Goal: Task Accomplishment & Management: Complete application form

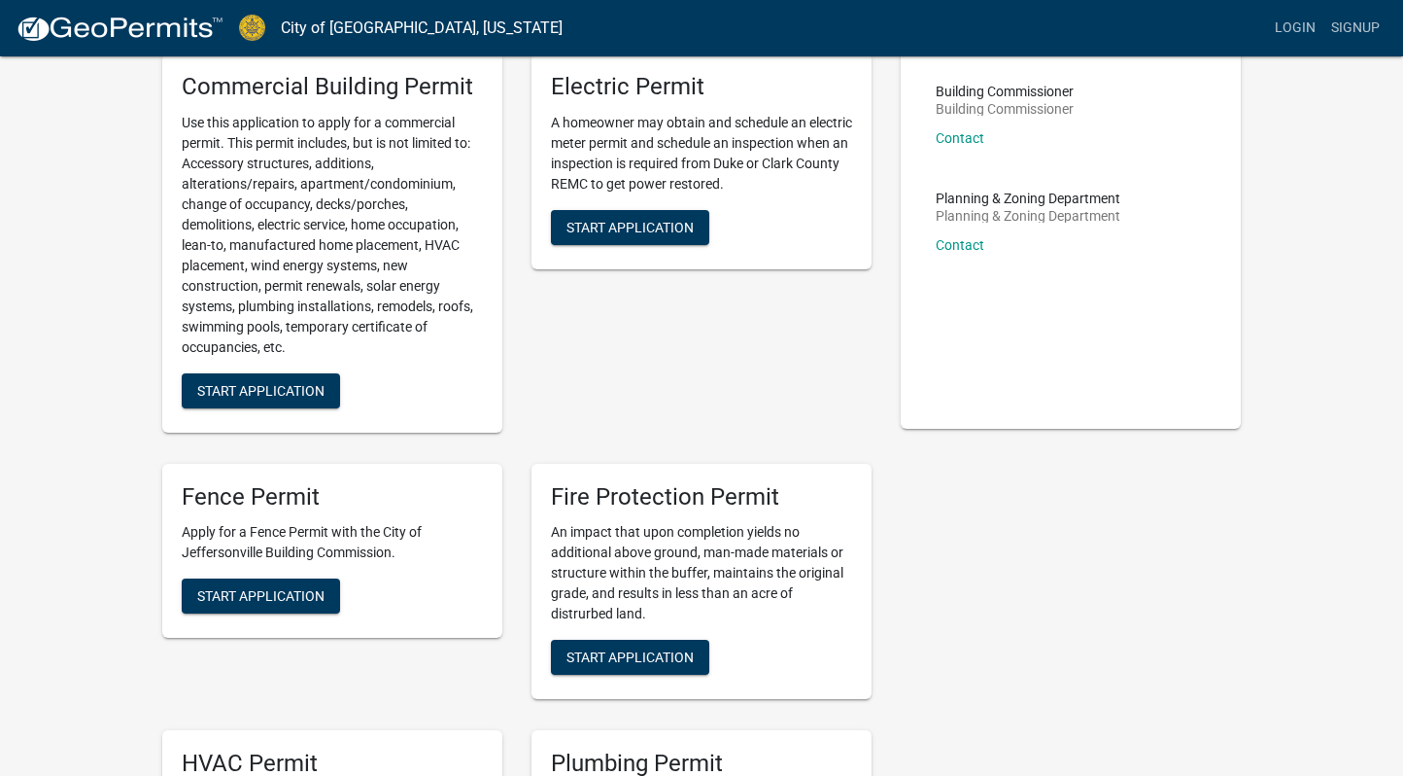
scroll to position [149, 0]
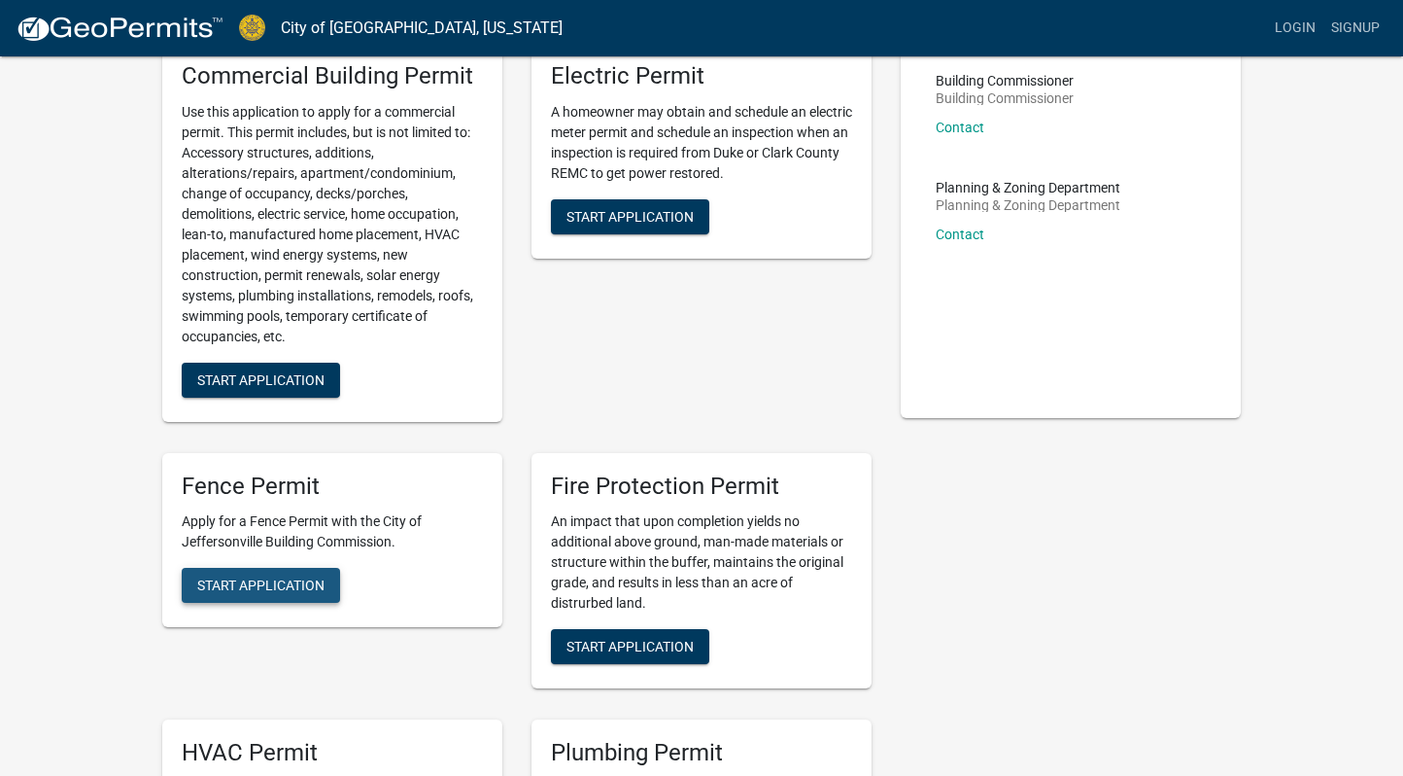
click at [259, 590] on span "Start Application" at bounding box center [260, 585] width 127 height 16
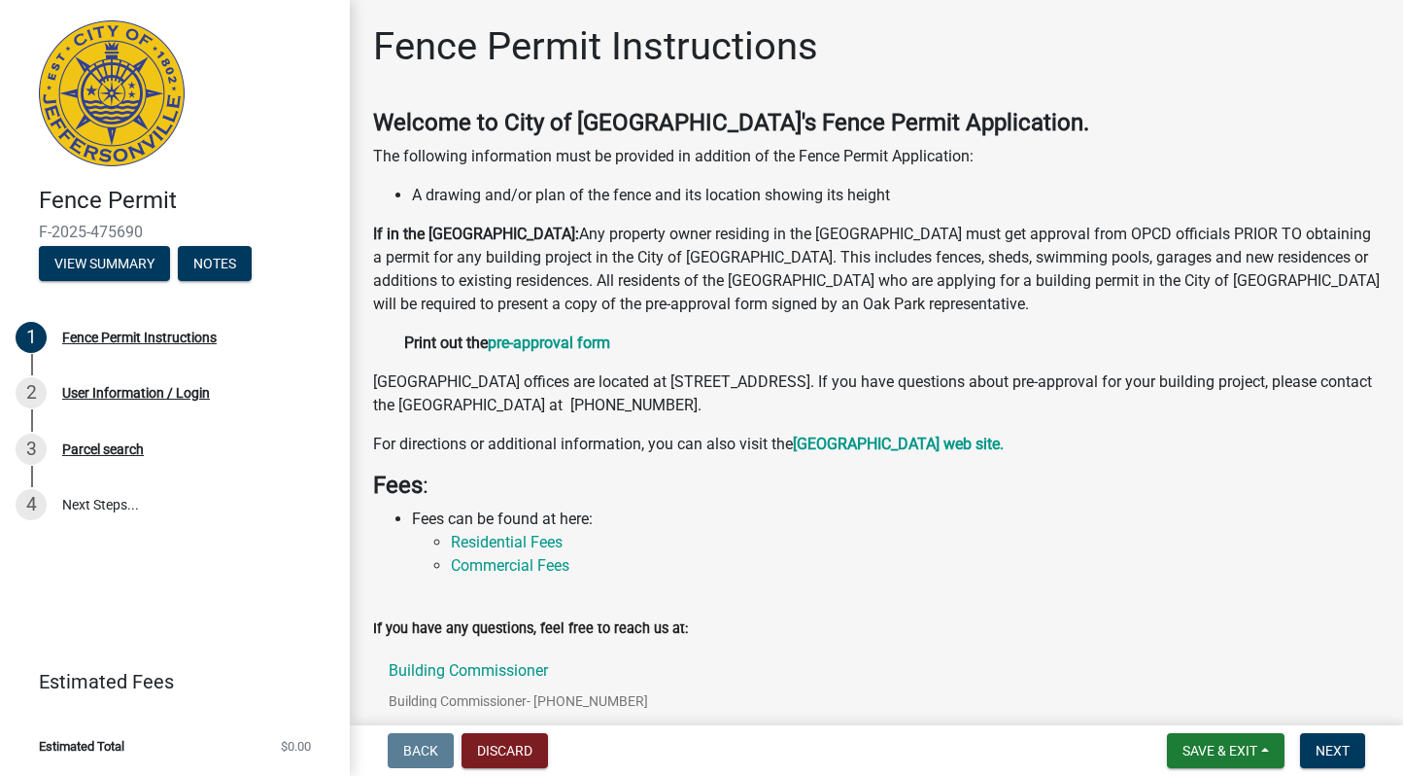
scroll to position [230, 0]
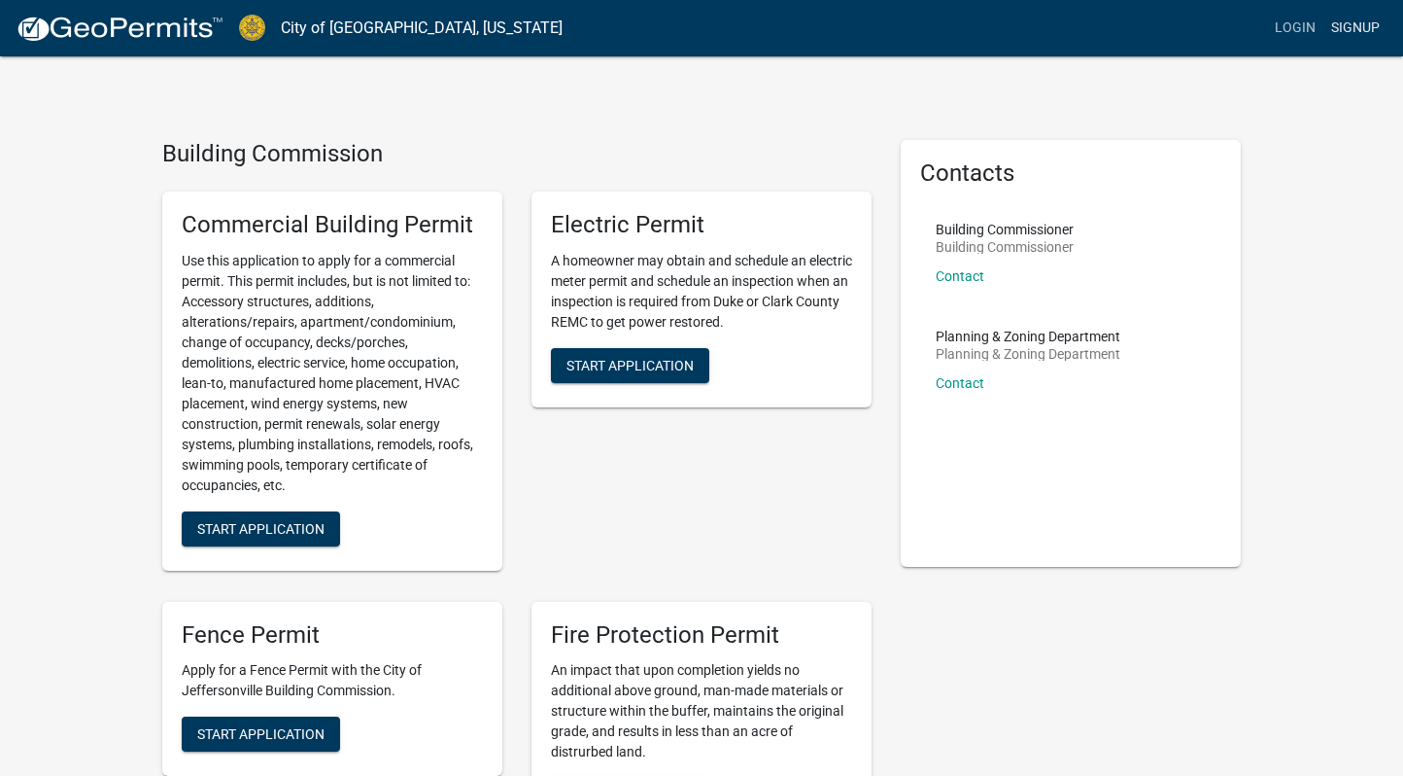
click at [1351, 32] on link "Signup" at bounding box center [1356, 28] width 64 height 37
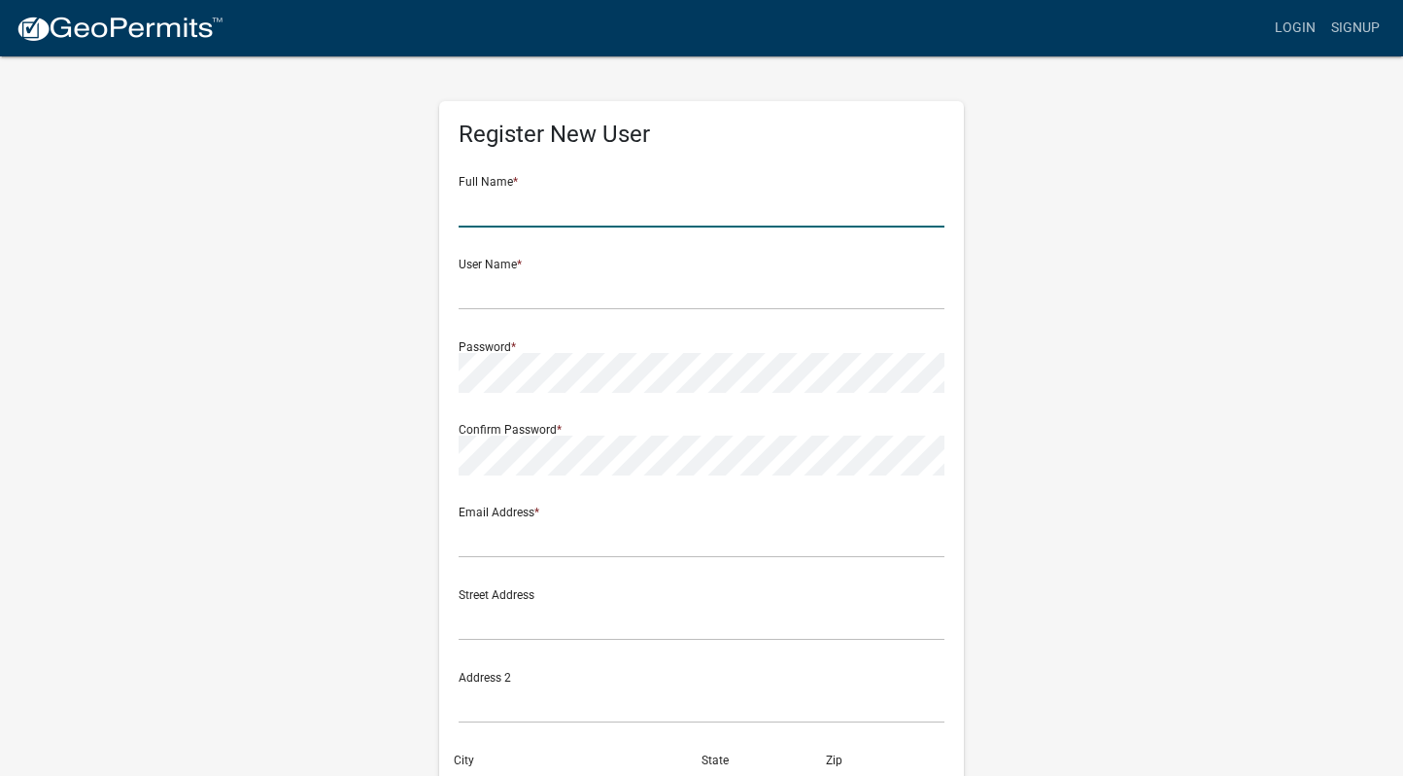
click at [787, 189] on input "text" at bounding box center [702, 208] width 486 height 40
drag, startPoint x: 724, startPoint y: 197, endPoint x: 357, endPoint y: 278, distance: 376.1
click at [357, 278] on div "Register New User Full Name * [PERSON_NAME] User Name * Password * Confirm Pass…" at bounding box center [702, 574] width 1108 height 1040
type input "[PERSON_NAME]"
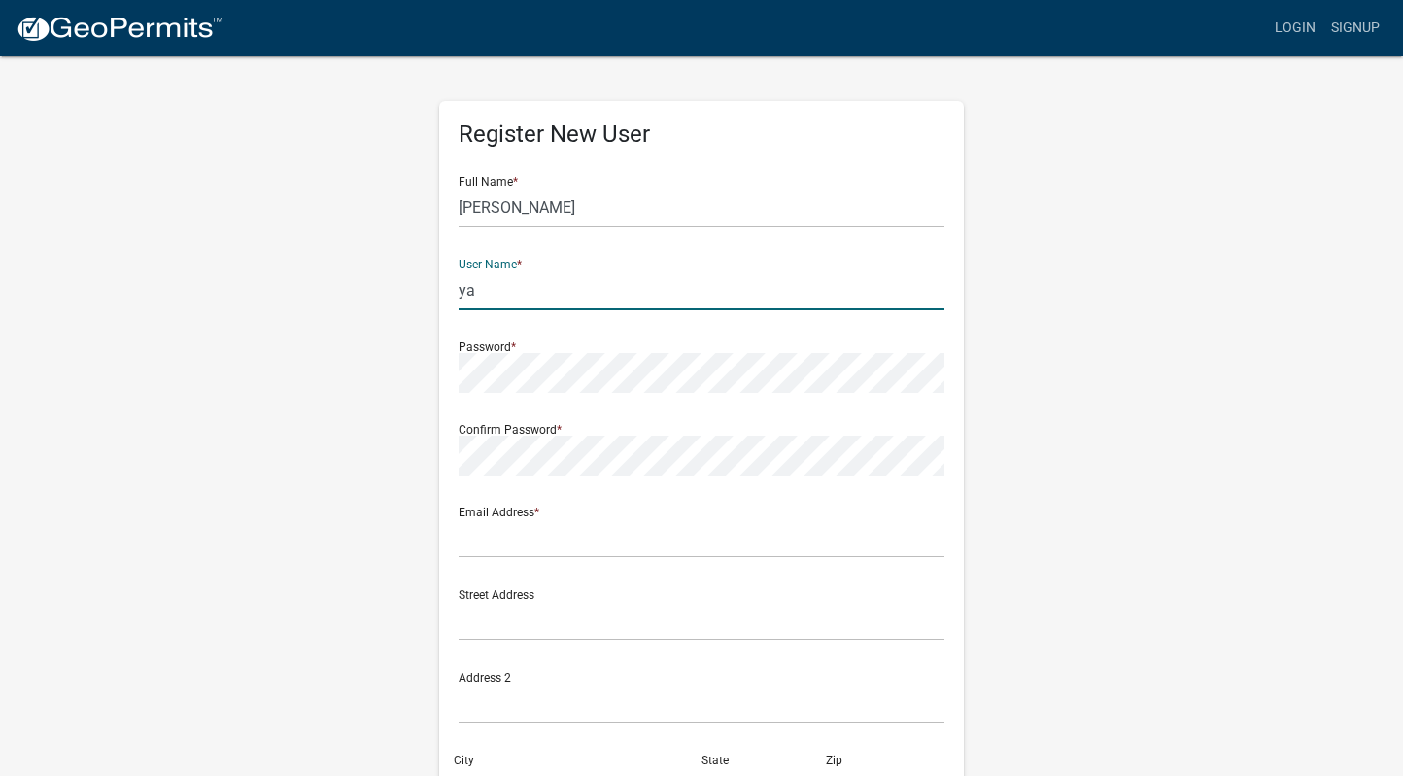
type input "y"
type input "Yamira96"
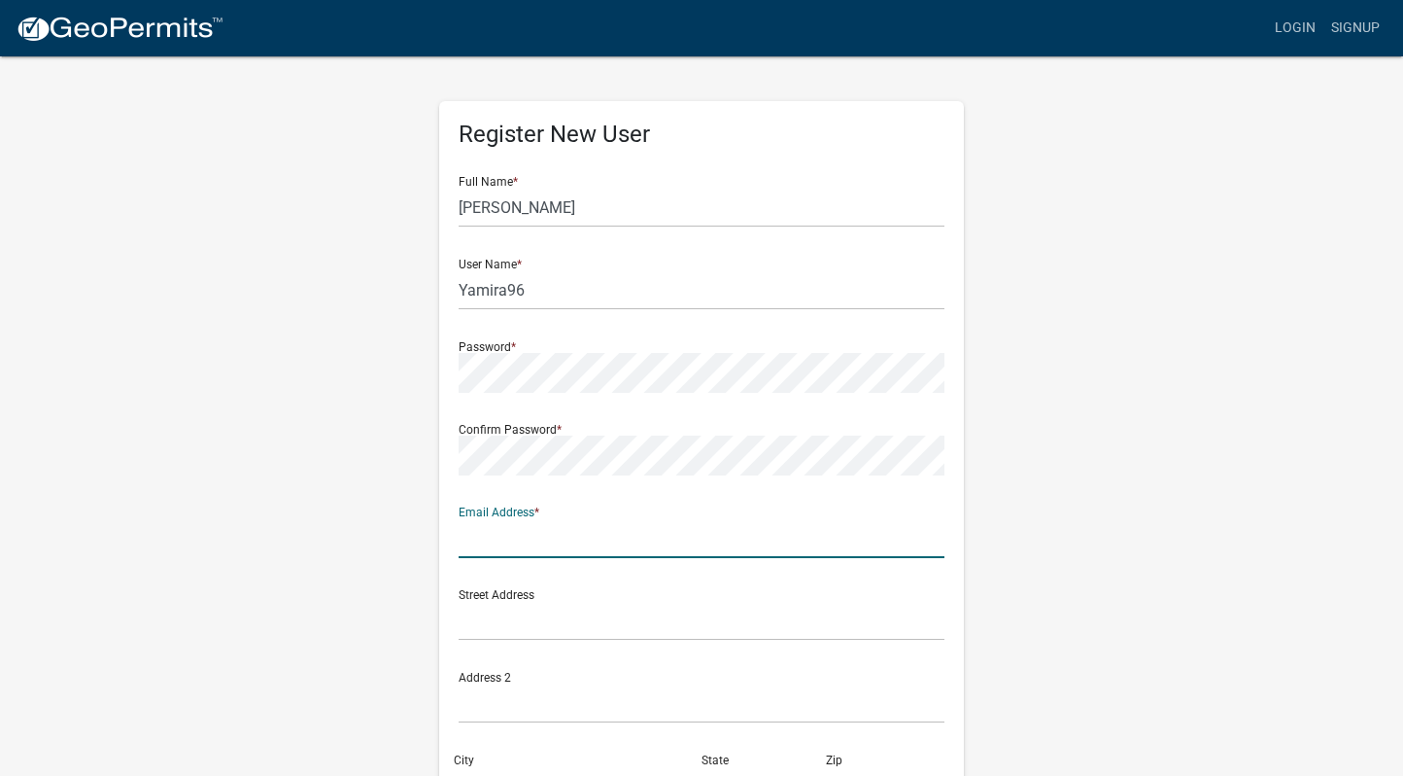
click at [534, 534] on input "text" at bounding box center [702, 538] width 486 height 40
type input "[EMAIL_ADDRESS][DOMAIN_NAME]"
click at [606, 625] on input "text" at bounding box center [702, 621] width 486 height 40
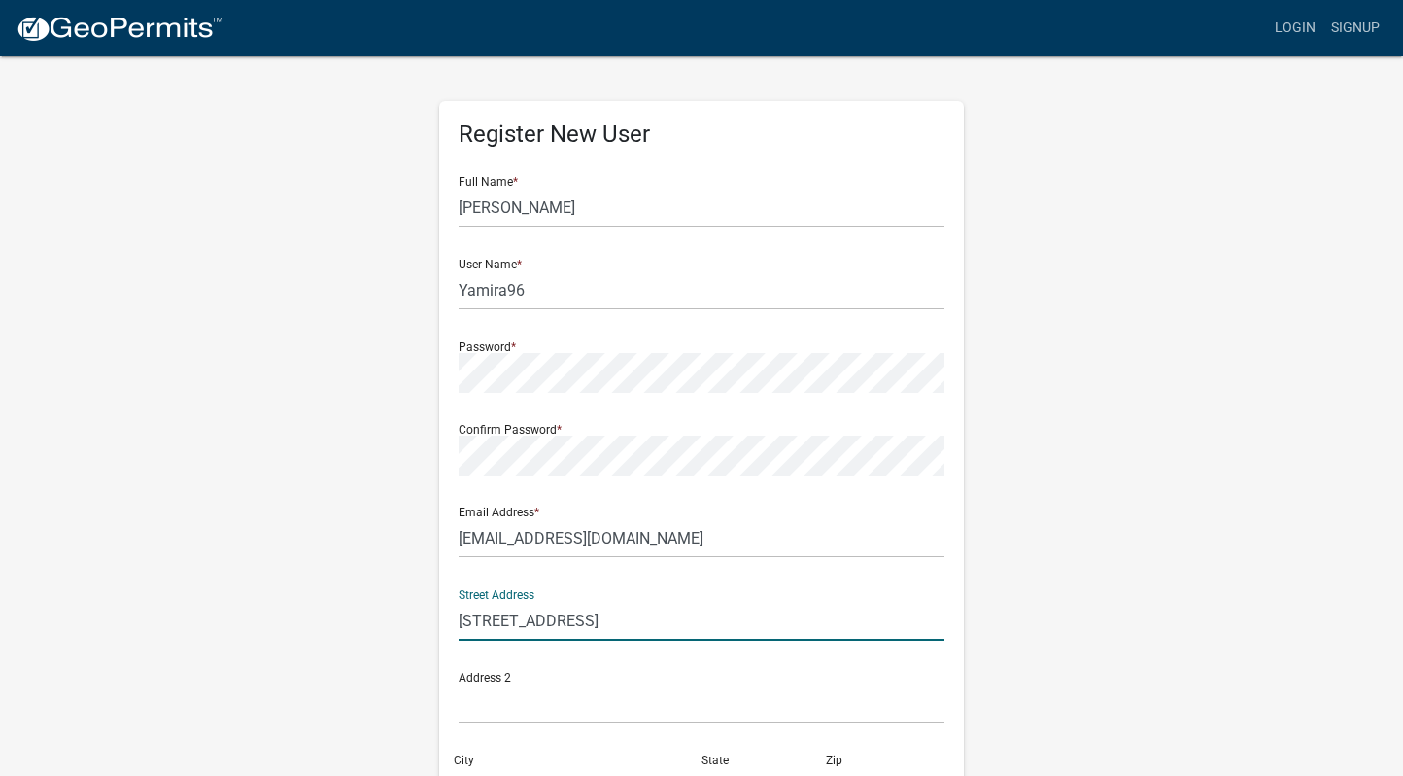
scroll to position [288, 0]
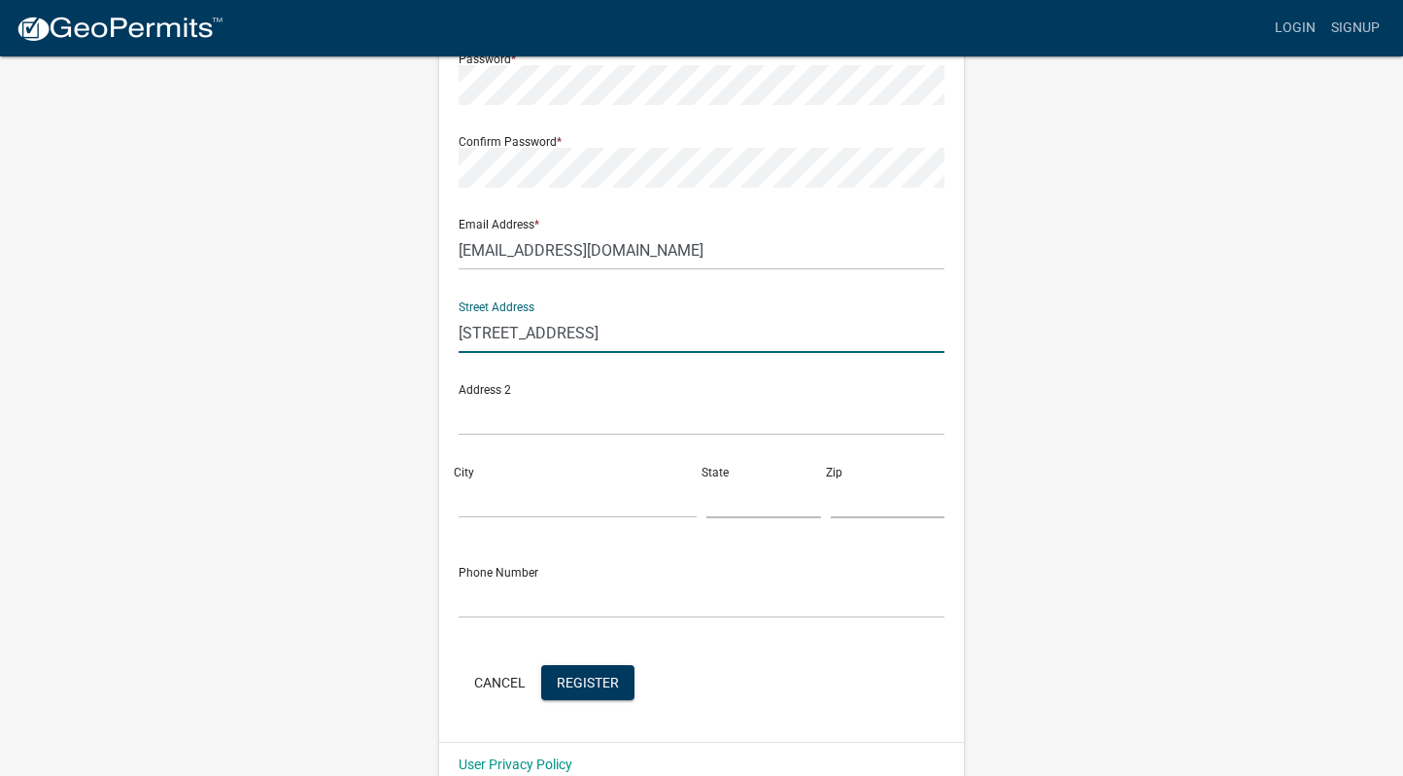
type input "607 chippewa Dr"
click at [521, 497] on input "City" at bounding box center [578, 498] width 238 height 40
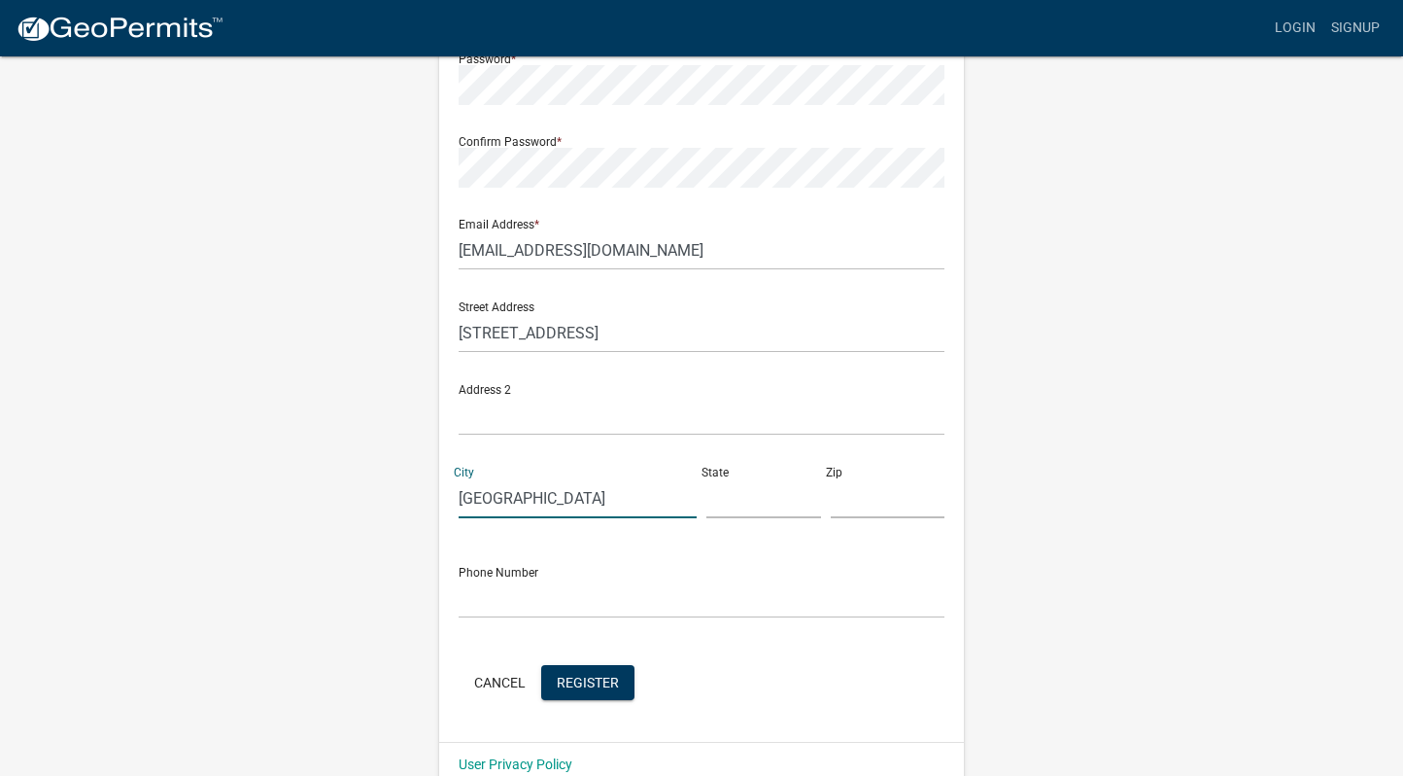
type input "Jeffersonville"
type input "IN"
type input "47130"
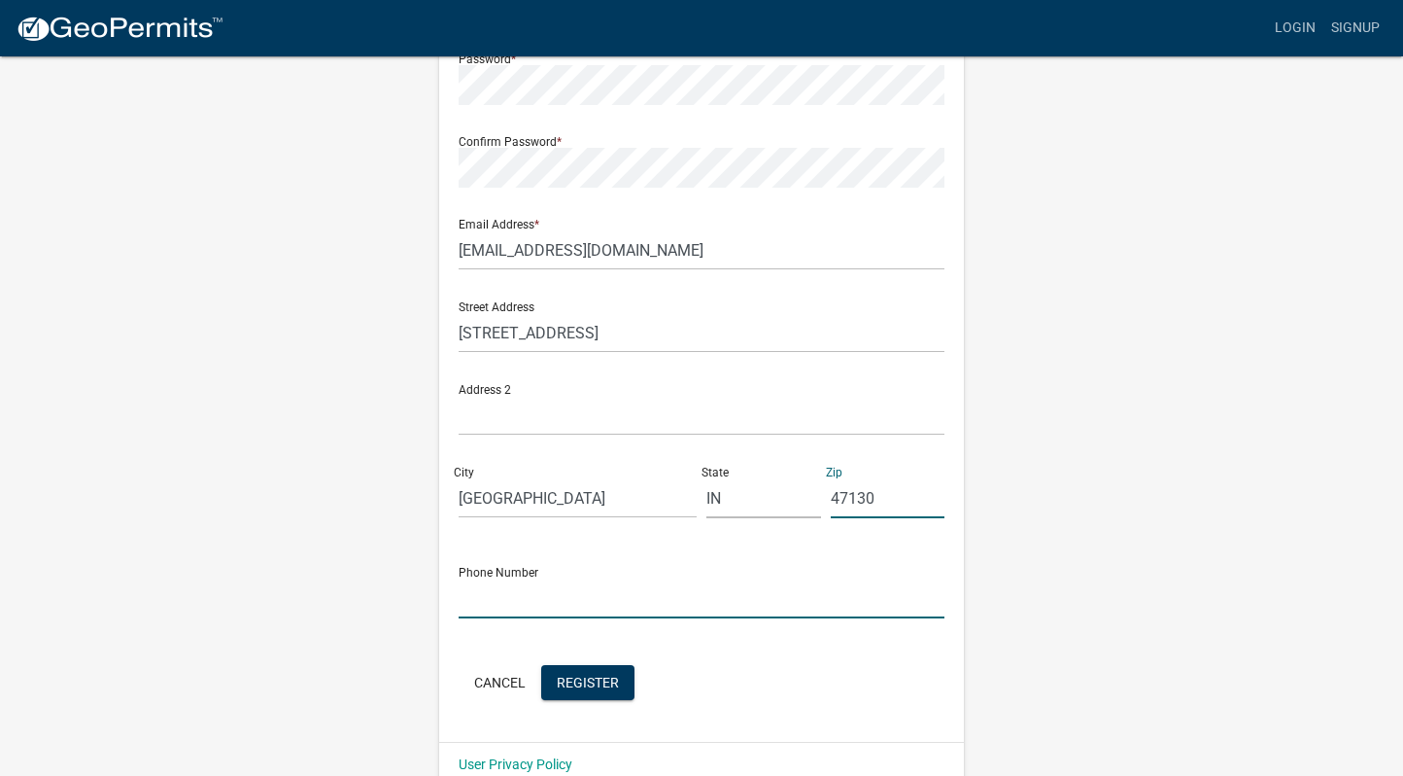
click at [506, 599] on input "text" at bounding box center [702, 598] width 486 height 40
type input "502-644-6766"
click at [581, 674] on span "Register" at bounding box center [588, 681] width 62 height 16
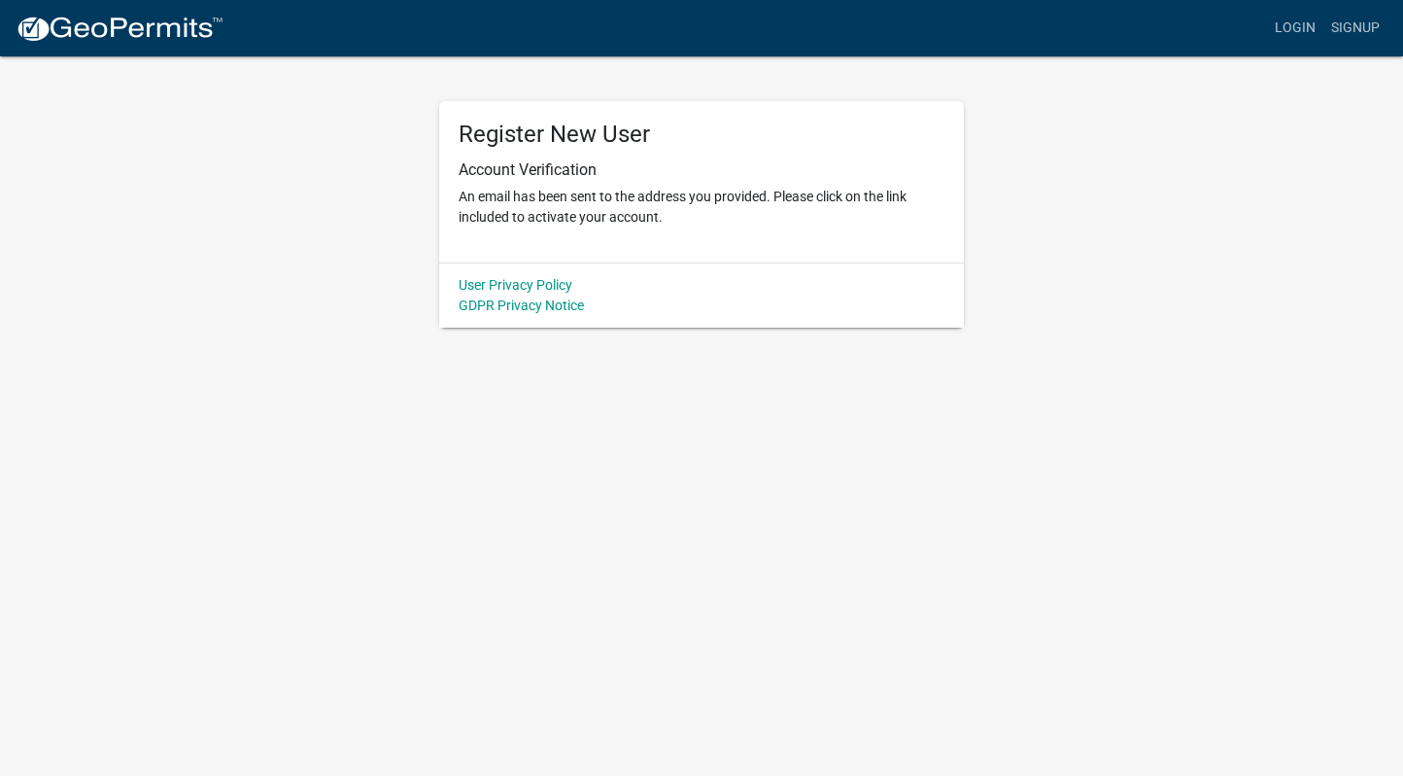
scroll to position [0, 0]
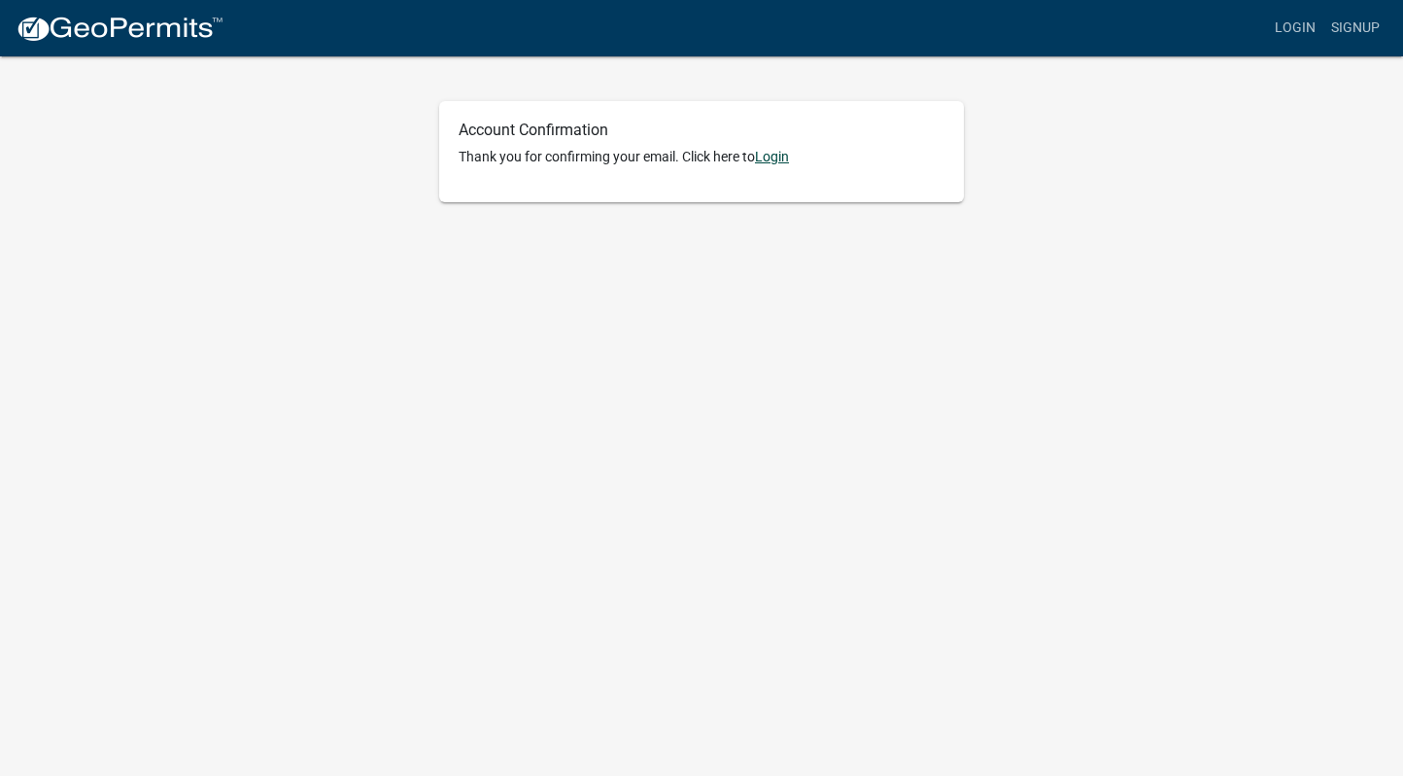
click at [773, 156] on link "Login" at bounding box center [772, 157] width 34 height 16
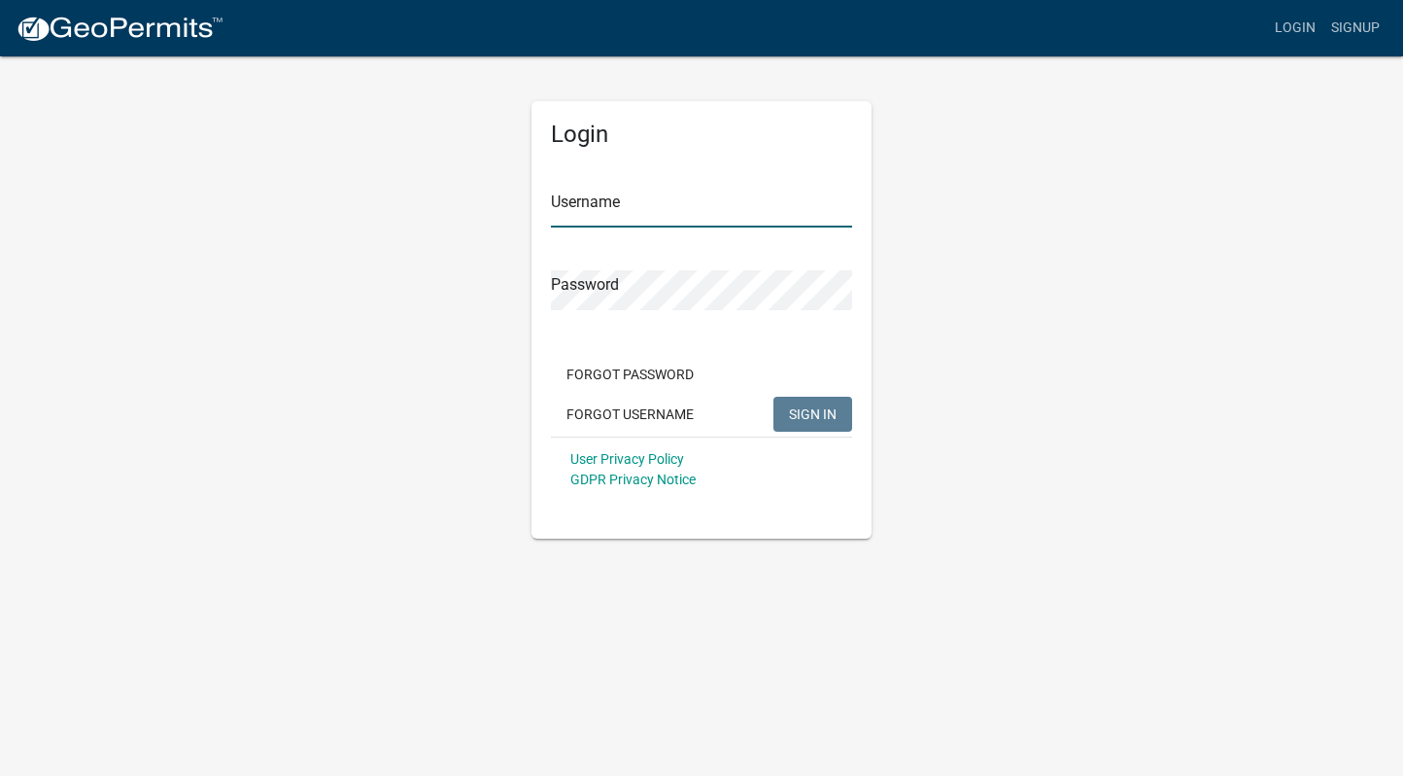
click at [565, 223] on input "Username" at bounding box center [701, 208] width 301 height 40
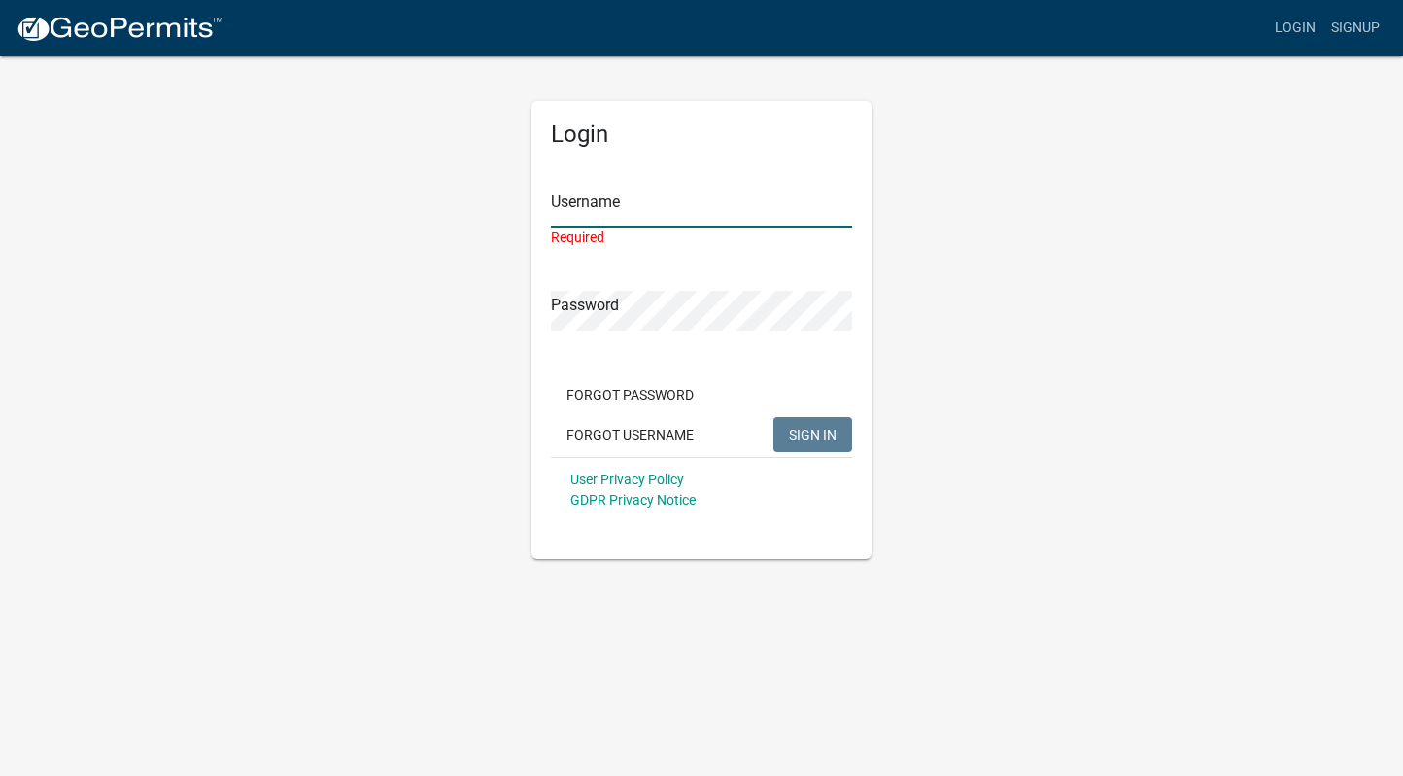
type input "Yamira96"
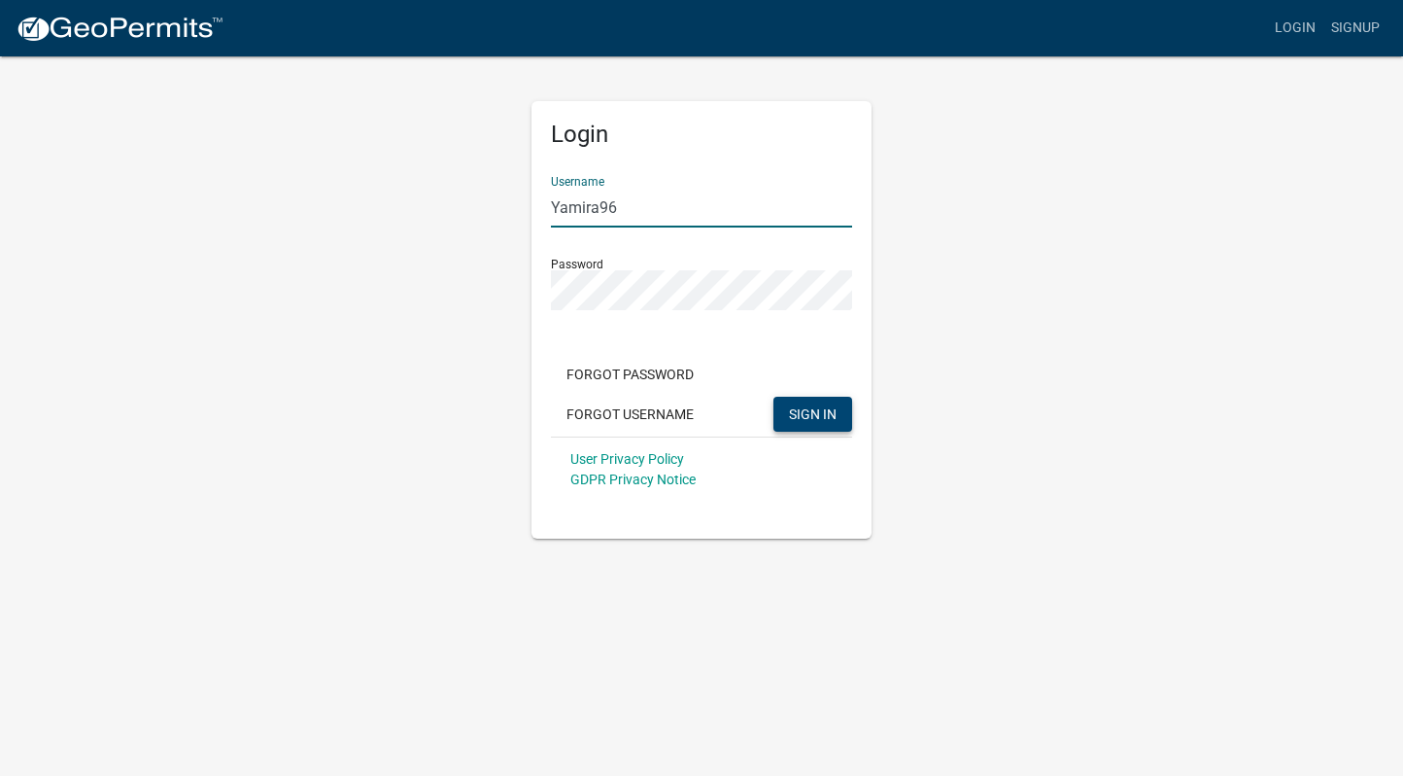
click at [775, 414] on button "SIGN IN" at bounding box center [813, 414] width 79 height 35
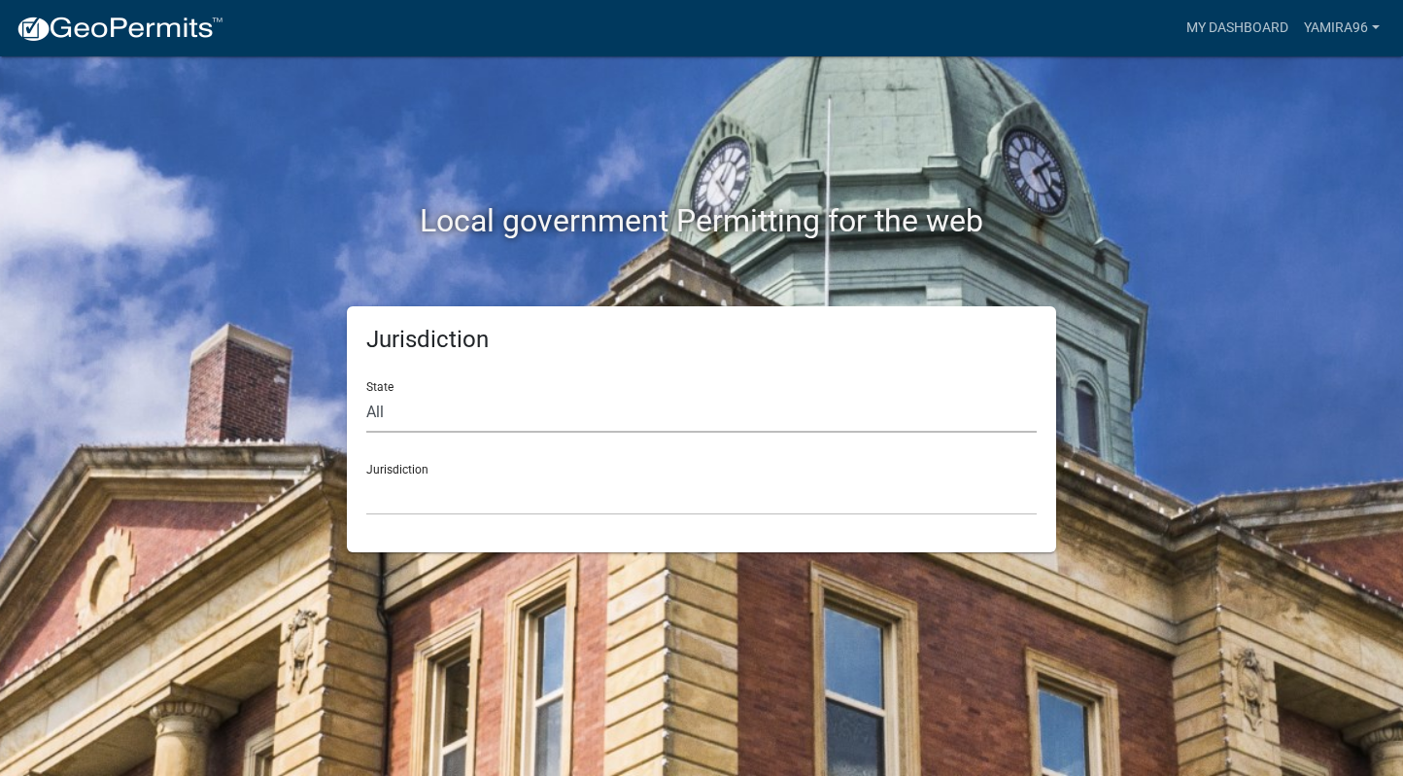
click at [407, 418] on select "All [US_STATE] [US_STATE] [US_STATE] [US_STATE] [US_STATE] [US_STATE] [US_STATE…" at bounding box center [701, 413] width 671 height 40
select select "[US_STATE]"
click at [366, 393] on select "All [US_STATE] [US_STATE] [US_STATE] [US_STATE] [US_STATE] [US_STATE] [US_STATE…" at bounding box center [701, 413] width 671 height 40
click at [465, 471] on div "Jurisdiction City of [GEOGRAPHIC_DATA], [US_STATE] City of [GEOGRAPHIC_DATA], […" at bounding box center [701, 481] width 671 height 67
click at [454, 499] on select "City of [GEOGRAPHIC_DATA], [US_STATE] City of [GEOGRAPHIC_DATA], [US_STATE] Cit…" at bounding box center [701, 495] width 671 height 40
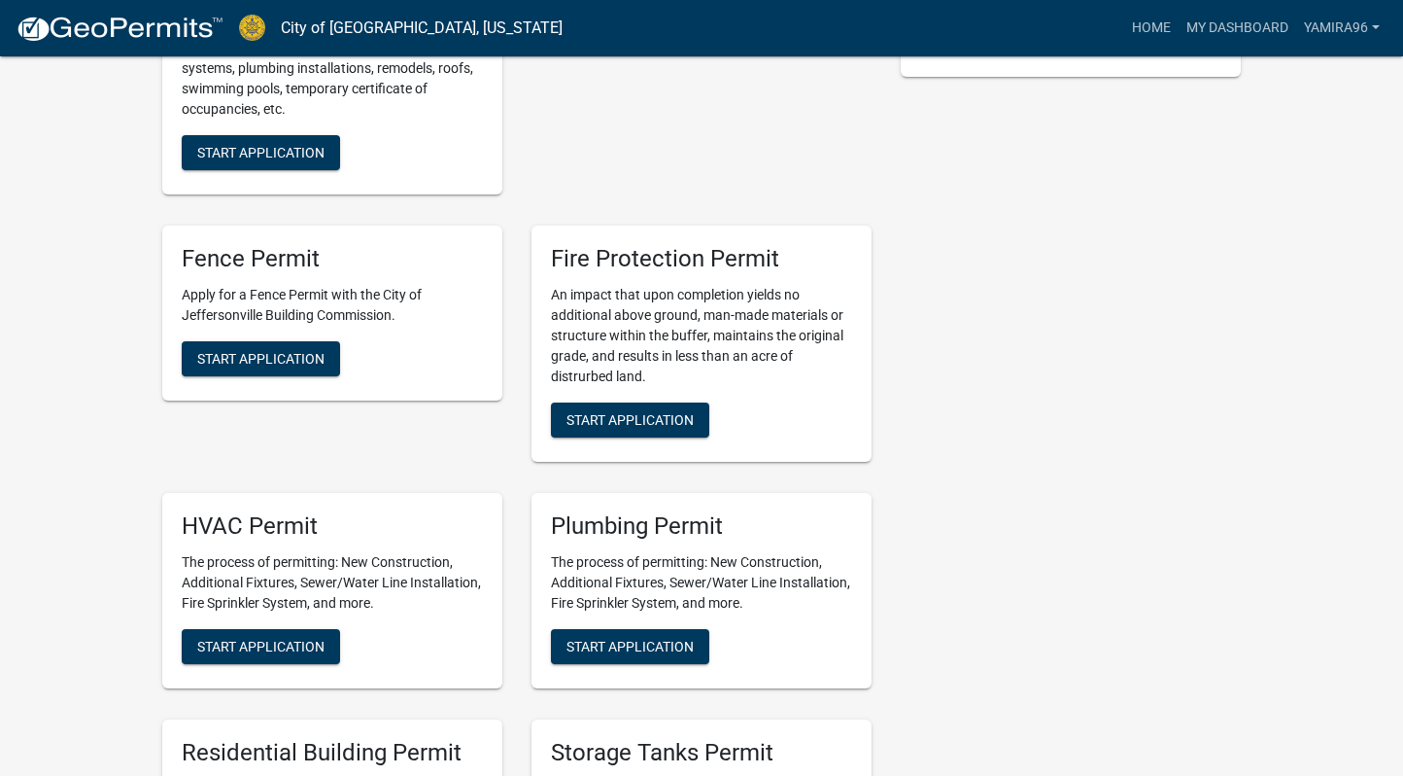
scroll to position [510, 0]
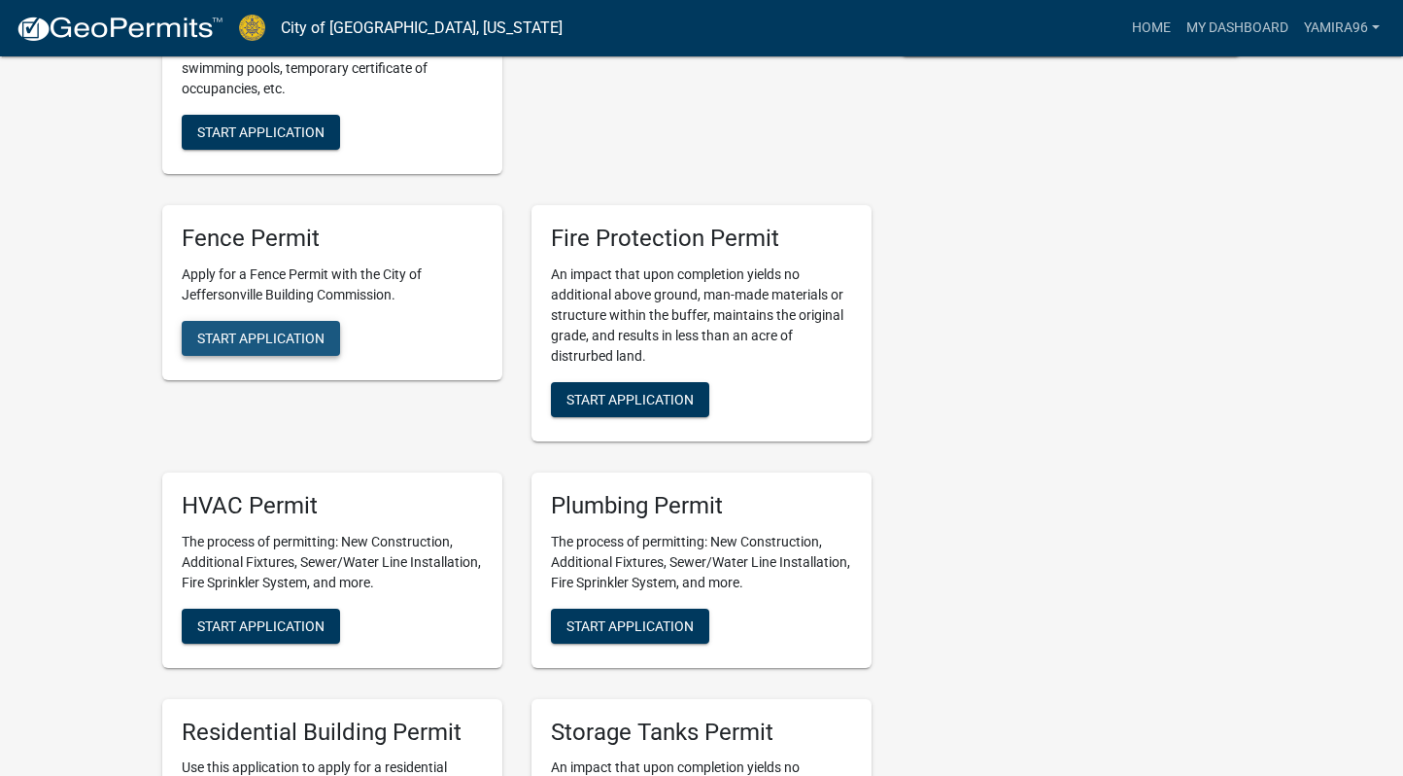
click at [278, 347] on button "Start Application" at bounding box center [261, 338] width 158 height 35
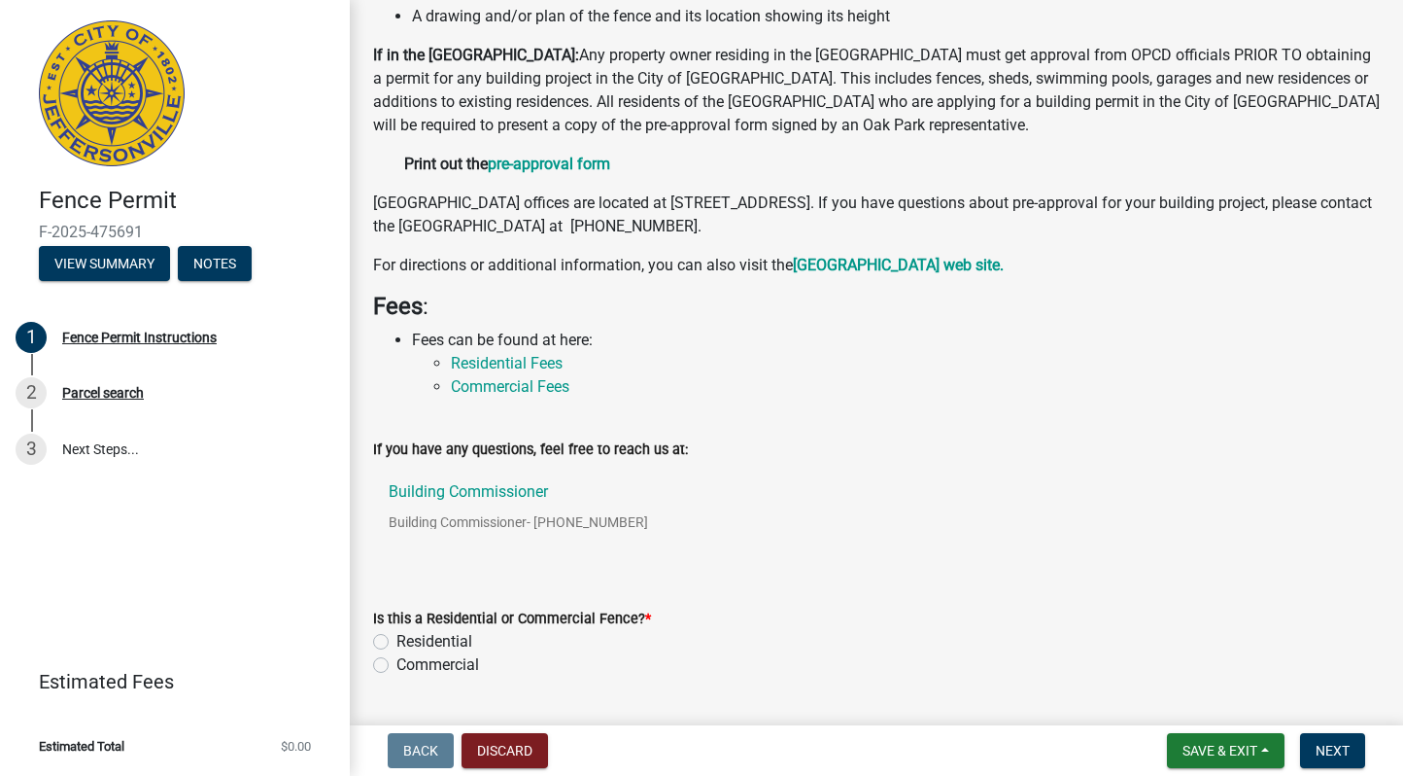
scroll to position [180, 0]
click at [533, 362] on link "Residential Fees" at bounding box center [507, 362] width 112 height 18
click at [417, 661] on label "Commercial" at bounding box center [438, 663] width 83 height 23
click at [409, 661] on input "Commercial" at bounding box center [403, 658] width 13 height 13
radio input "true"
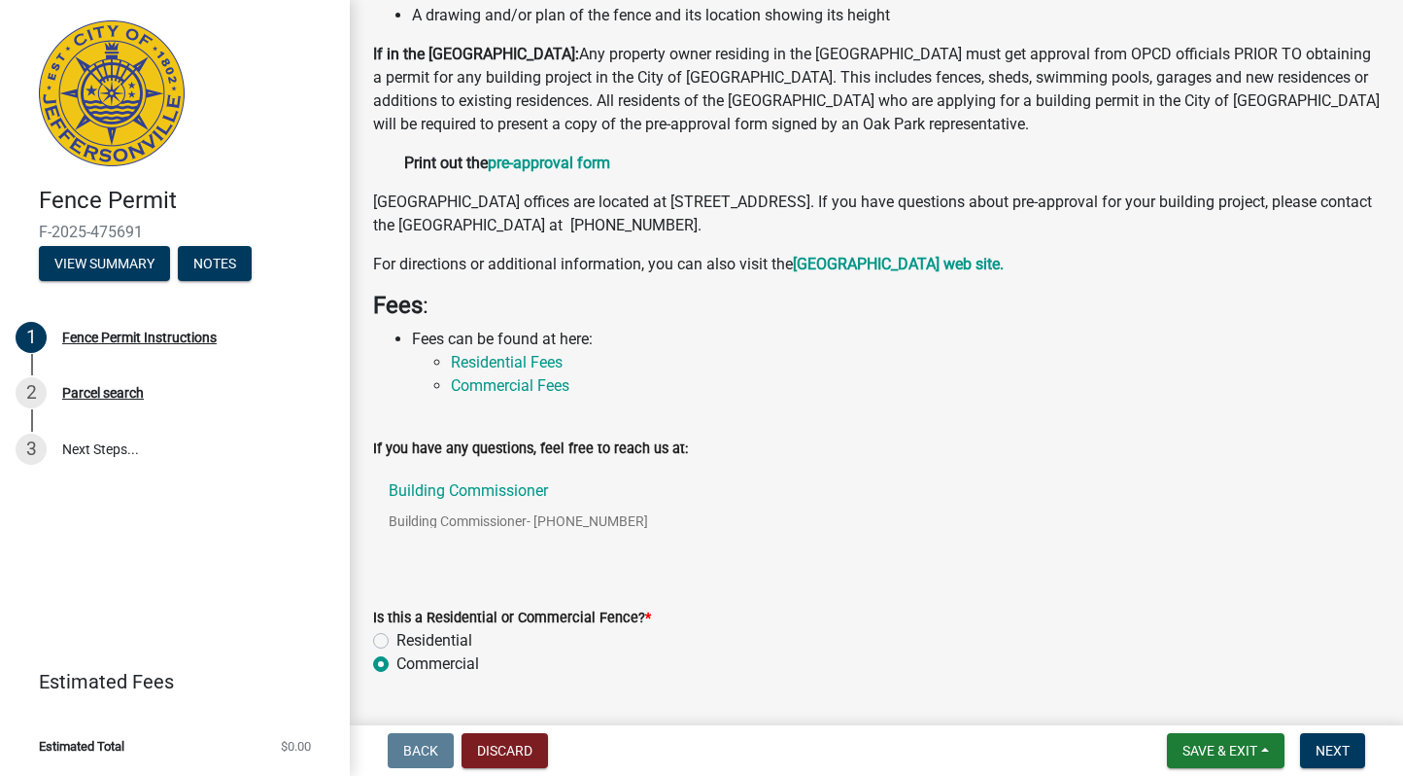
click at [417, 661] on label "Commercial" at bounding box center [438, 663] width 83 height 23
click at [409, 661] on input "Commercial" at bounding box center [403, 658] width 13 height 13
click at [423, 644] on label "Residential" at bounding box center [435, 640] width 76 height 23
click at [409, 641] on input "Residential" at bounding box center [403, 635] width 13 height 13
radio input "true"
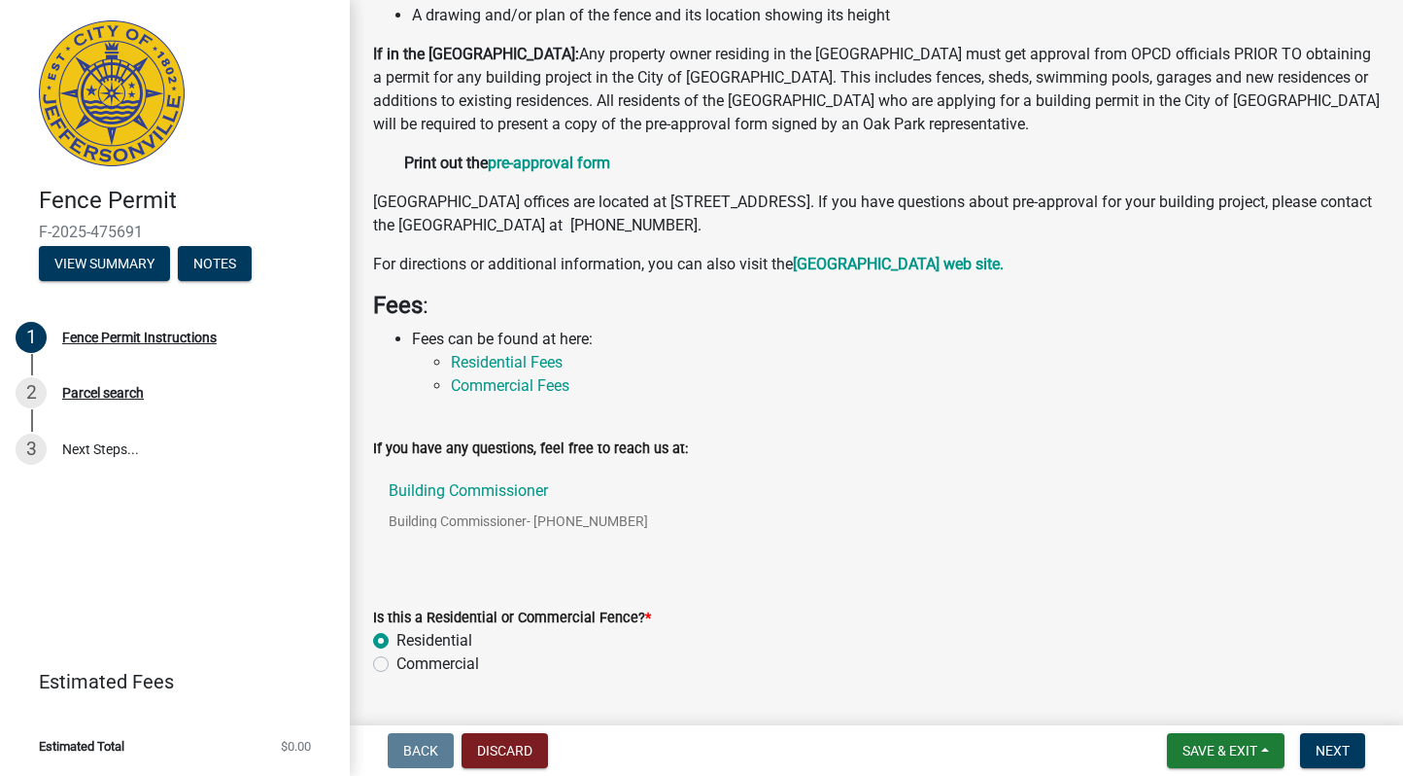
scroll to position [230, 0]
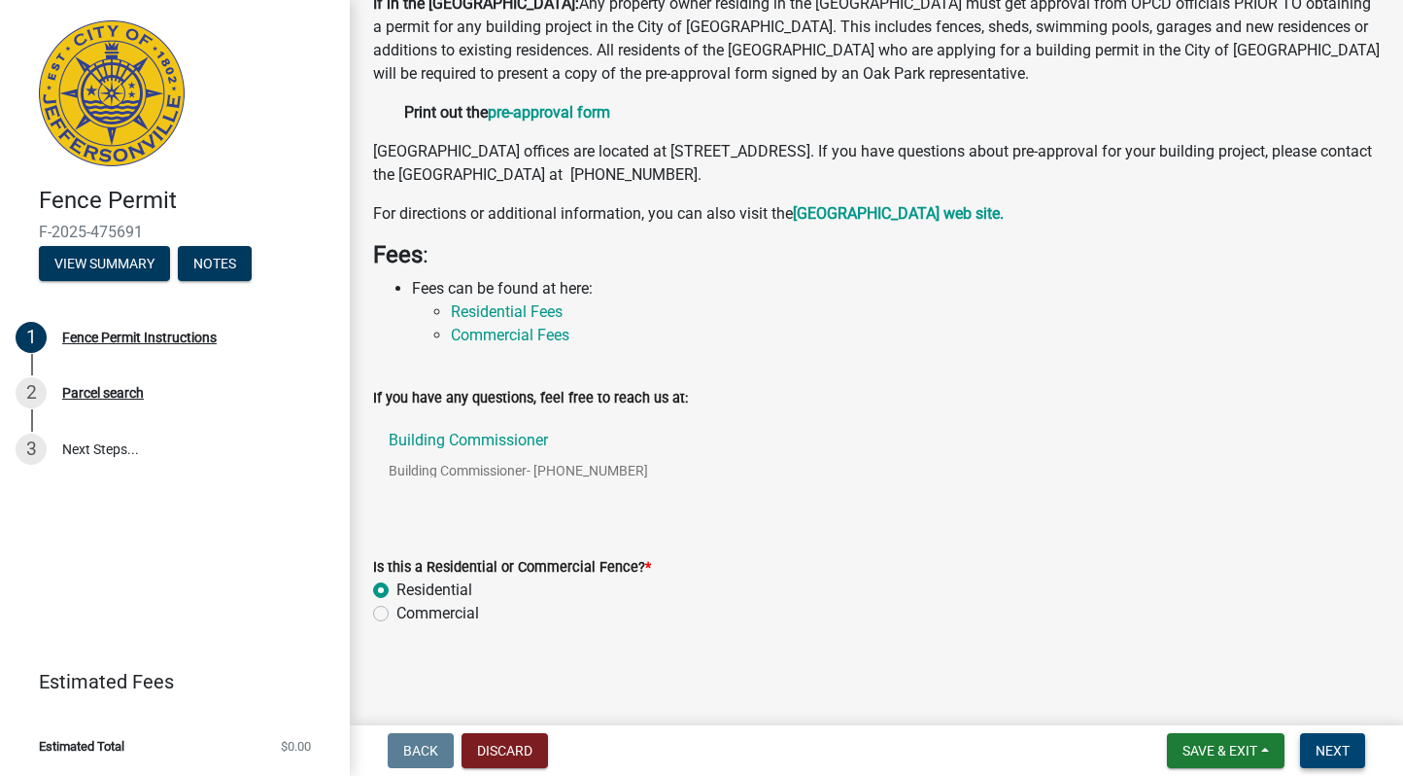
click at [1325, 747] on span "Next" at bounding box center [1333, 750] width 34 height 16
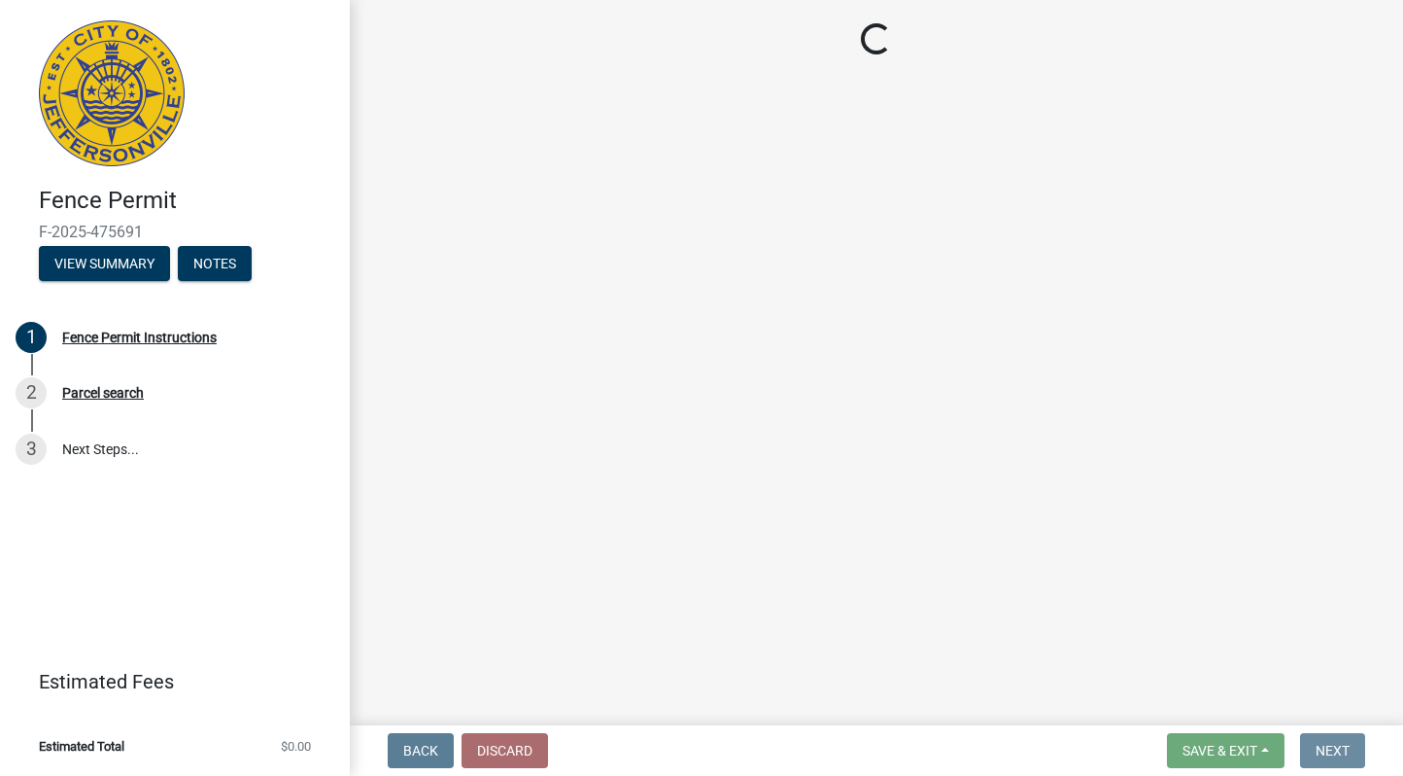
scroll to position [0, 0]
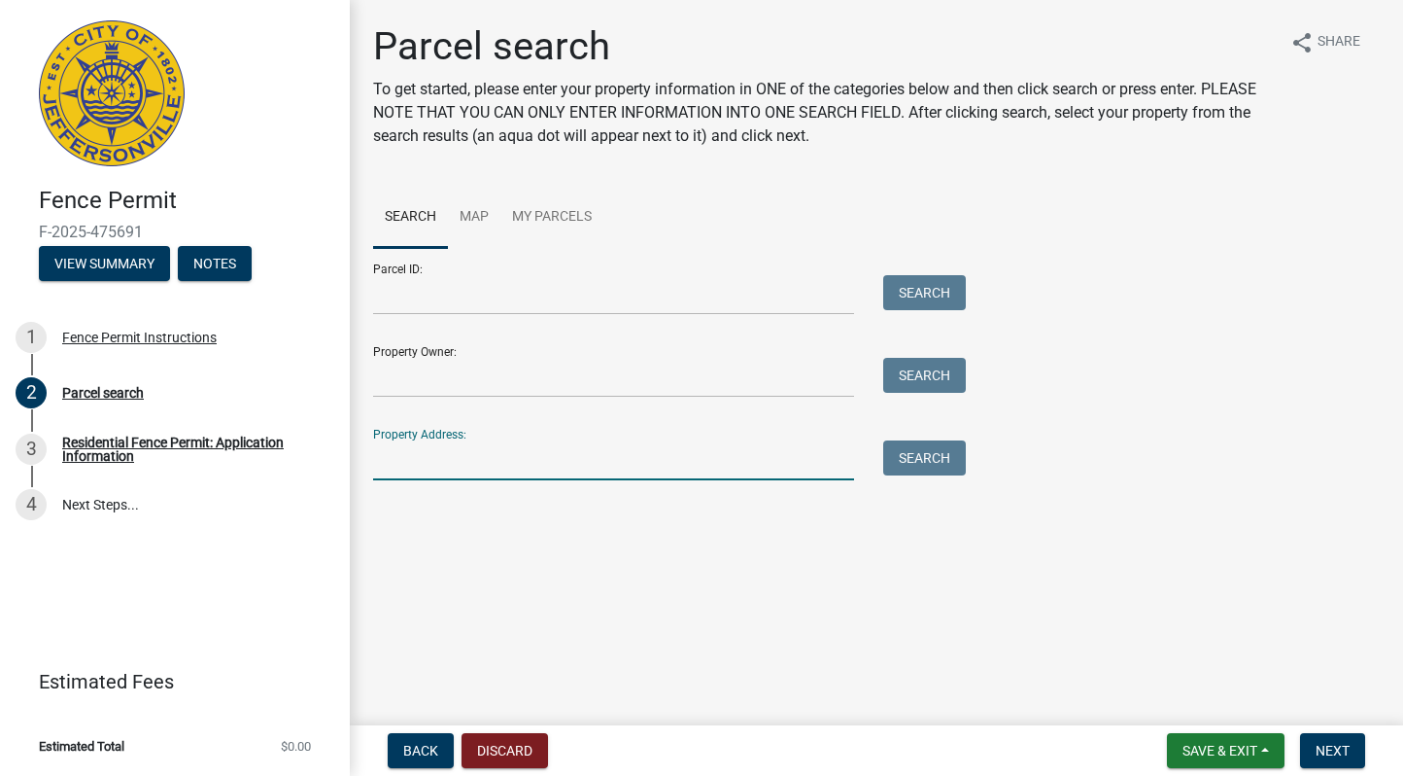
click at [633, 453] on input "Property Address:" at bounding box center [613, 460] width 481 height 40
type input "[STREET_ADDRESS]"
click at [941, 456] on button "Search" at bounding box center [924, 457] width 83 height 35
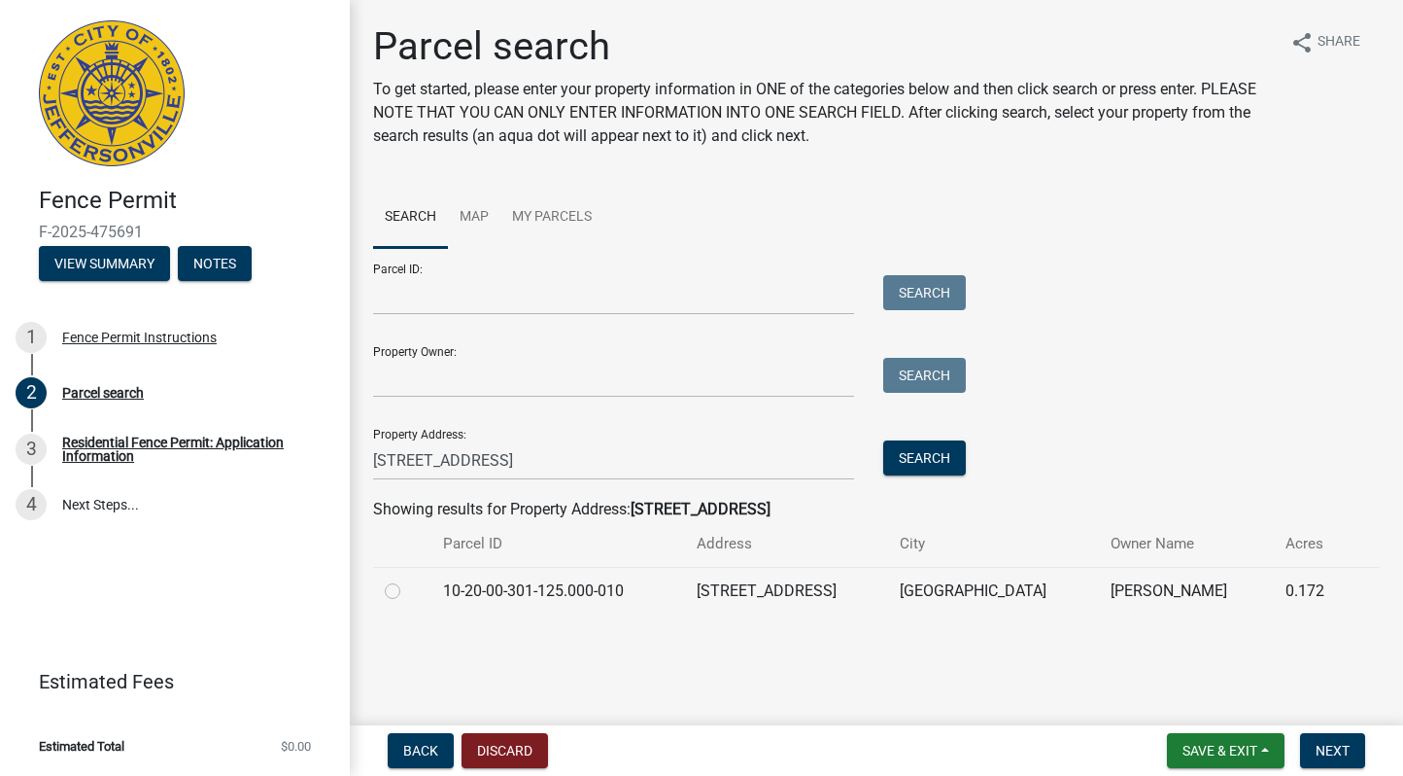
click at [767, 601] on td "[STREET_ADDRESS]" at bounding box center [786, 591] width 203 height 48
click at [401, 590] on div at bounding box center [402, 590] width 35 height 23
click at [408, 579] on label at bounding box center [408, 579] width 0 height 0
click at [408, 590] on input "radio" at bounding box center [414, 585] width 13 height 13
radio input "true"
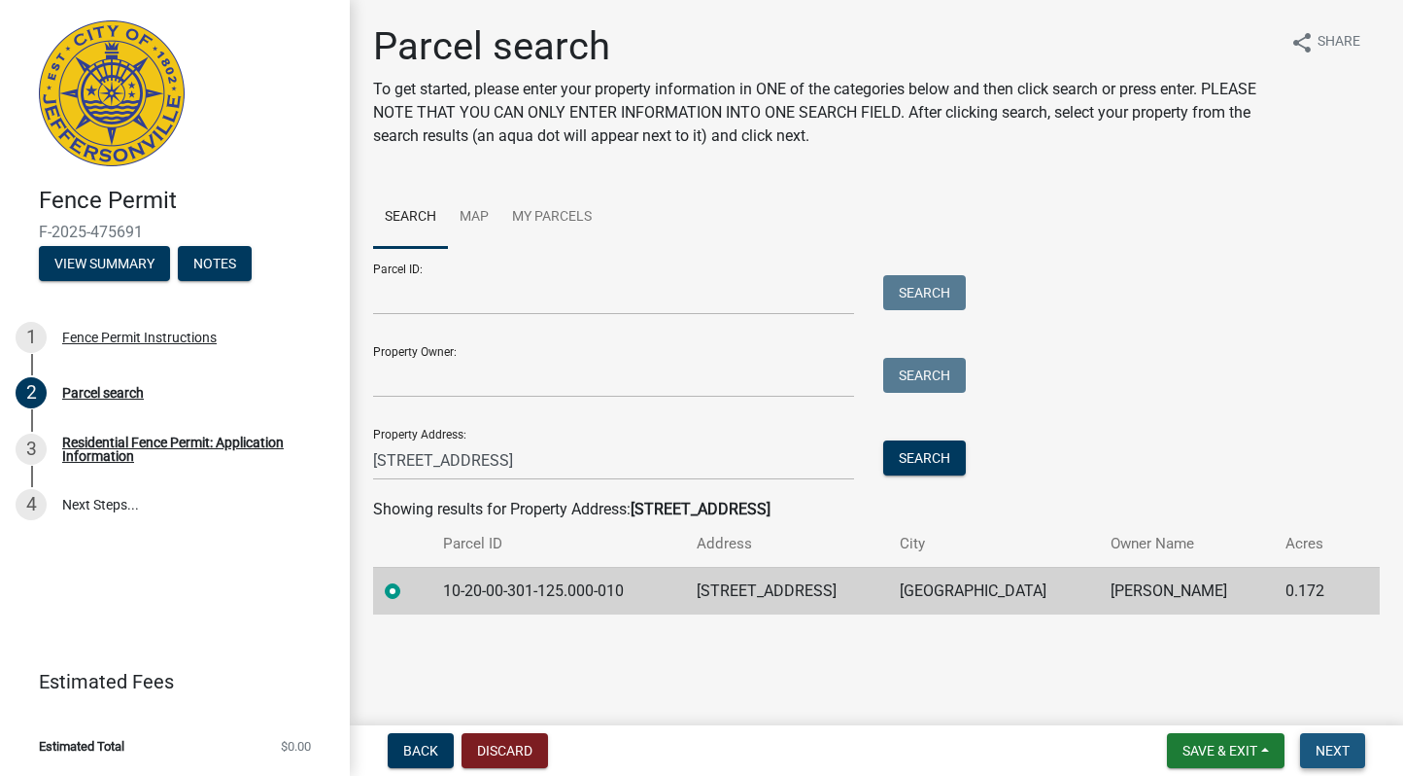
click at [1334, 742] on span "Next" at bounding box center [1333, 750] width 34 height 16
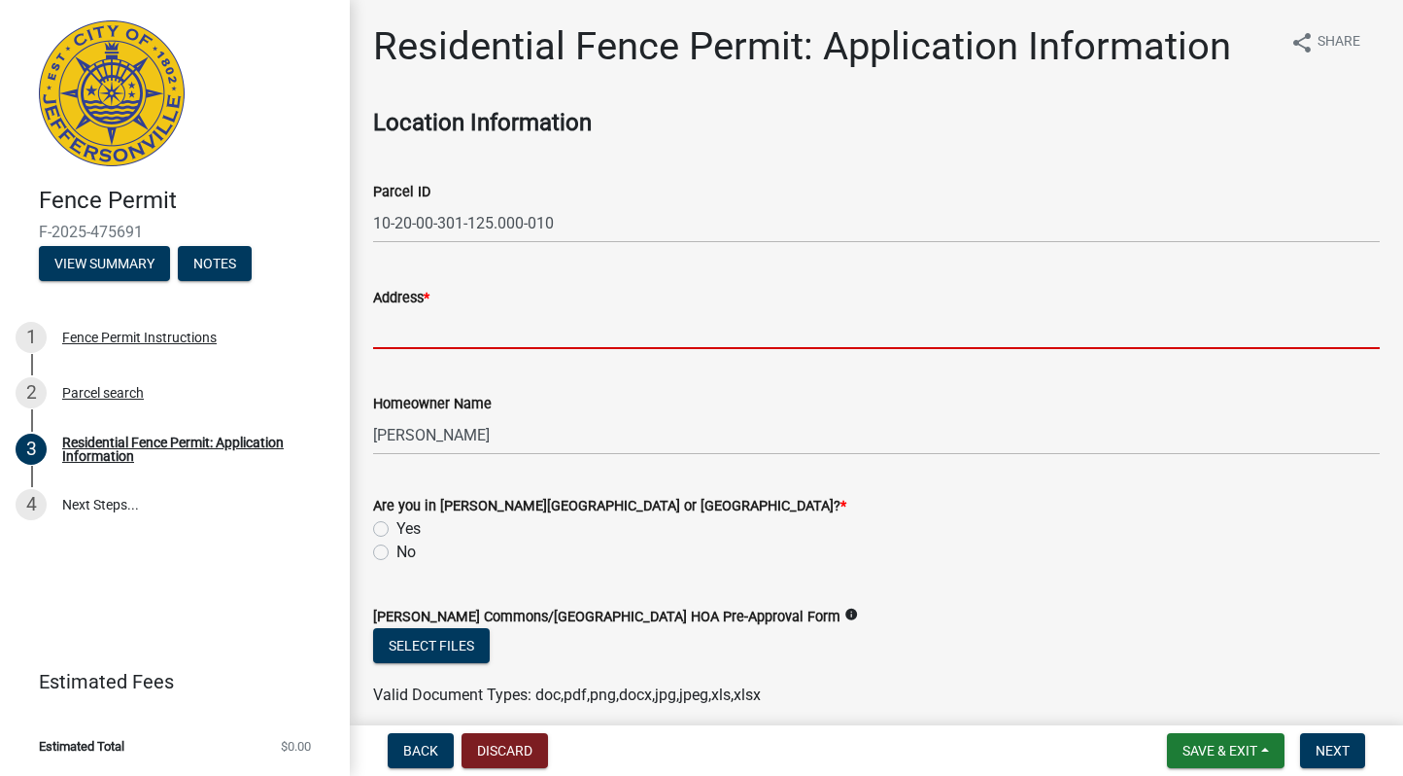
click at [1045, 348] on input "Address *" at bounding box center [876, 329] width 1007 height 40
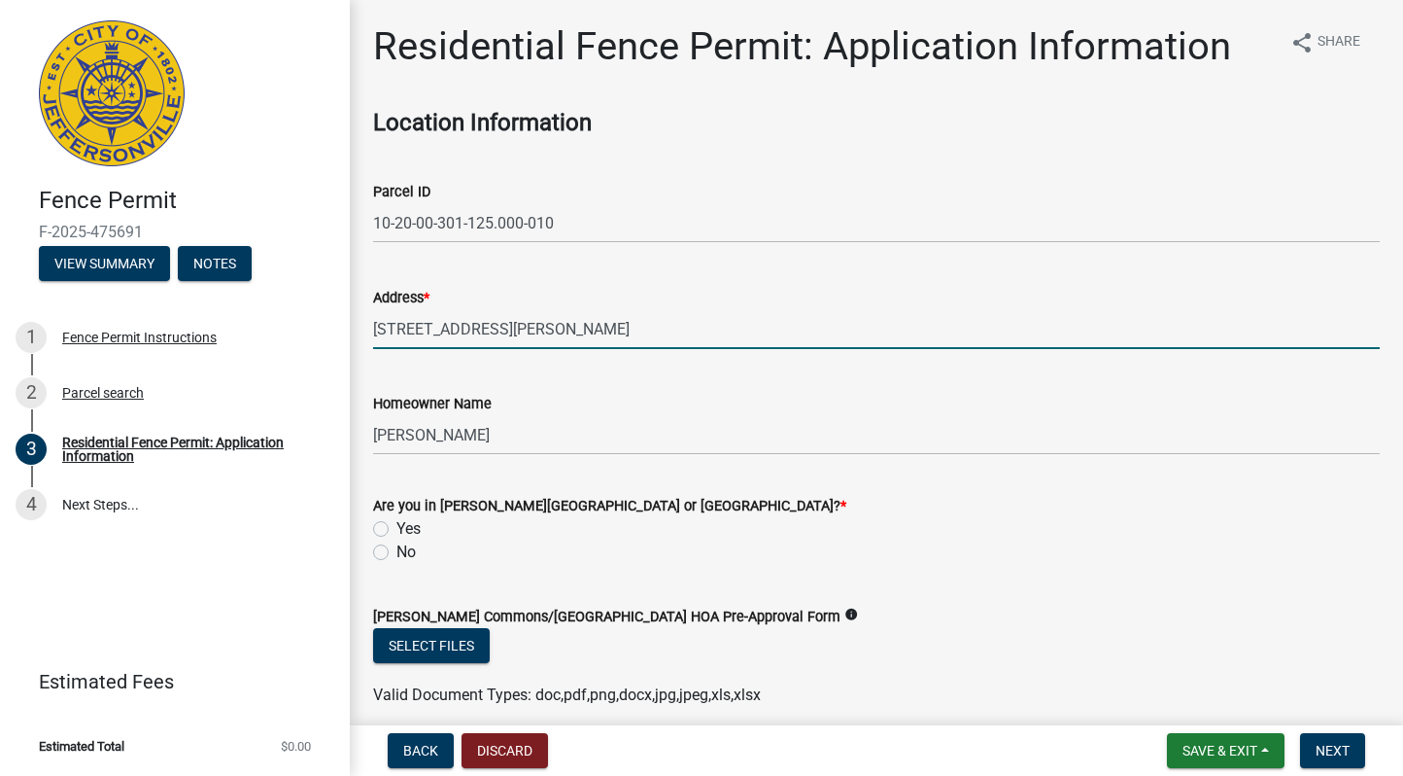
type input "[STREET_ADDRESS][PERSON_NAME]"
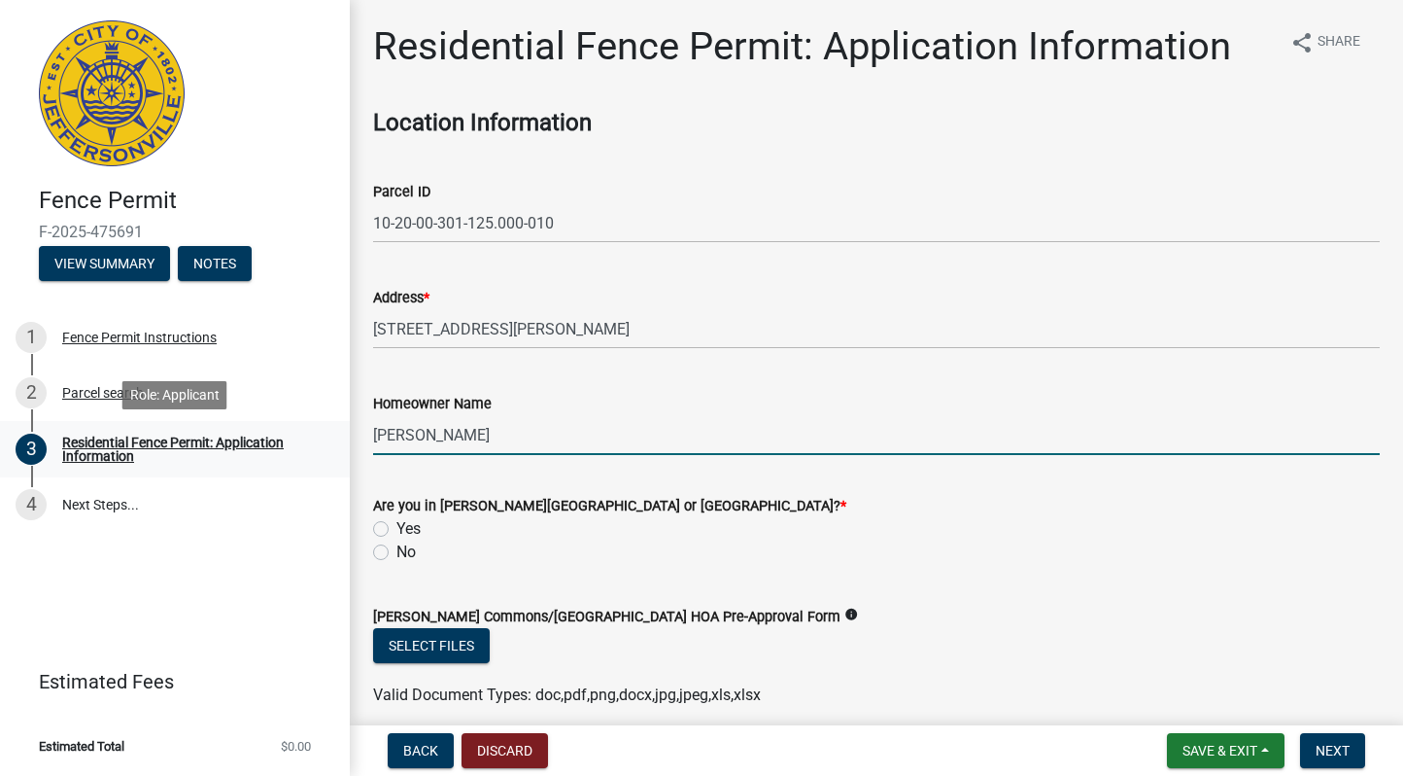
drag, startPoint x: 648, startPoint y: 430, endPoint x: 343, endPoint y: 428, distance: 305.2
click at [343, 428] on div "Fence Permit F-2025-475691 View Summary Notes 1 Fence Permit Instructions 2 Par…" at bounding box center [701, 388] width 1403 height 776
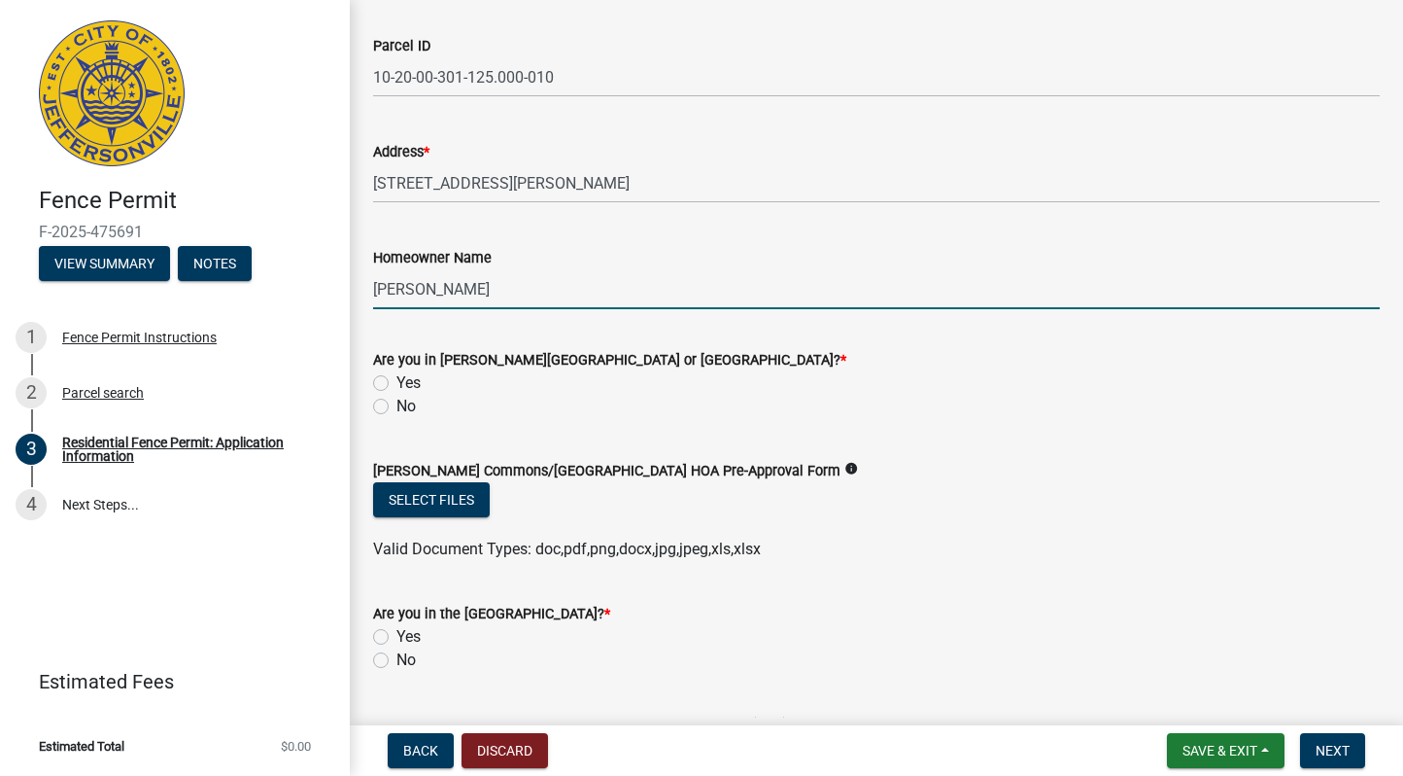
scroll to position [148, 0]
type input "[PERSON_NAME]"
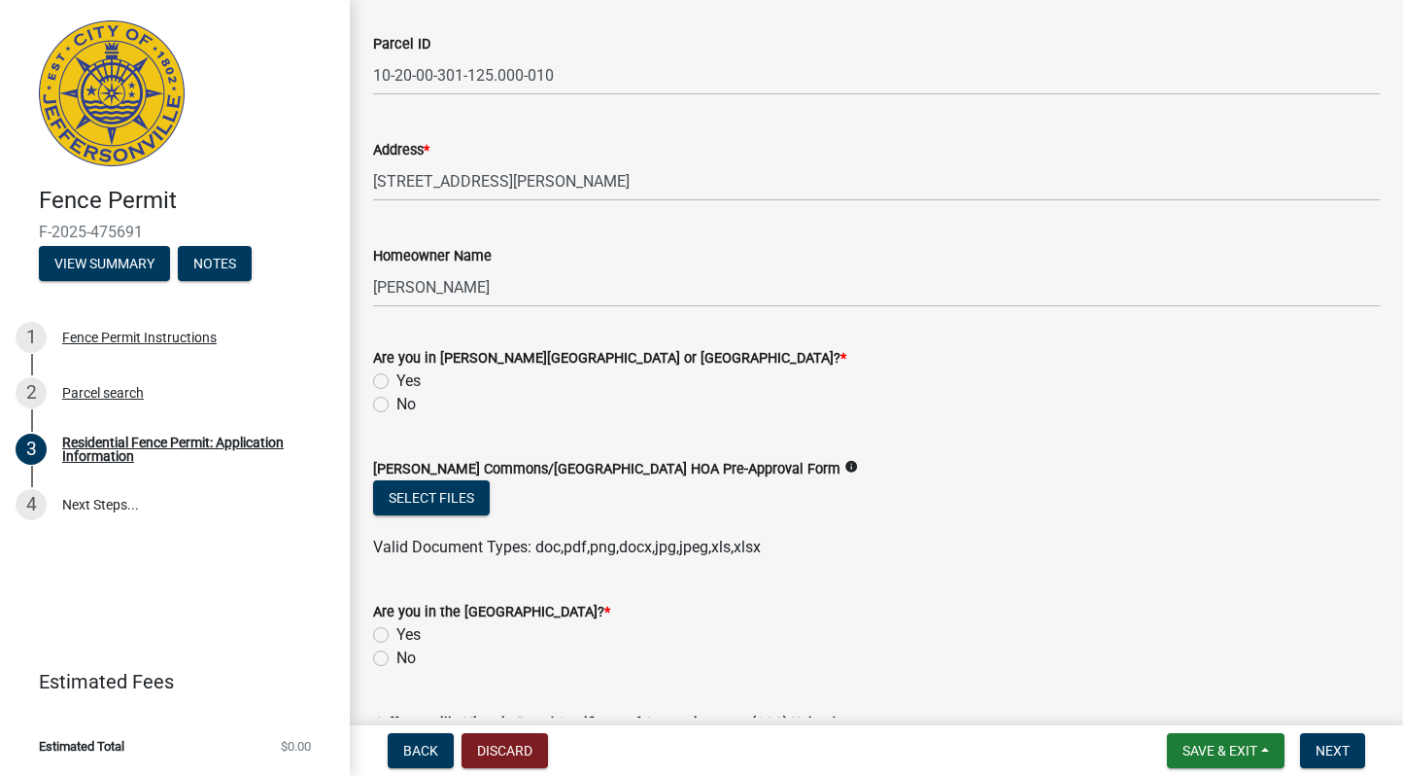
click at [841, 351] on span "*" at bounding box center [844, 358] width 6 height 17
click at [841, 352] on span "*" at bounding box center [844, 358] width 6 height 17
click at [399, 403] on label "No" at bounding box center [406, 404] width 19 height 23
click at [399, 403] on input "No" at bounding box center [403, 399] width 13 height 13
radio input "true"
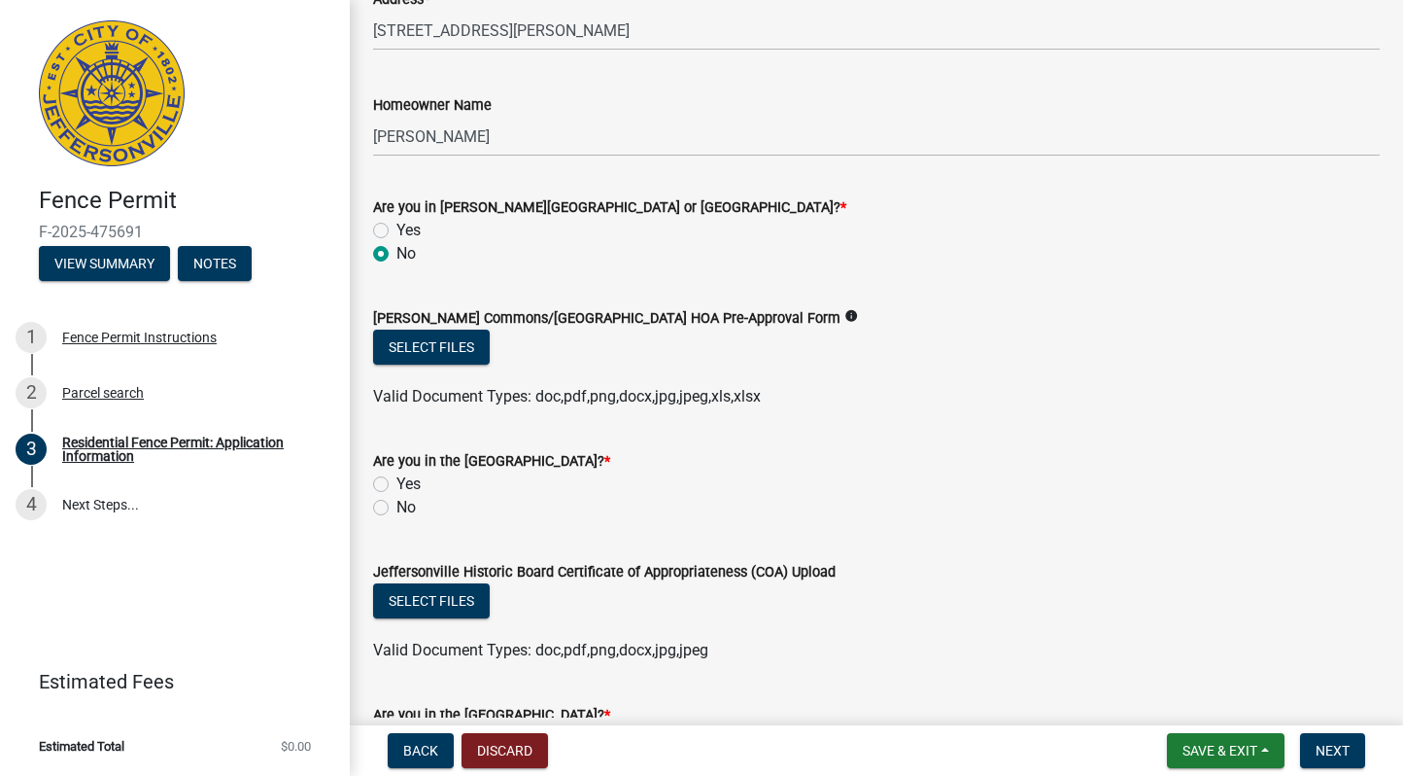
scroll to position [299, 0]
click at [397, 500] on label "No" at bounding box center [406, 506] width 19 height 23
click at [397, 500] on input "No" at bounding box center [403, 501] width 13 height 13
radio input "true"
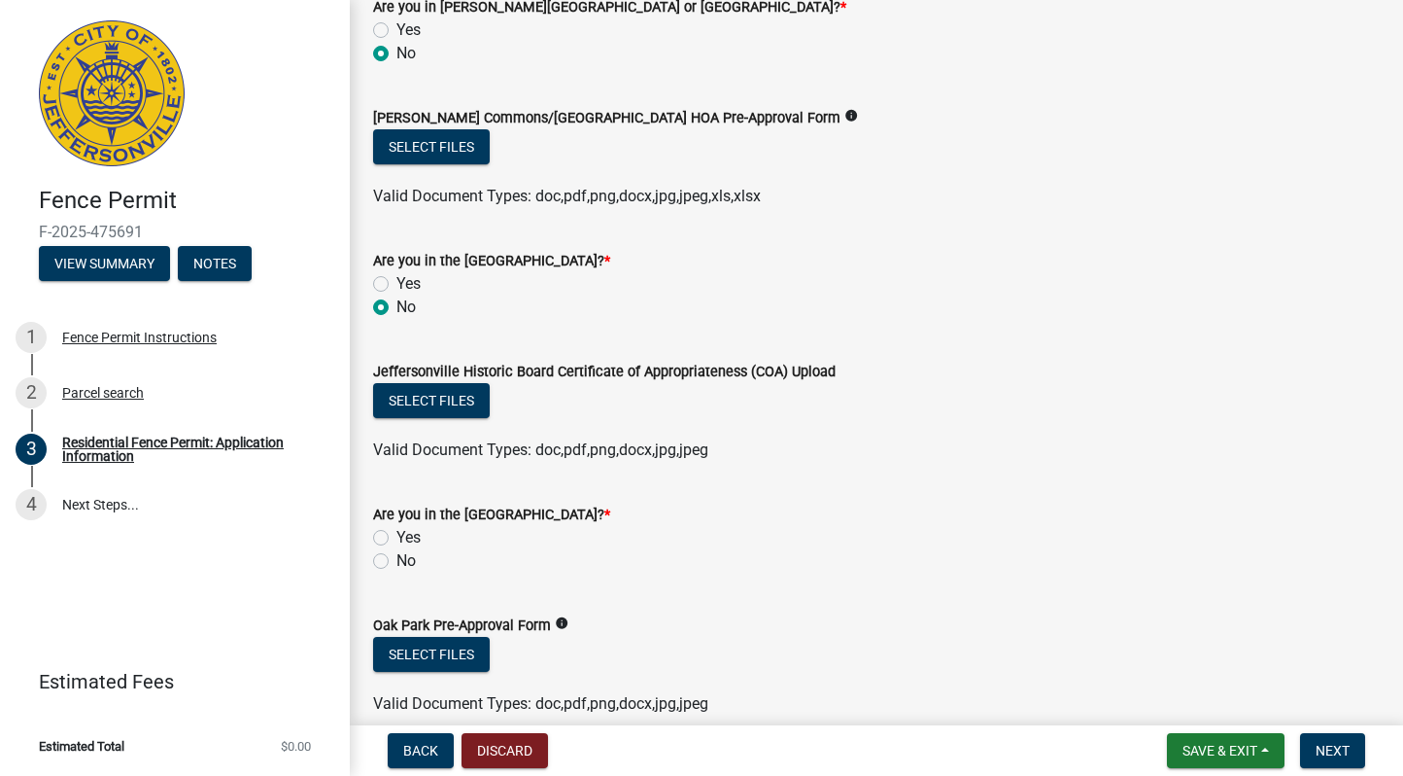
scroll to position [563, 0]
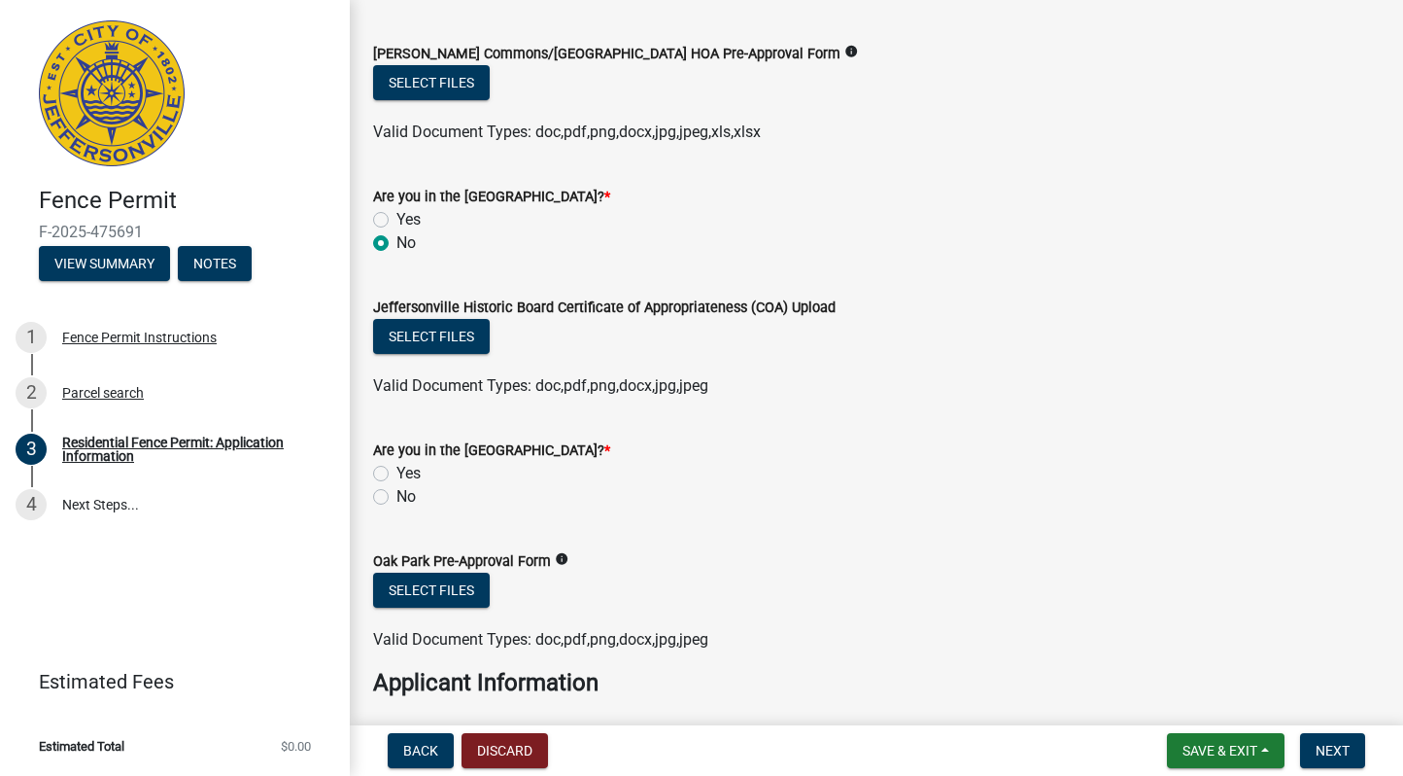
click at [397, 500] on label "No" at bounding box center [406, 496] width 19 height 23
click at [397, 498] on input "No" at bounding box center [403, 491] width 13 height 13
radio input "true"
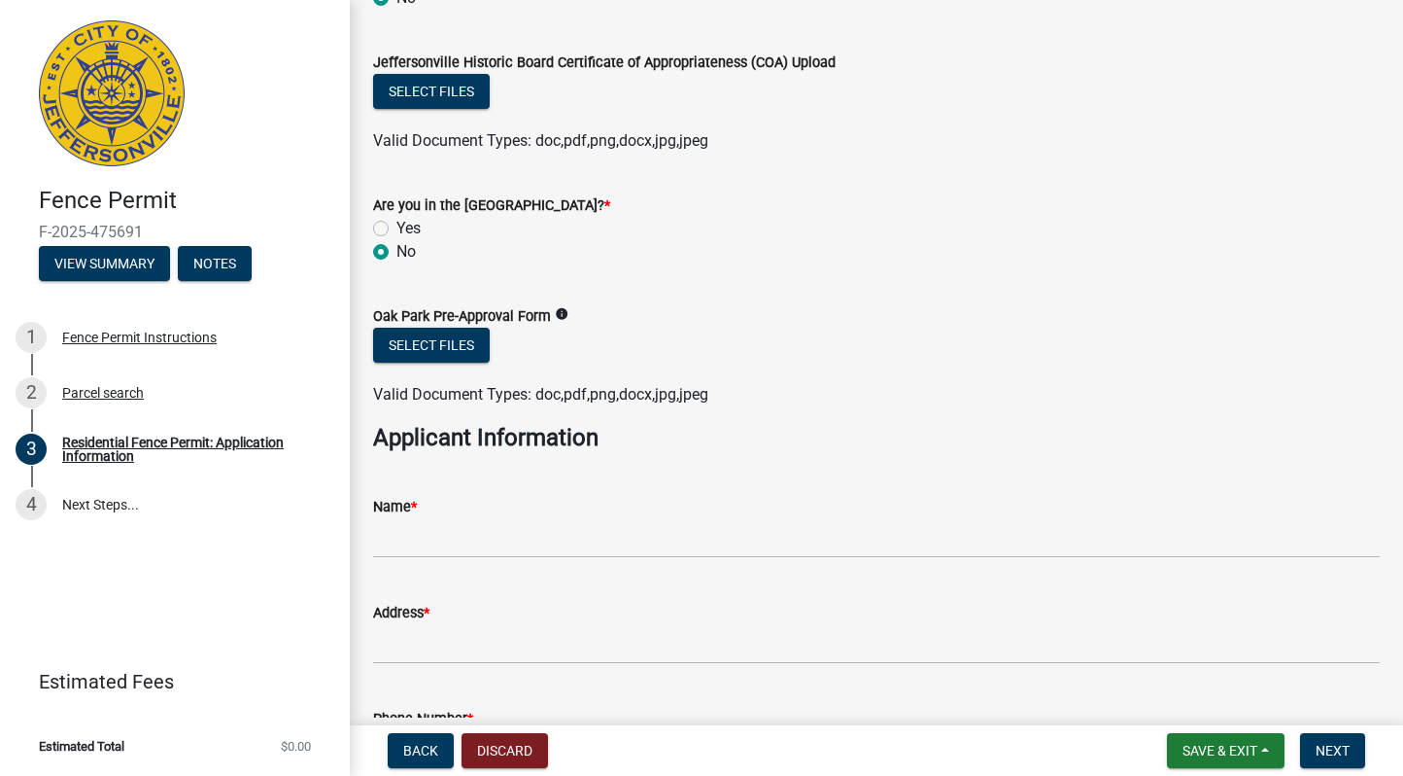
scroll to position [1016, 0]
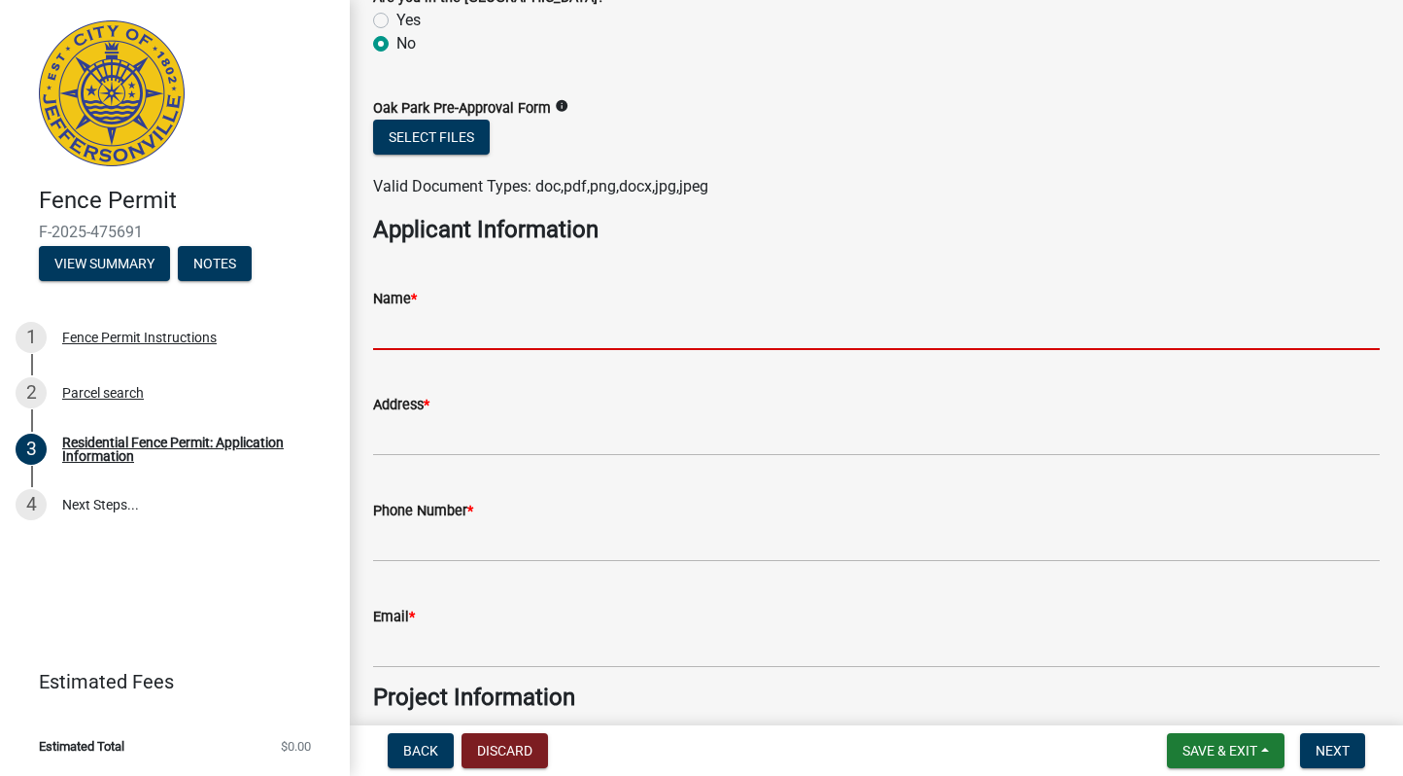
click at [426, 324] on input "Name *" at bounding box center [876, 330] width 1007 height 40
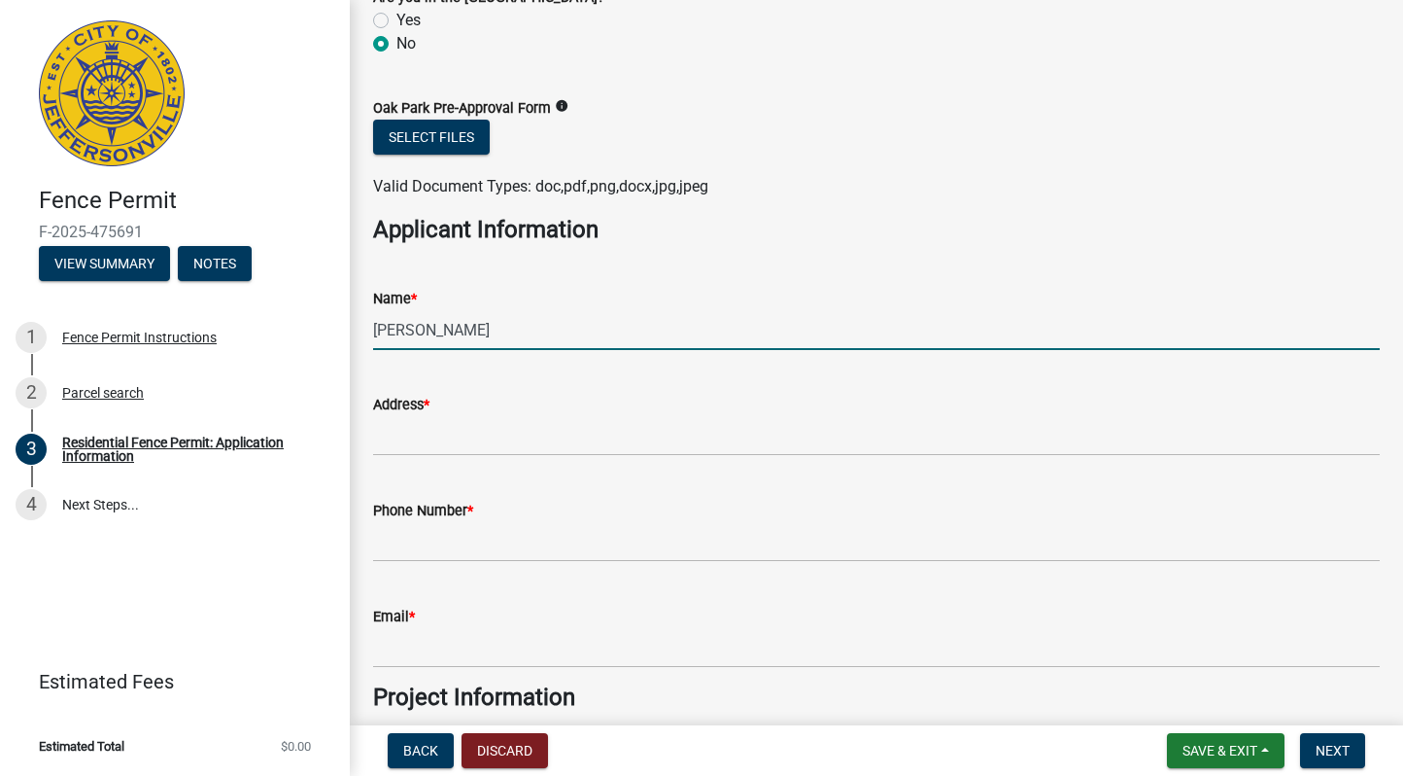
type input "[PERSON_NAME]"
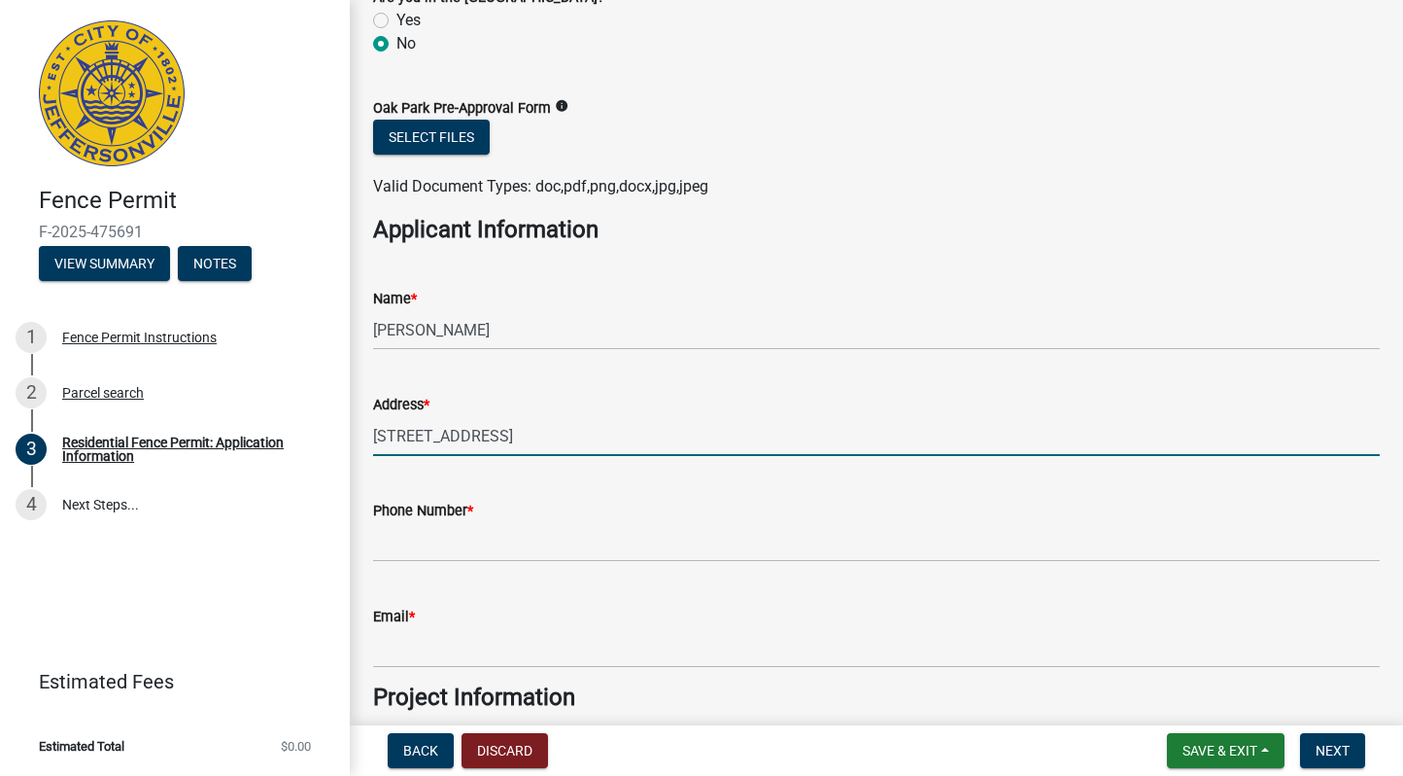
type input "[STREET_ADDRESS]"
click at [416, 535] on input "Phone Number *" at bounding box center [876, 542] width 1007 height 40
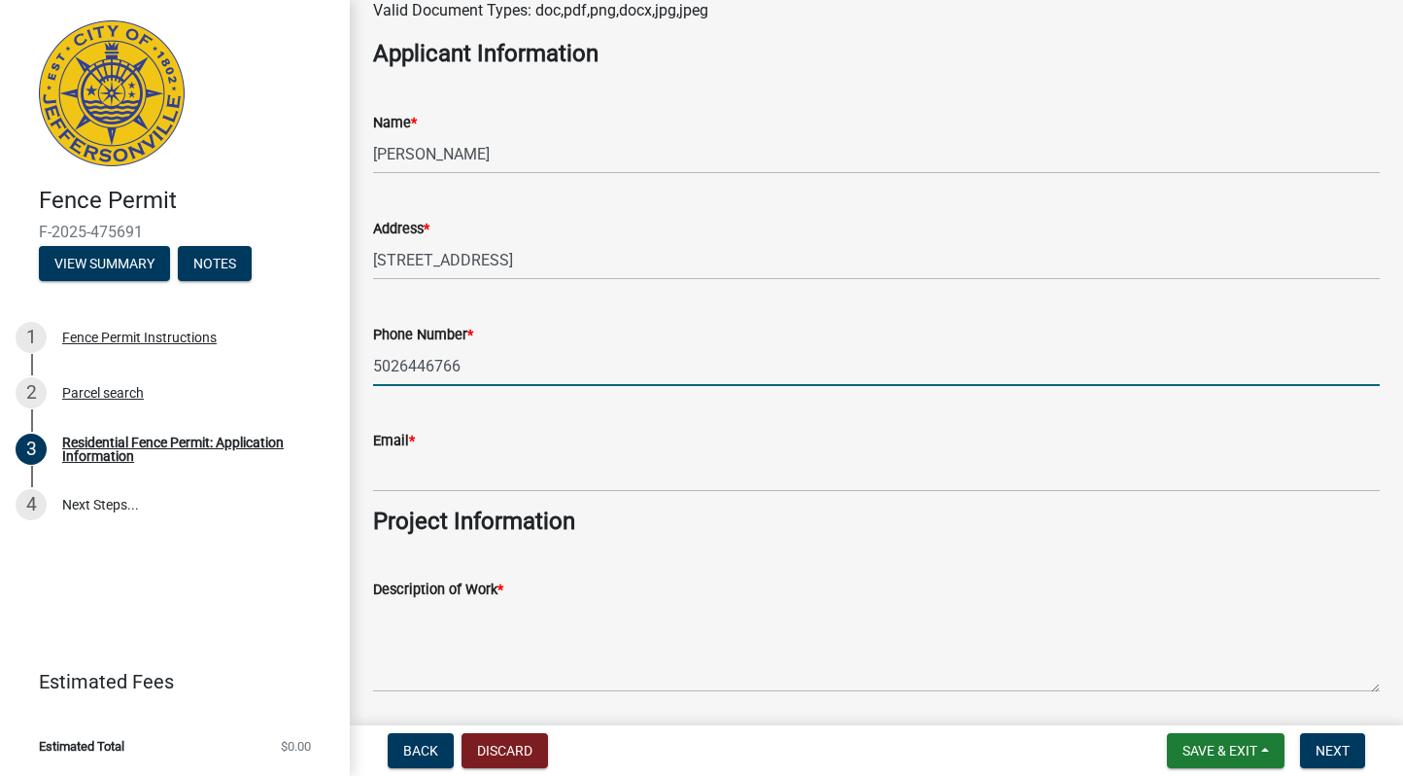
scroll to position [1225, 0]
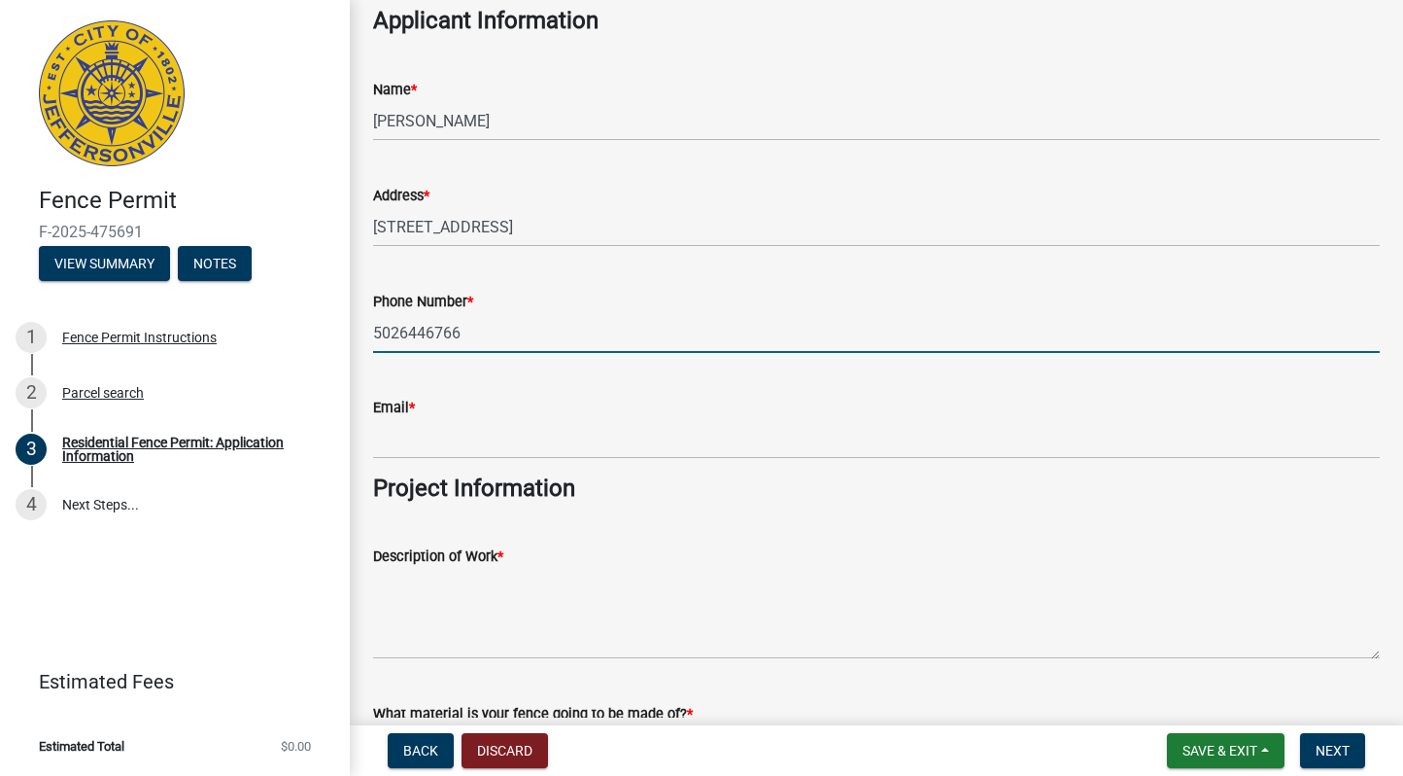
type input "5026446766"
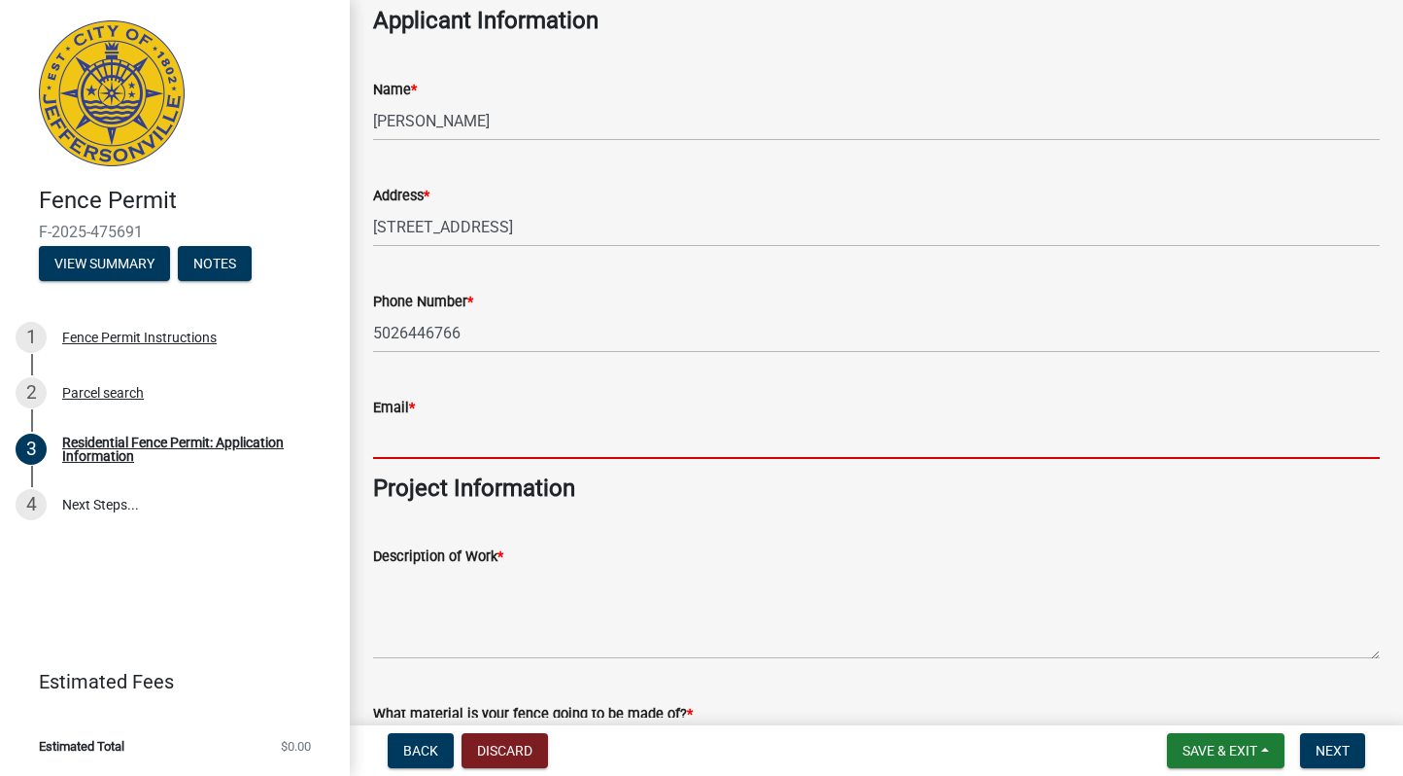
click at [424, 431] on input "Email *" at bounding box center [876, 439] width 1007 height 40
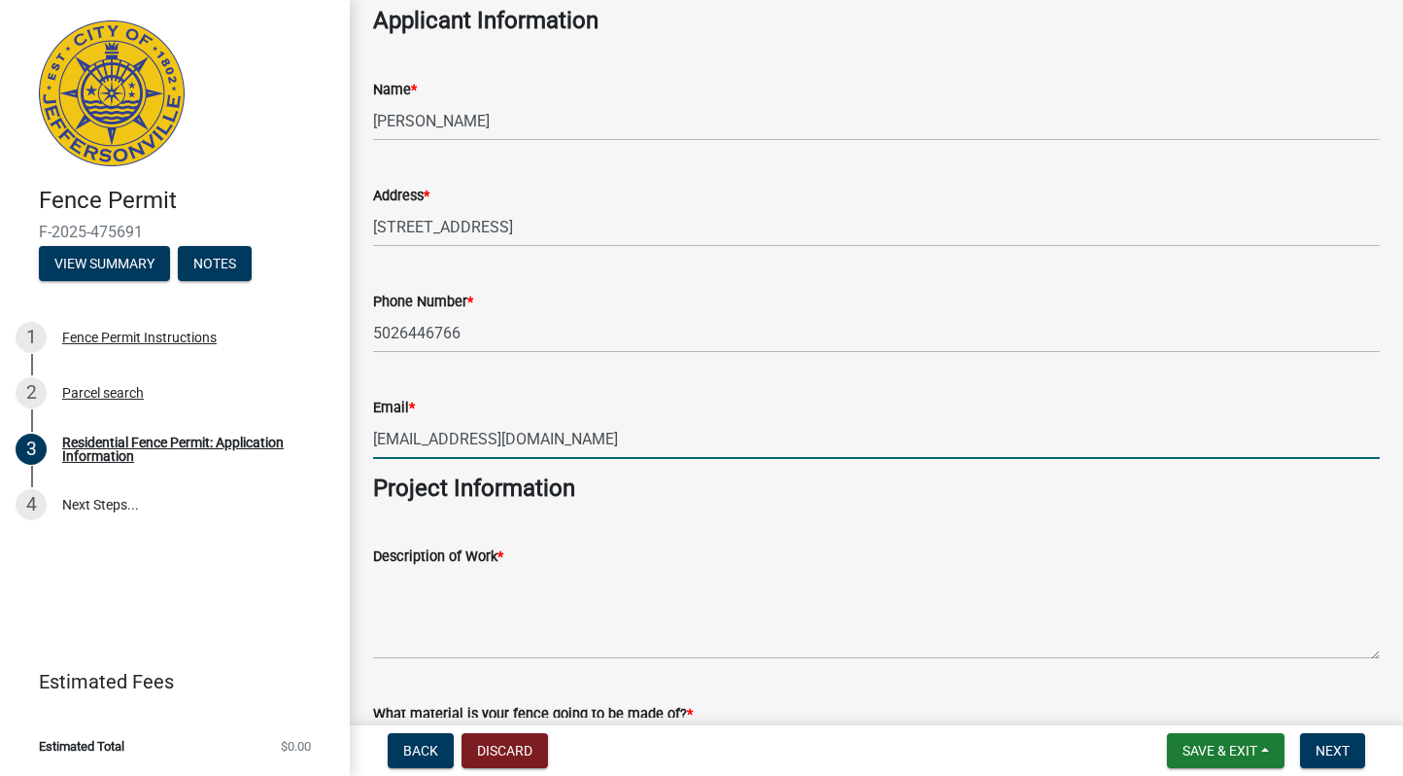
click at [409, 443] on input "[EMAIL_ADDRESS][DOMAIN_NAME]" at bounding box center [876, 439] width 1007 height 40
type input "[EMAIL_ADDRESS][DOMAIN_NAME]"
click at [624, 498] on h4 "Project Information" at bounding box center [876, 488] width 1007 height 28
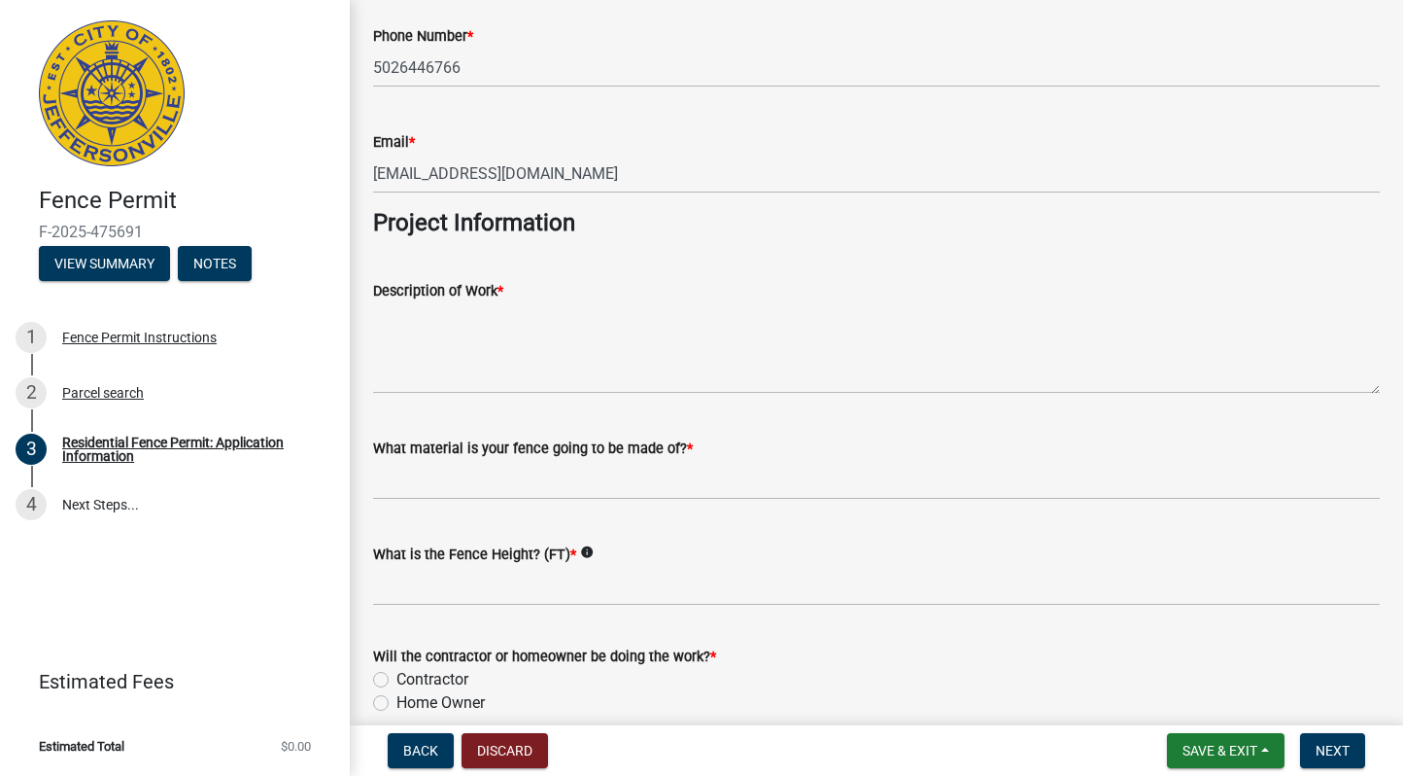
scroll to position [1491, 0]
click at [518, 388] on textarea "Description of Work *" at bounding box center [876, 346] width 1007 height 91
type textarea "r"
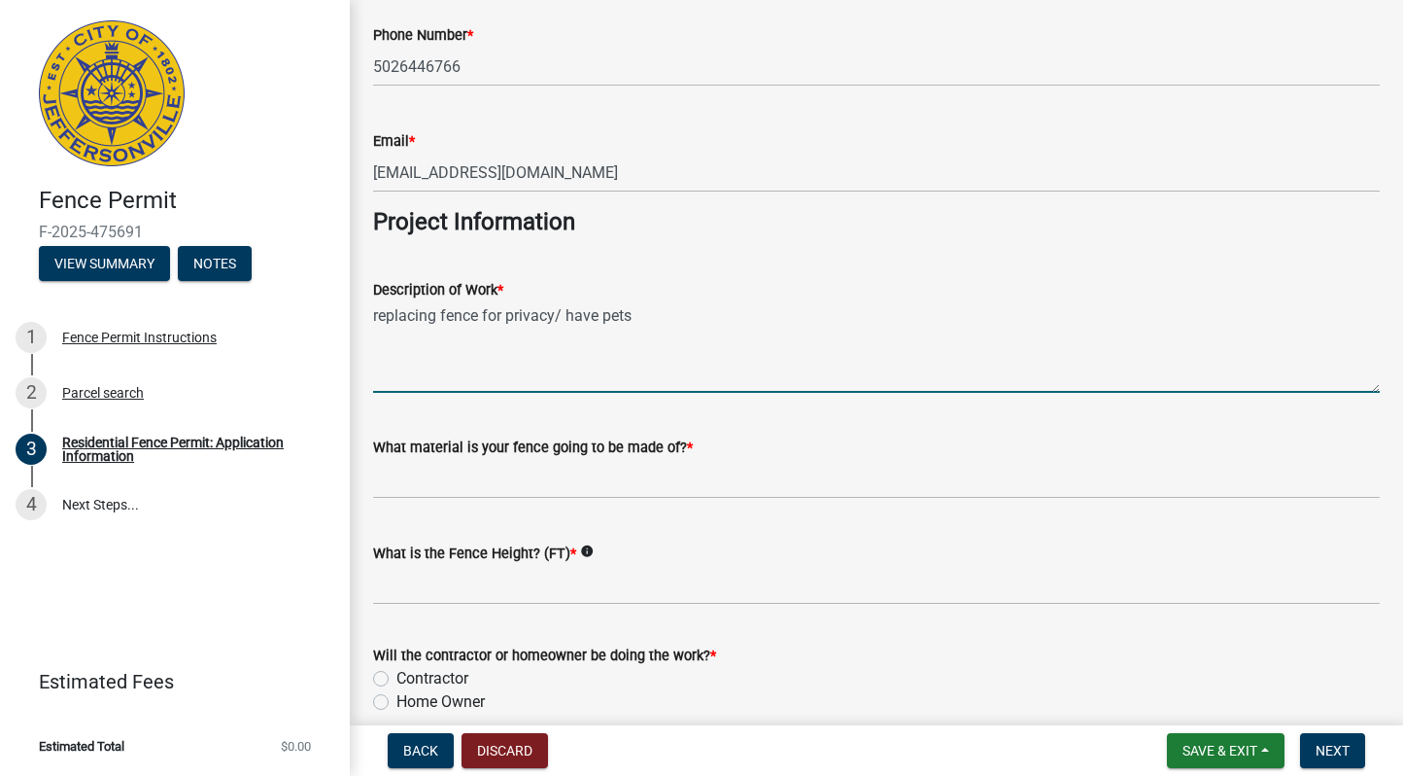
type textarea "replacing fence for privacy/ have pets"
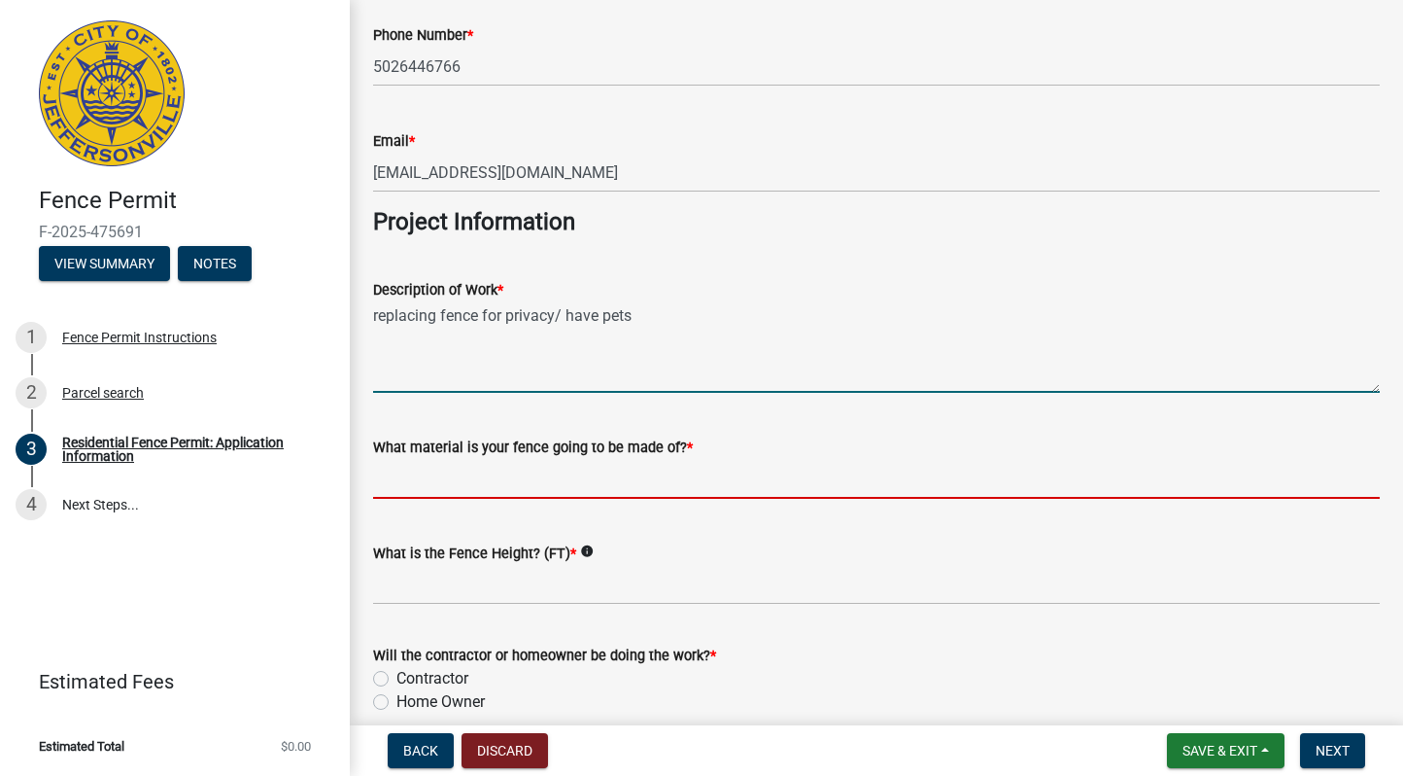
click at [479, 480] on input "What material is your fence going to be made of? *" at bounding box center [876, 479] width 1007 height 40
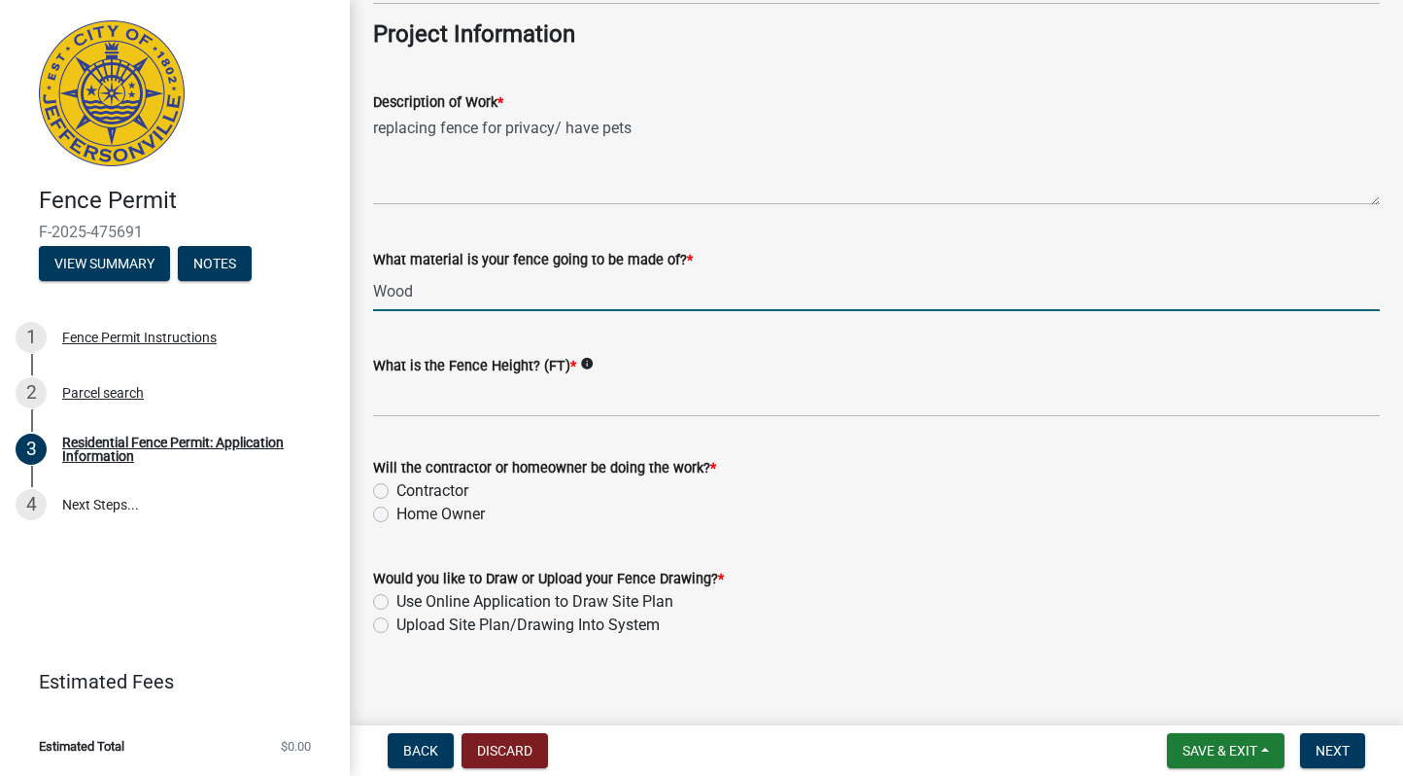
scroll to position [1680, 0]
type input "Wood"
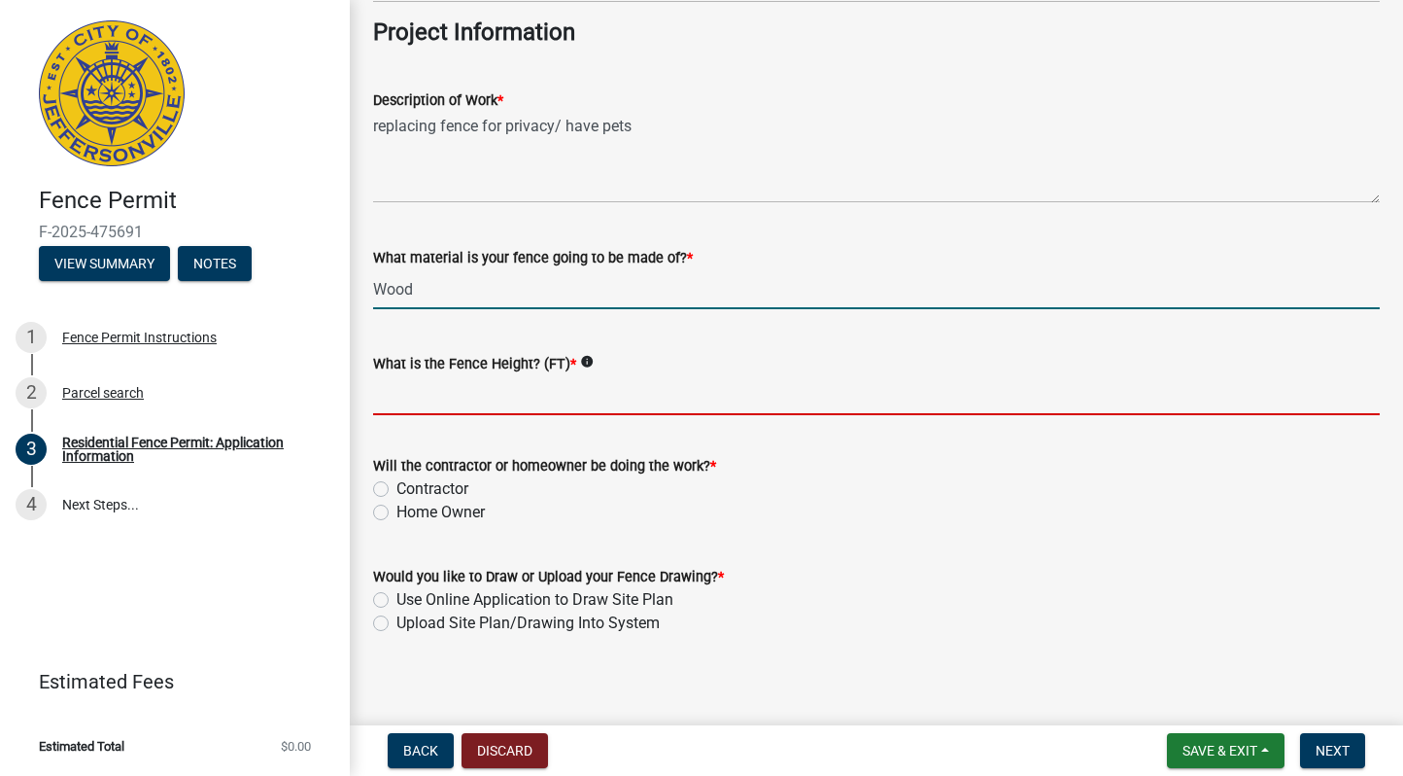
click at [565, 406] on input "What is the Fence Height? (FT) *" at bounding box center [876, 395] width 1007 height 40
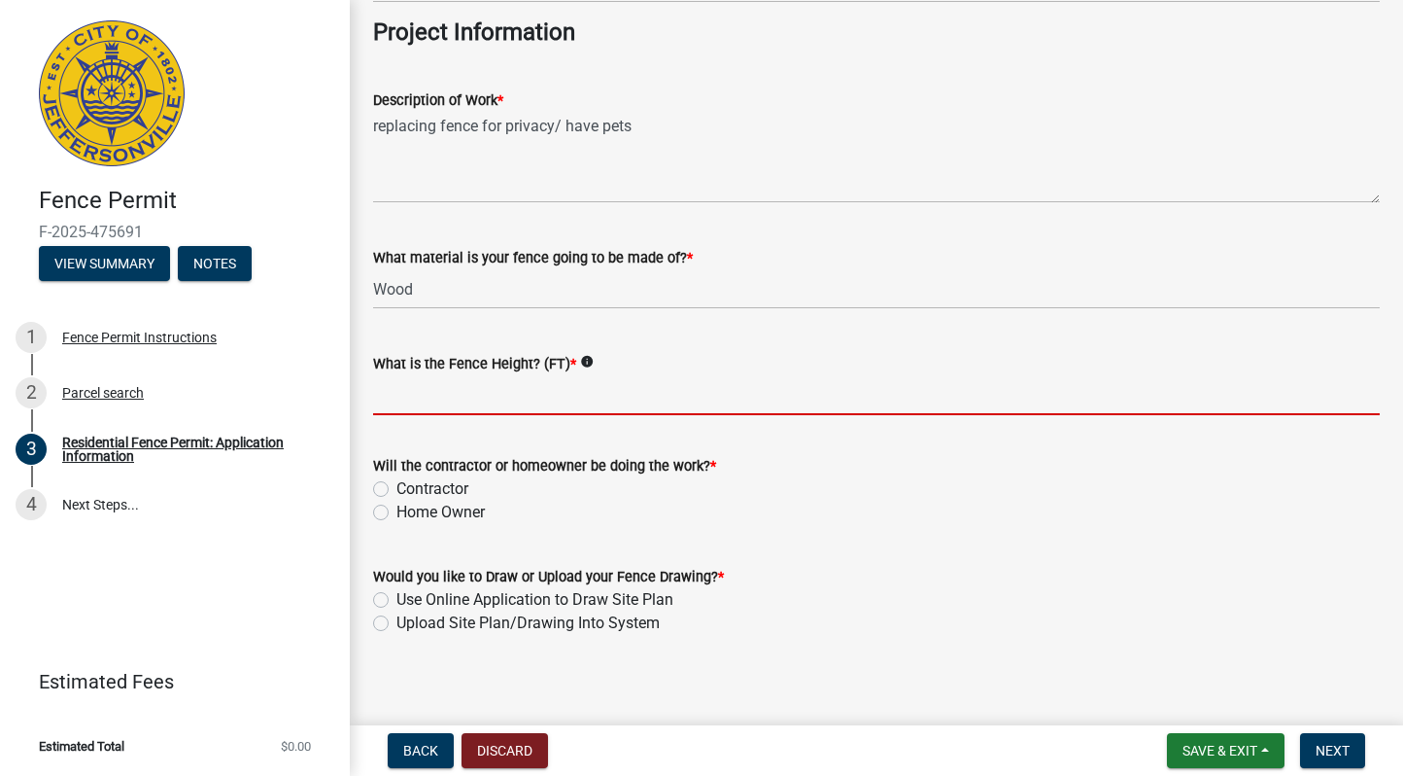
click at [399, 515] on div "Will the contractor or homeowner be doing the work? * [DEMOGRAPHIC_DATA] Home O…" at bounding box center [876, 489] width 1007 height 70
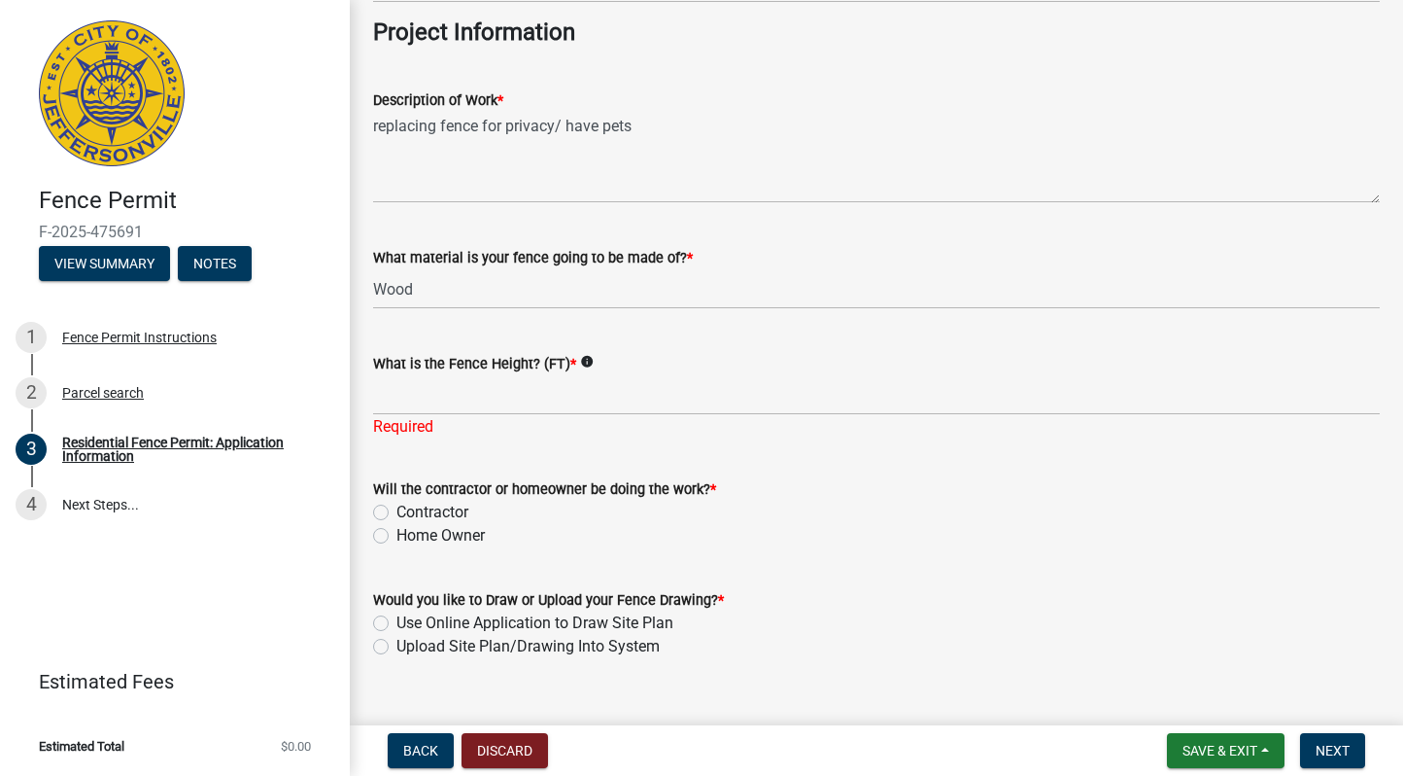
click at [397, 541] on label "Home Owner" at bounding box center [441, 535] width 88 height 23
click at [397, 536] on input "Home Owner" at bounding box center [403, 530] width 13 height 13
radio input "true"
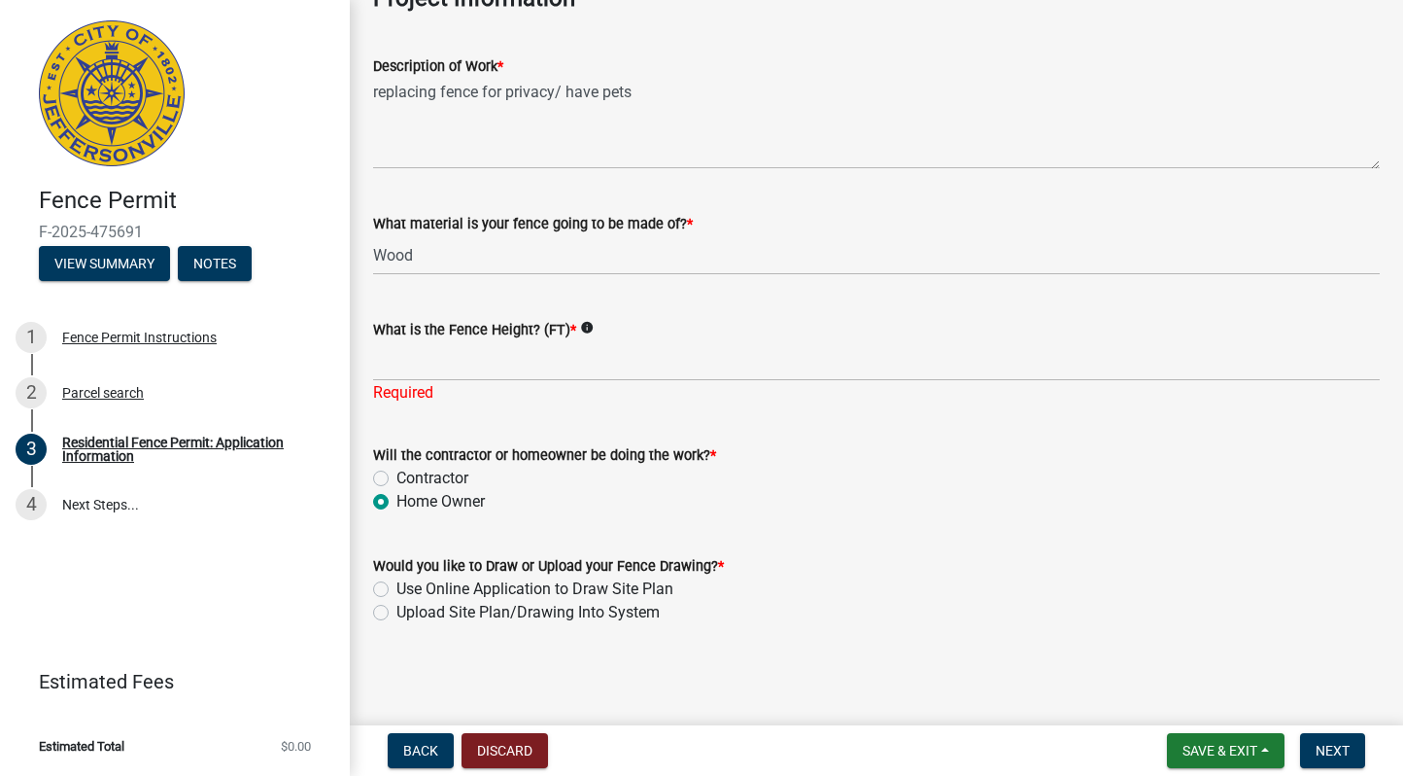
click at [544, 585] on label "Use Online Application to Draw Site Plan" at bounding box center [535, 588] width 277 height 23
click at [409, 585] on input "Use Online Application to Draw Site Plan" at bounding box center [403, 583] width 13 height 13
radio input "true"
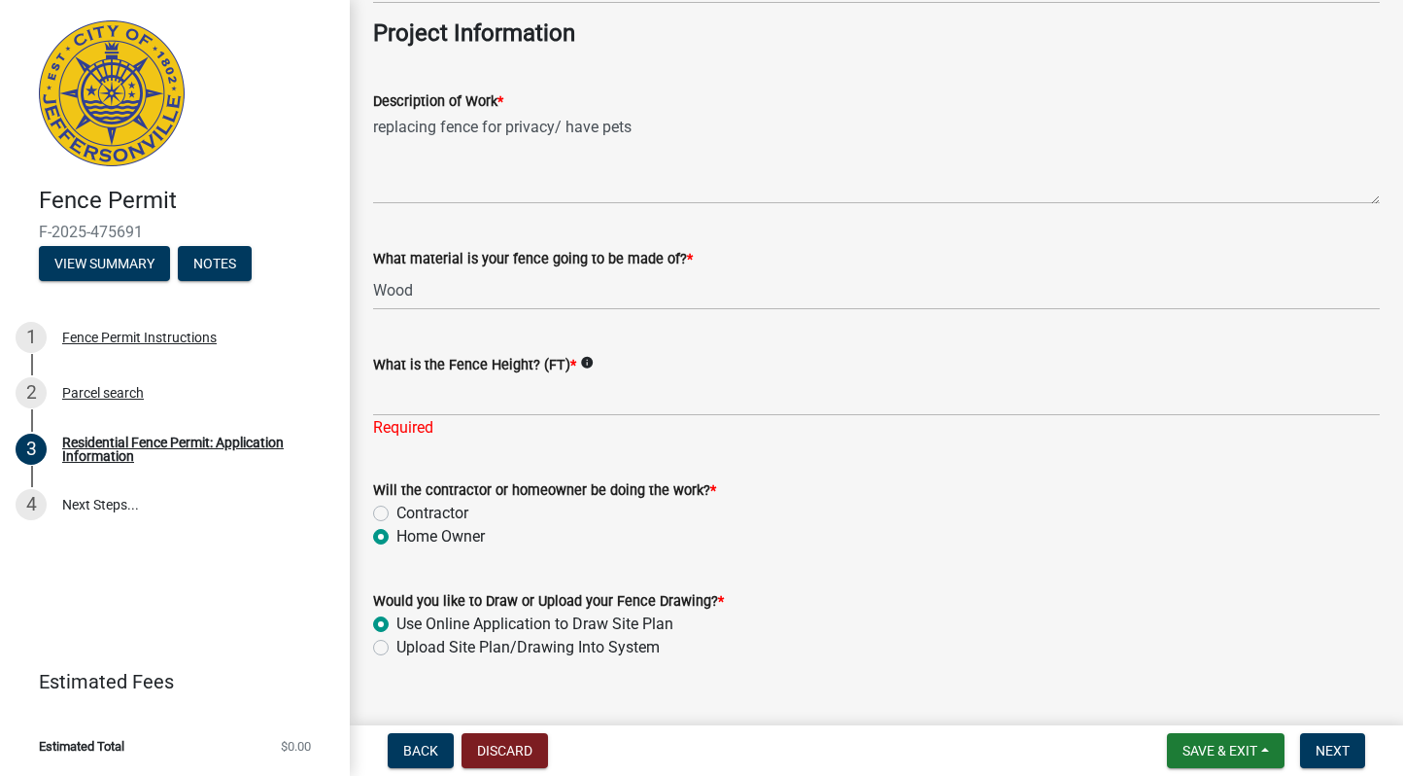
scroll to position [1677, 0]
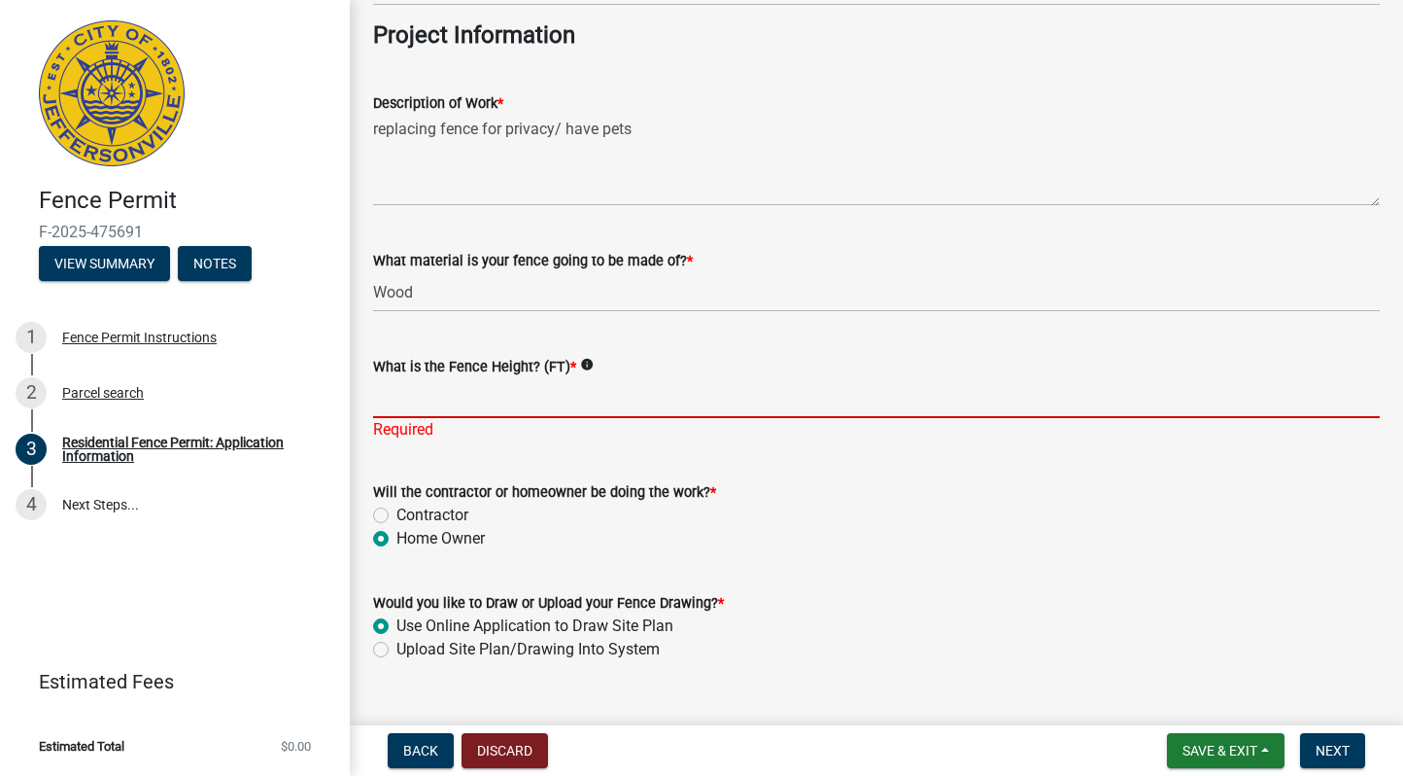
click at [622, 407] on input "What is the Fence Height? (FT) *" at bounding box center [876, 398] width 1007 height 40
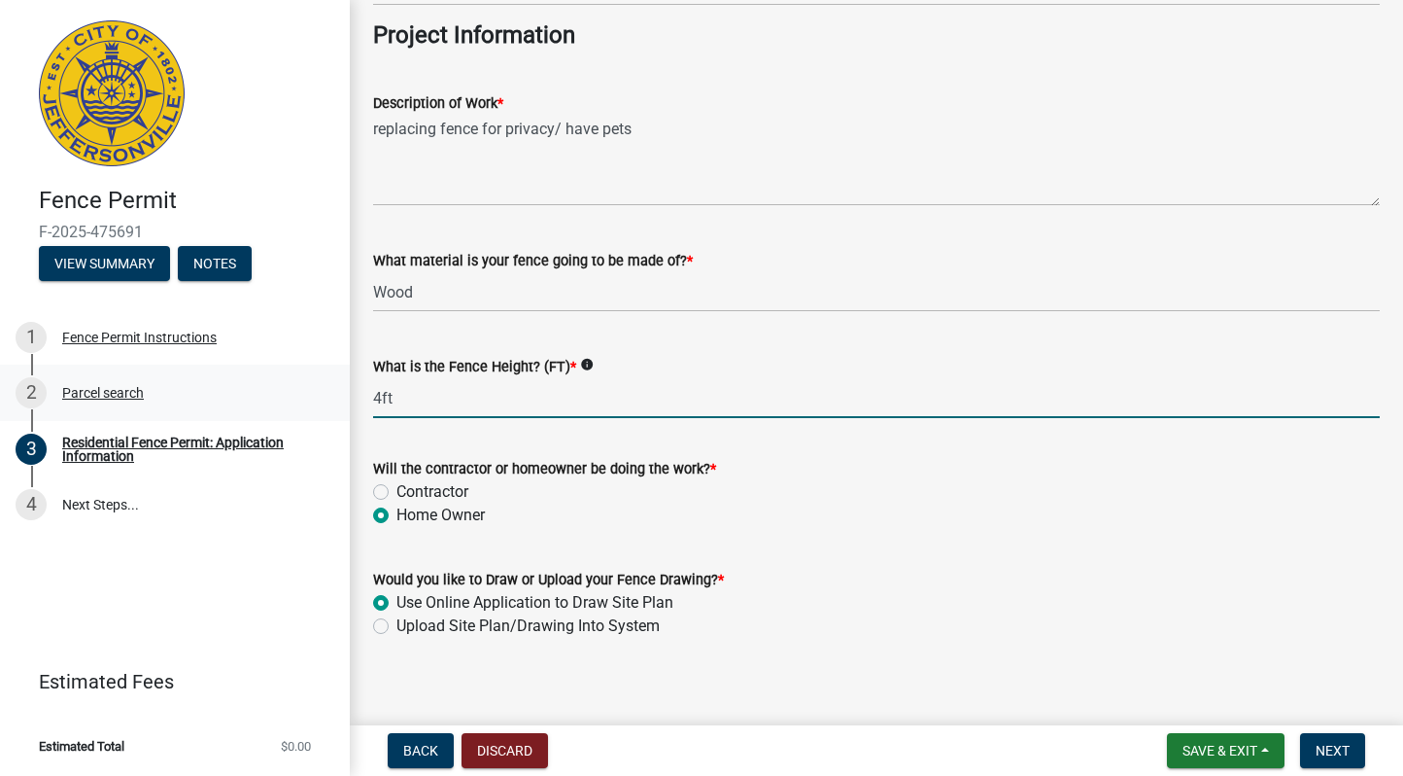
drag, startPoint x: 424, startPoint y: 400, endPoint x: 344, endPoint y: 400, distance: 79.7
click at [344, 400] on div "Fence Permit F-2025-475691 View Summary Notes 1 Fence Permit Instructions 2 Par…" at bounding box center [701, 388] width 1403 height 776
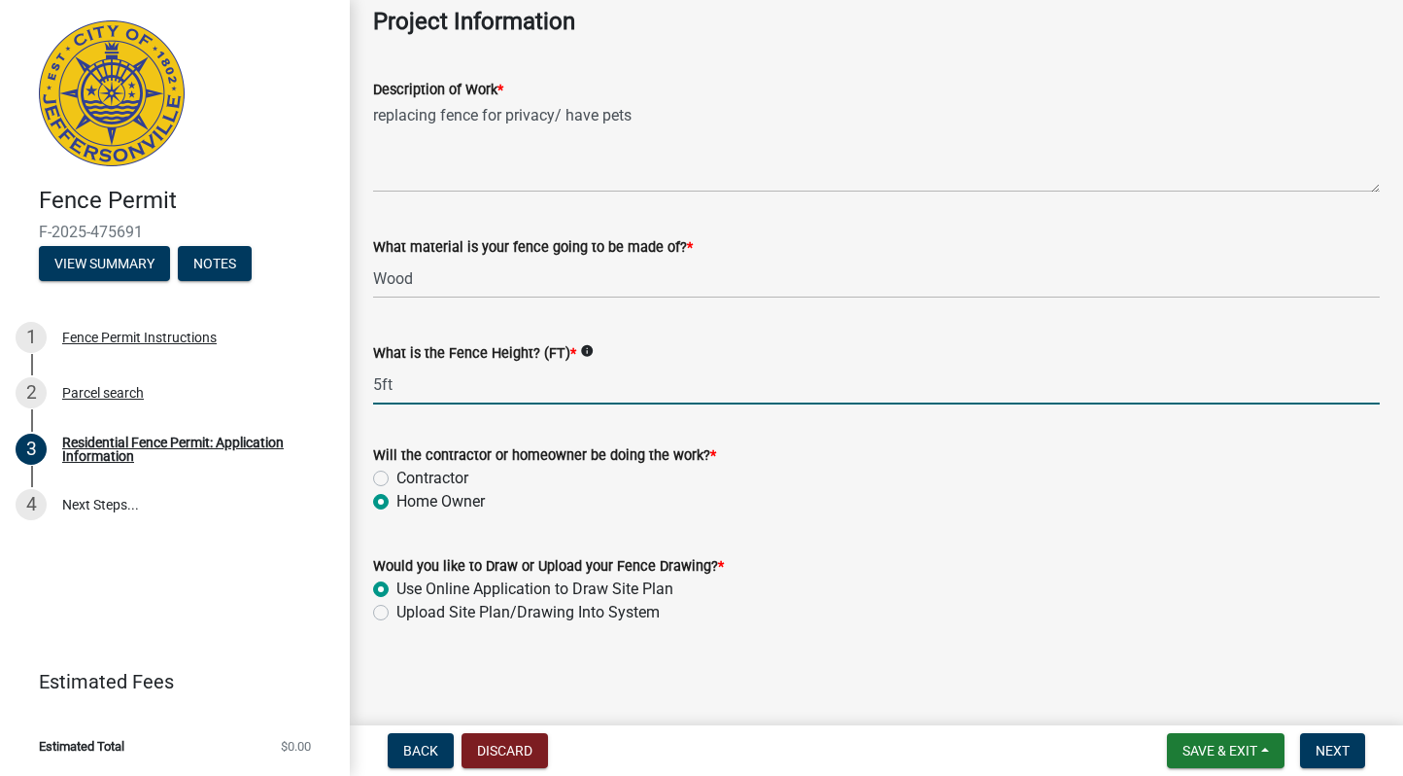
type input "5ft"
click at [580, 351] on icon "info" at bounding box center [587, 351] width 14 height 14
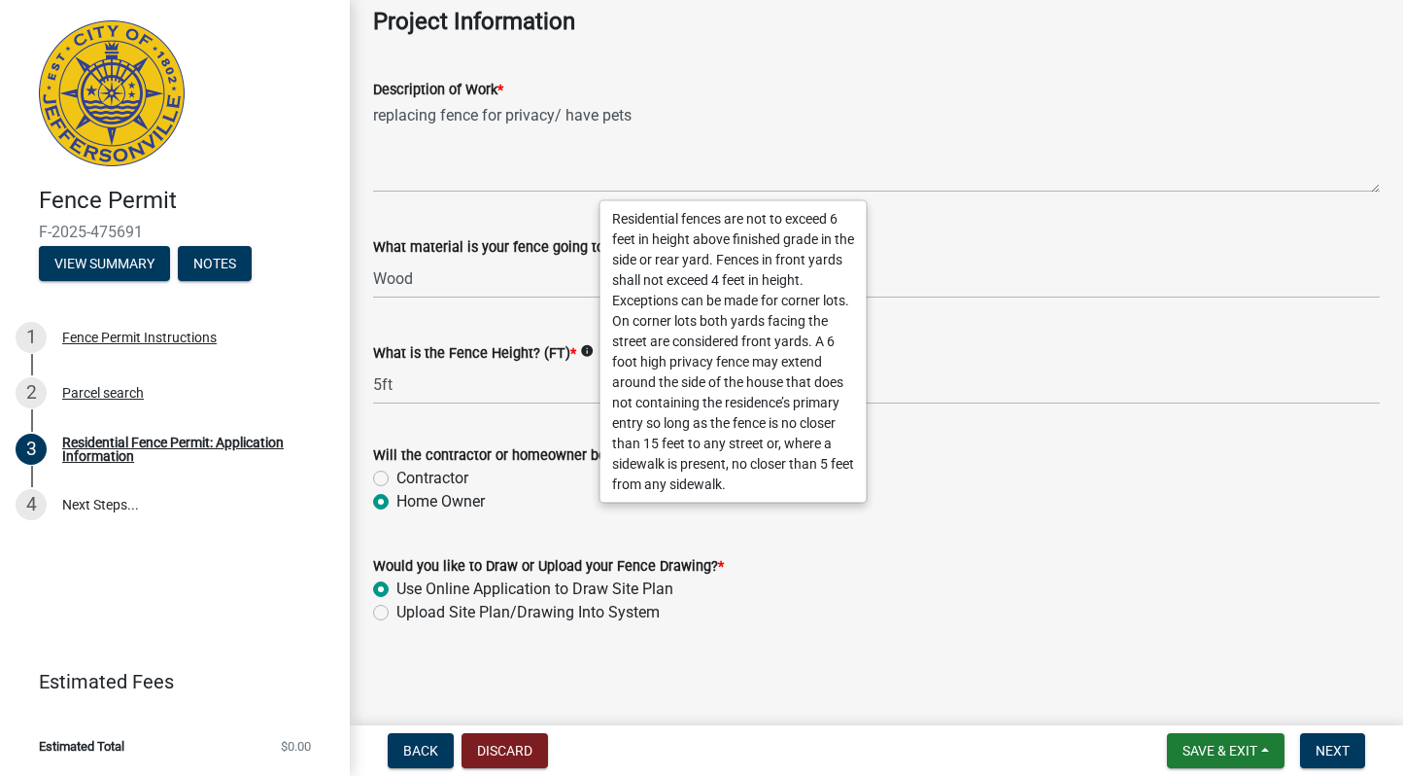
click at [1124, 252] on div "What material is your fence going to be made of? *" at bounding box center [876, 246] width 1007 height 23
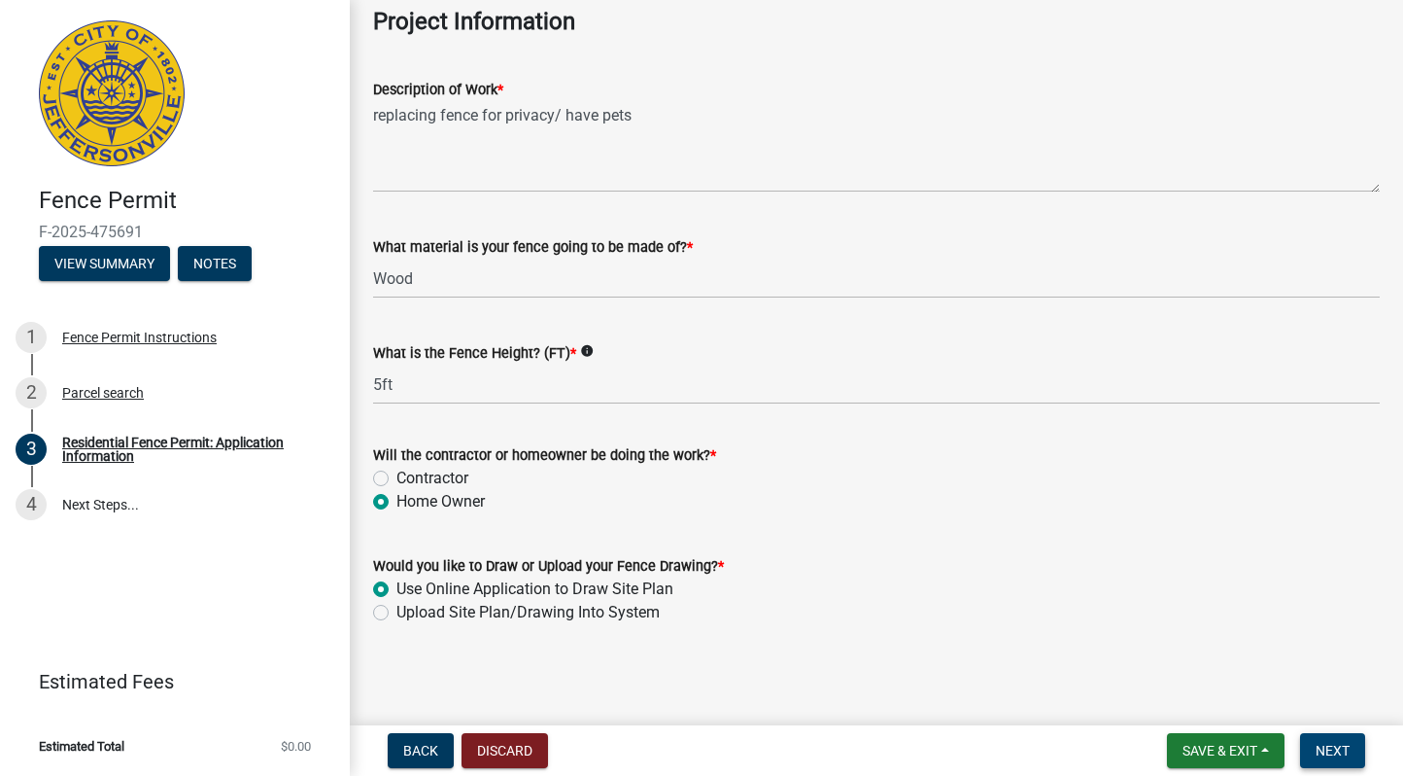
click at [1343, 742] on span "Next" at bounding box center [1333, 750] width 34 height 16
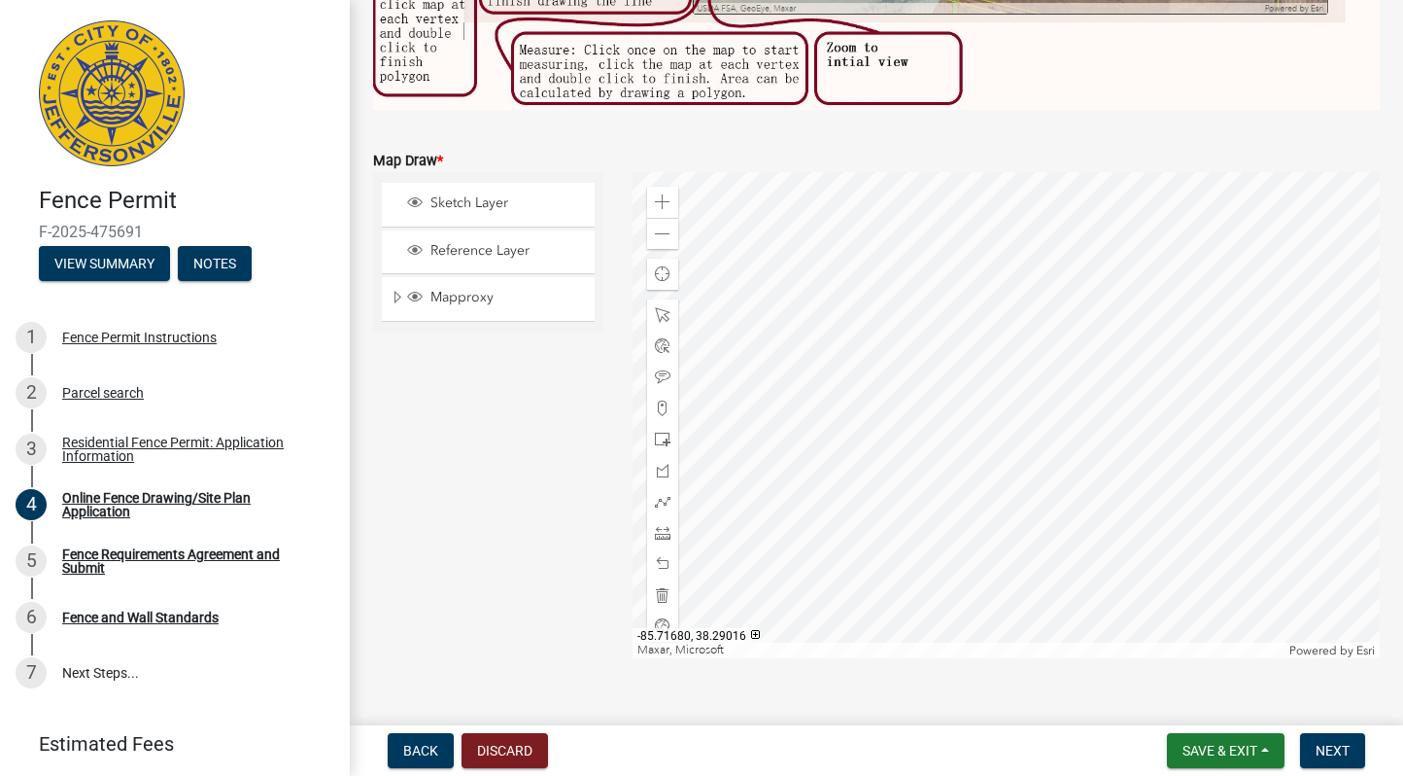
scroll to position [541, 0]
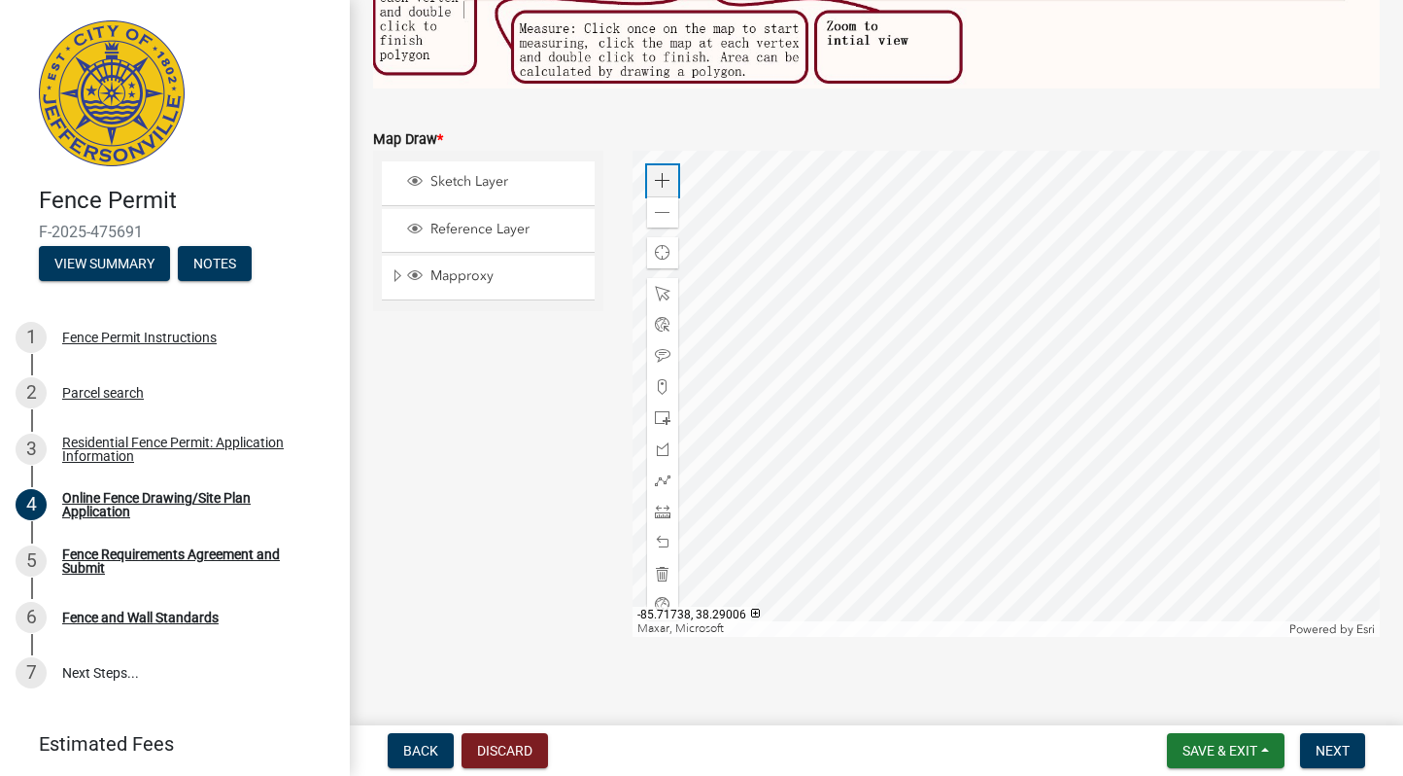
click at [667, 166] on div "Zoom in" at bounding box center [662, 180] width 31 height 31
click at [893, 151] on div at bounding box center [1007, 394] width 748 height 486
click at [487, 190] on div "Sketch Layer" at bounding box center [496, 182] width 184 height 19
click at [946, 156] on div at bounding box center [1007, 394] width 748 height 486
click at [536, 180] on span "Sketch Layer" at bounding box center [507, 181] width 162 height 17
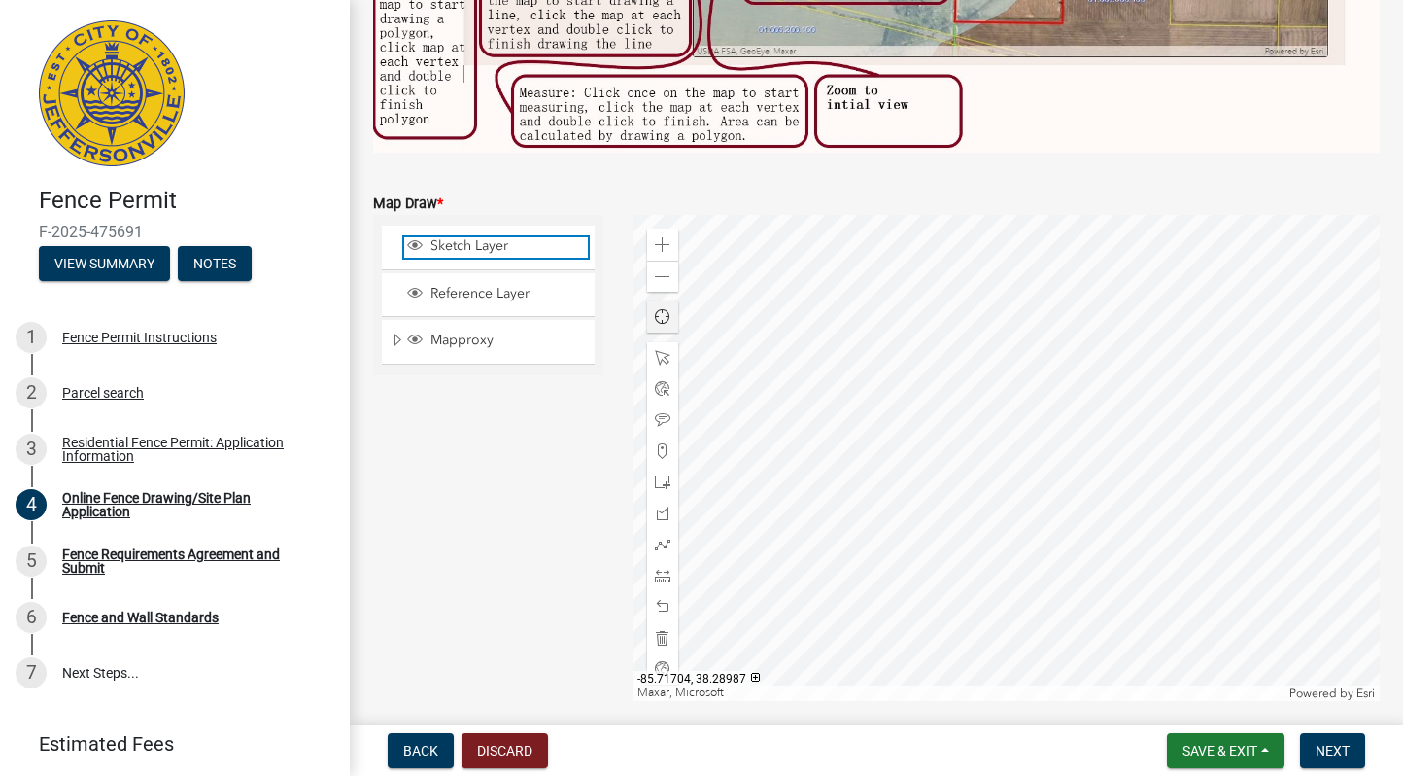
scroll to position [476, 0]
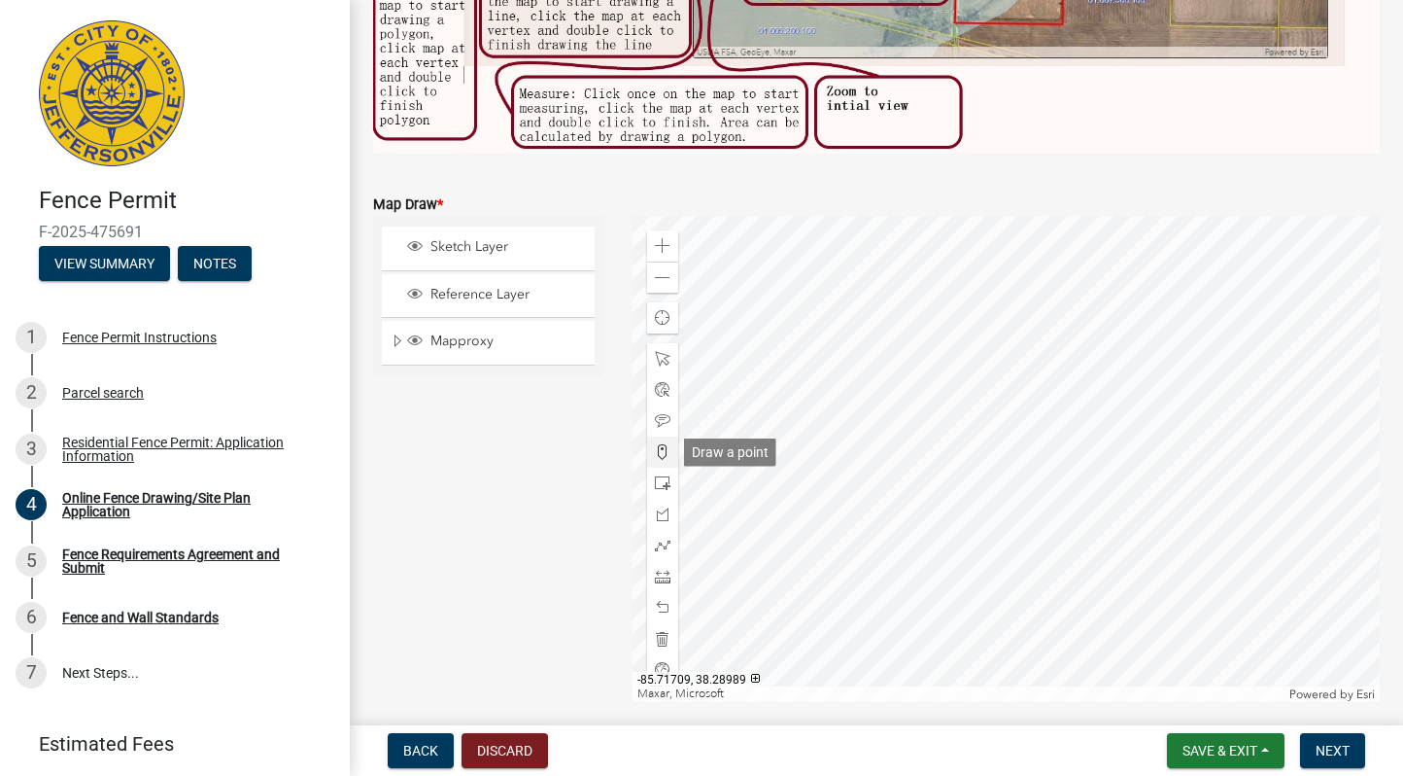
click at [662, 446] on span at bounding box center [663, 452] width 16 height 16
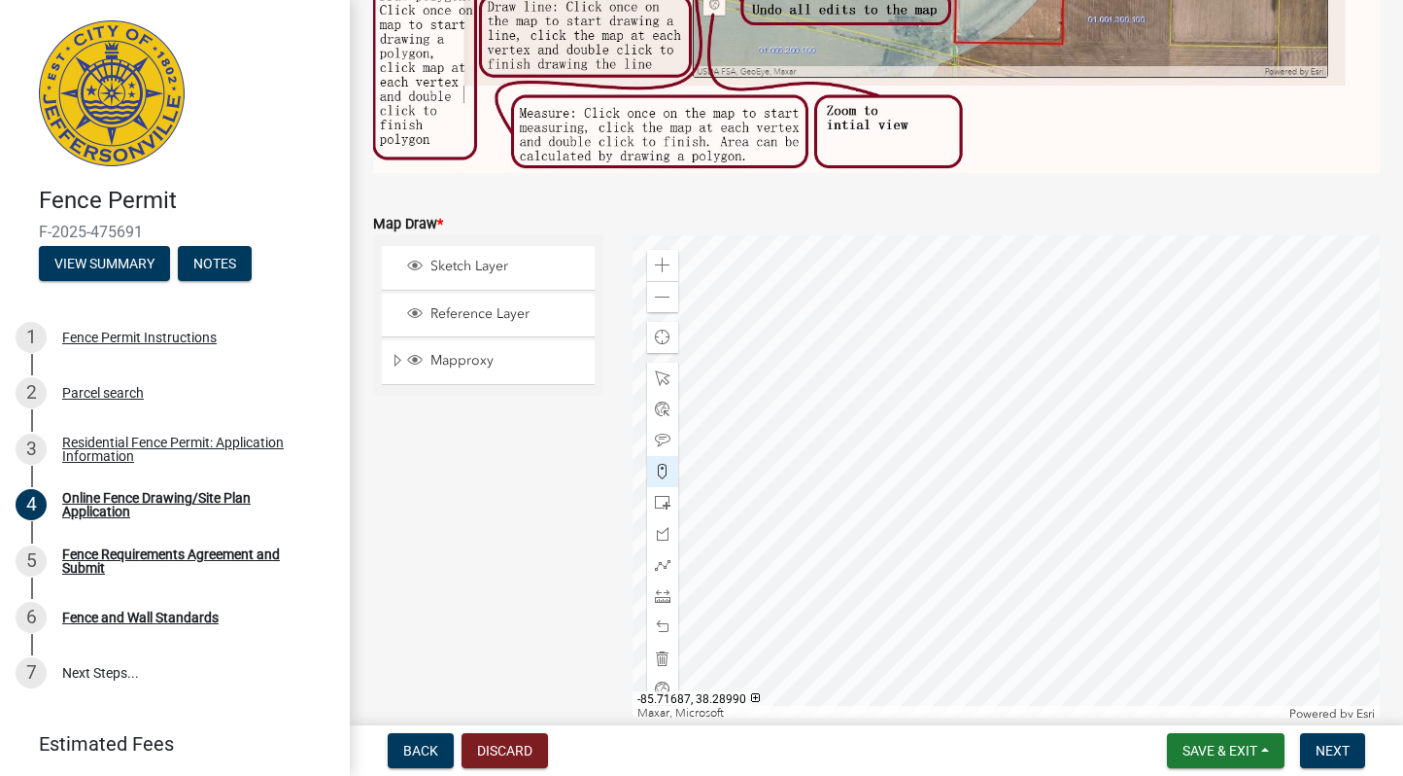
scroll to position [459, 0]
click at [1091, 424] on div at bounding box center [1007, 476] width 748 height 486
click at [1127, 479] on div at bounding box center [1007, 476] width 748 height 486
click at [874, 658] on div at bounding box center [1007, 476] width 748 height 486
click at [696, 418] on div at bounding box center [1007, 476] width 748 height 486
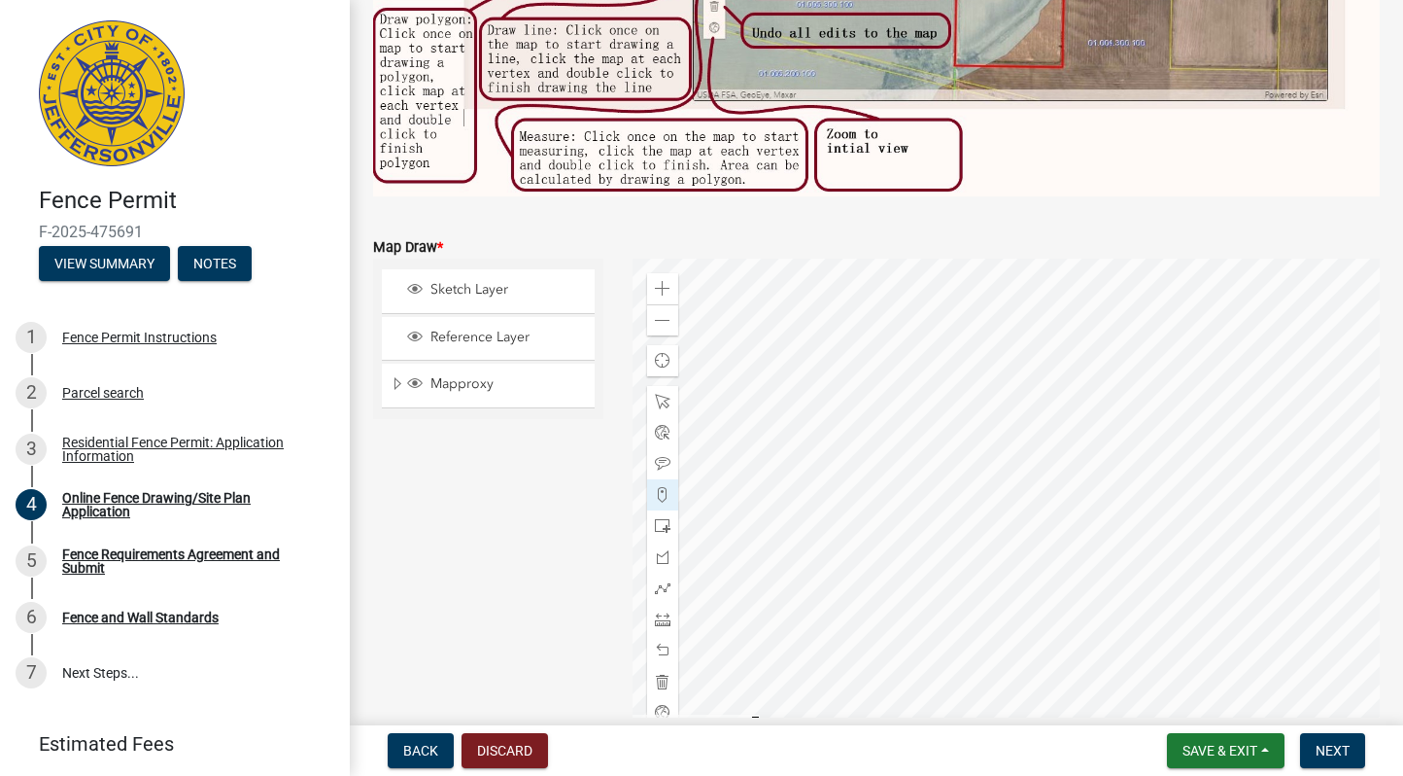
scroll to position [437, 0]
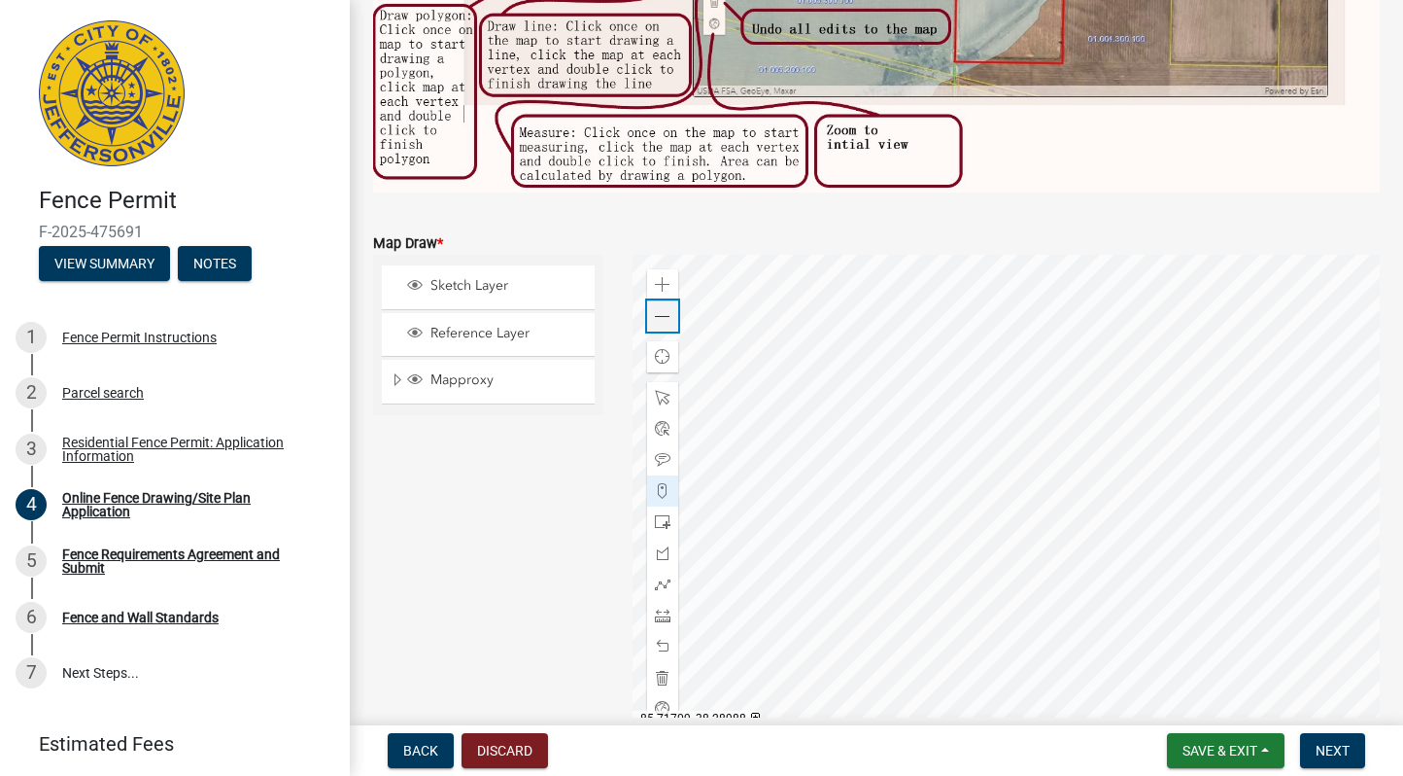
click at [659, 316] on span at bounding box center [663, 317] width 16 height 16
click at [983, 376] on div at bounding box center [1007, 498] width 748 height 486
click at [878, 438] on div at bounding box center [1007, 498] width 748 height 486
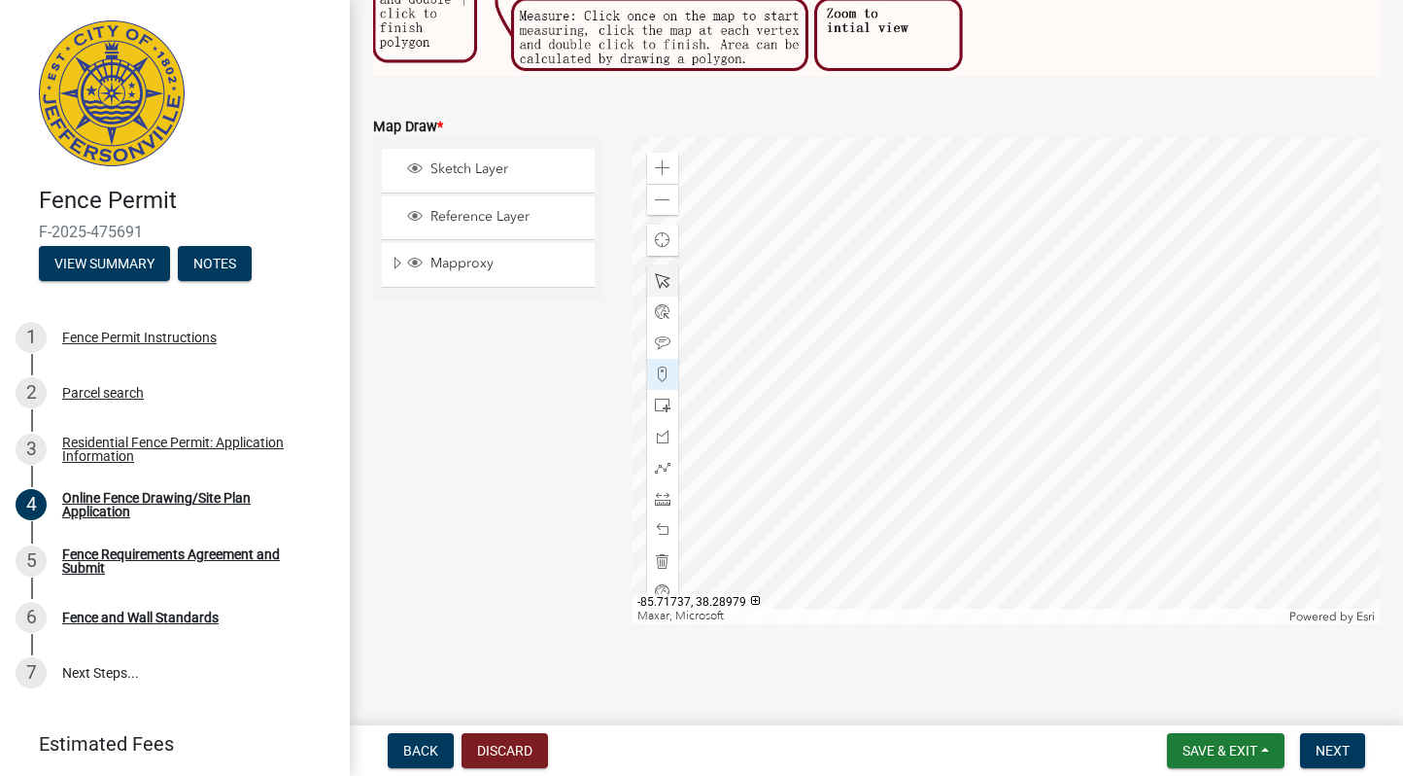
scroll to position [553, 0]
click at [659, 472] on span at bounding box center [663, 469] width 16 height 16
click at [875, 320] on div at bounding box center [1007, 382] width 748 height 486
click at [1007, 226] on div at bounding box center [1007, 382] width 748 height 486
click at [1015, 236] on div at bounding box center [1007, 382] width 748 height 486
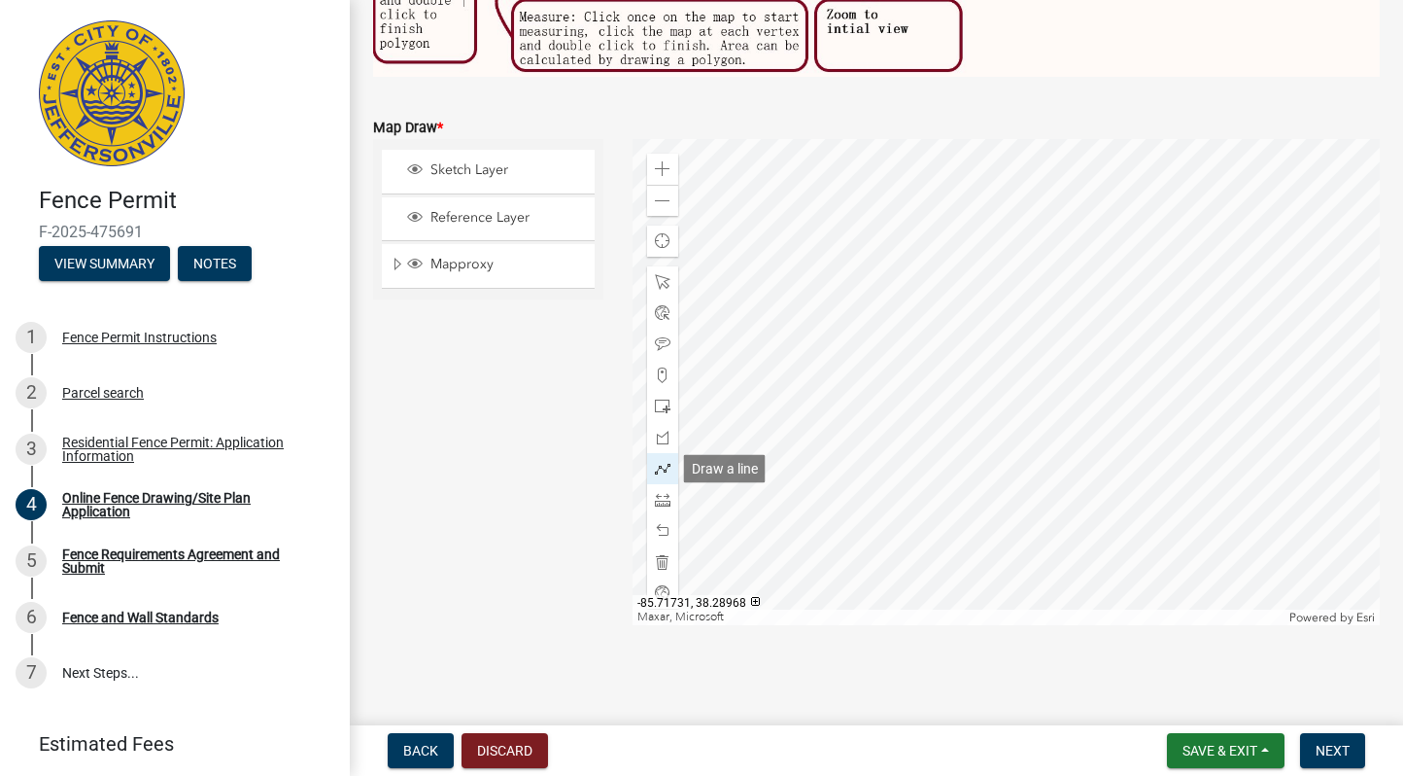
click at [661, 467] on span at bounding box center [663, 469] width 16 height 16
click at [660, 477] on div at bounding box center [662, 468] width 31 height 31
click at [876, 320] on div at bounding box center [1007, 382] width 748 height 486
click at [965, 444] on div at bounding box center [1007, 382] width 748 height 486
click at [656, 473] on span at bounding box center [663, 469] width 16 height 16
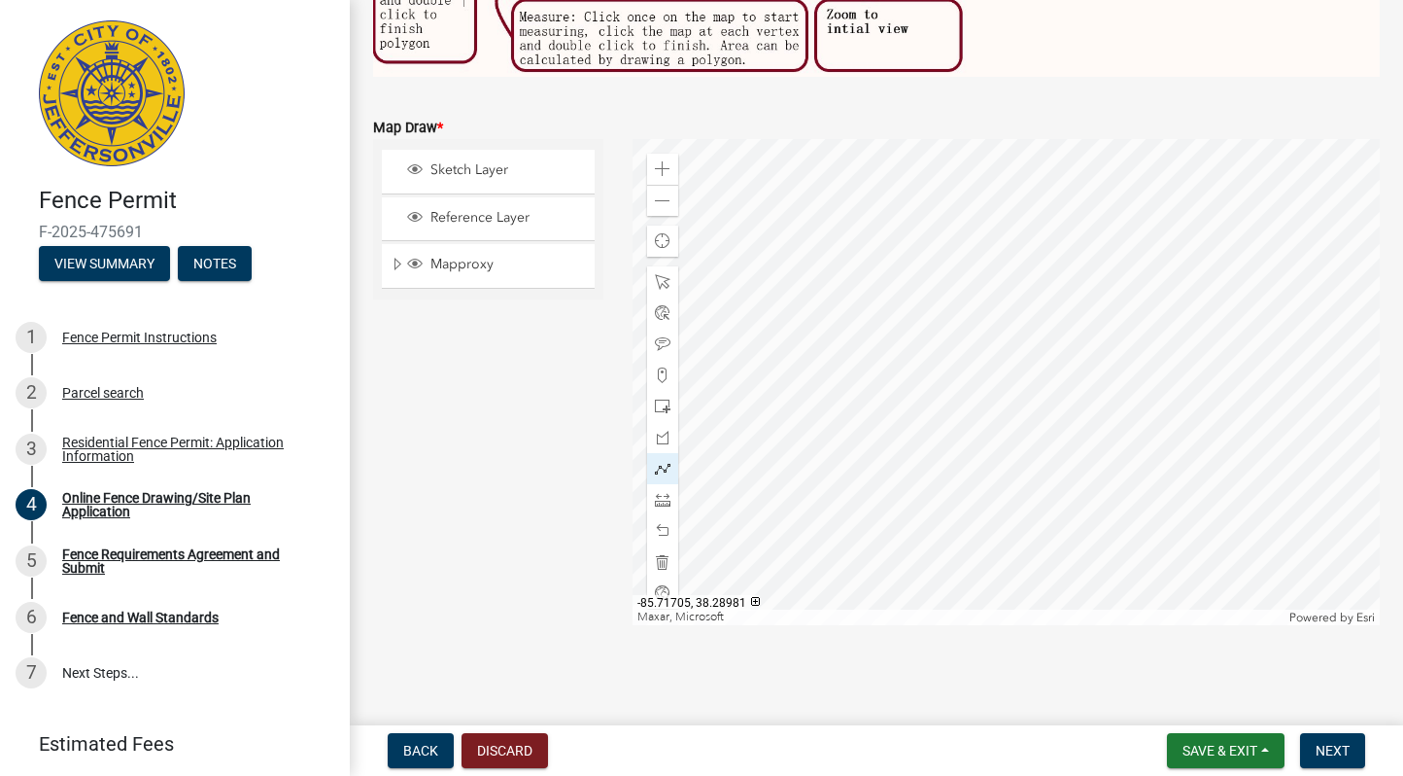
click at [875, 321] on div at bounding box center [1007, 382] width 748 height 486
click at [961, 439] on div at bounding box center [1007, 382] width 748 height 486
click at [1090, 349] on div at bounding box center [1007, 382] width 748 height 486
click at [1072, 323] on div at bounding box center [1007, 382] width 748 height 486
click at [1073, 323] on div at bounding box center [1007, 382] width 748 height 486
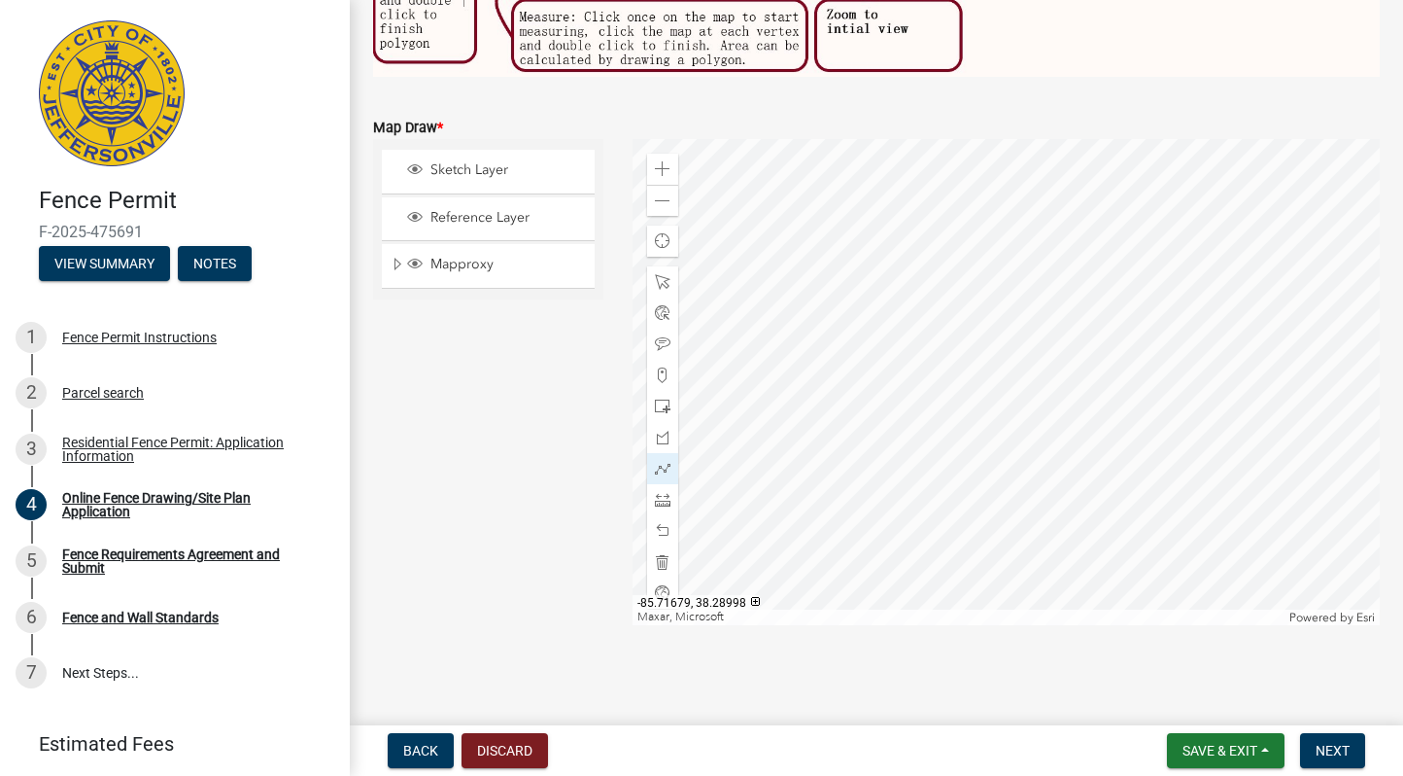
click at [1024, 112] on form "Map Draw * Sketch Layer Reference Layer Mapproxy Lot Dimensions Rural Urban Con…" at bounding box center [876, 358] width 1007 height 533
click at [666, 286] on span at bounding box center [663, 282] width 16 height 16
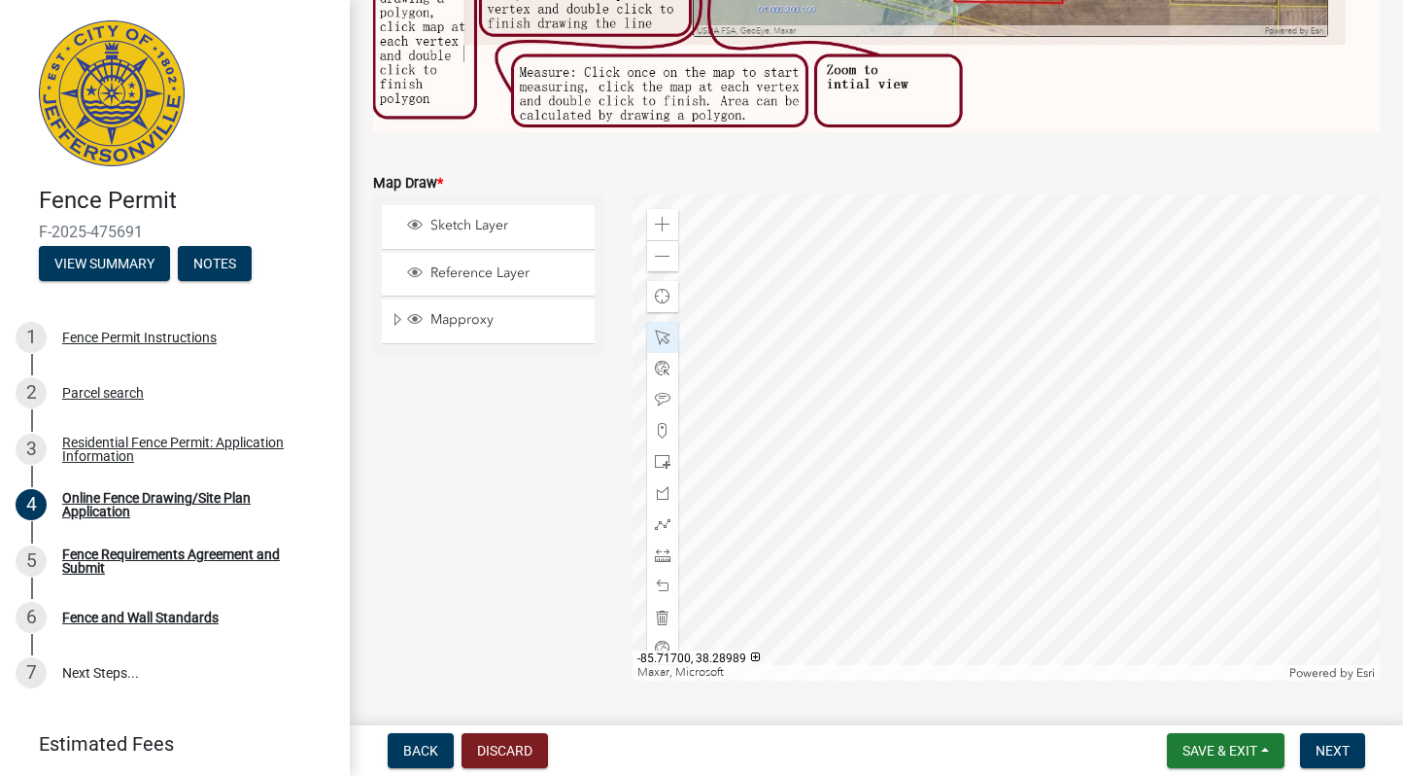
scroll to position [554, 0]
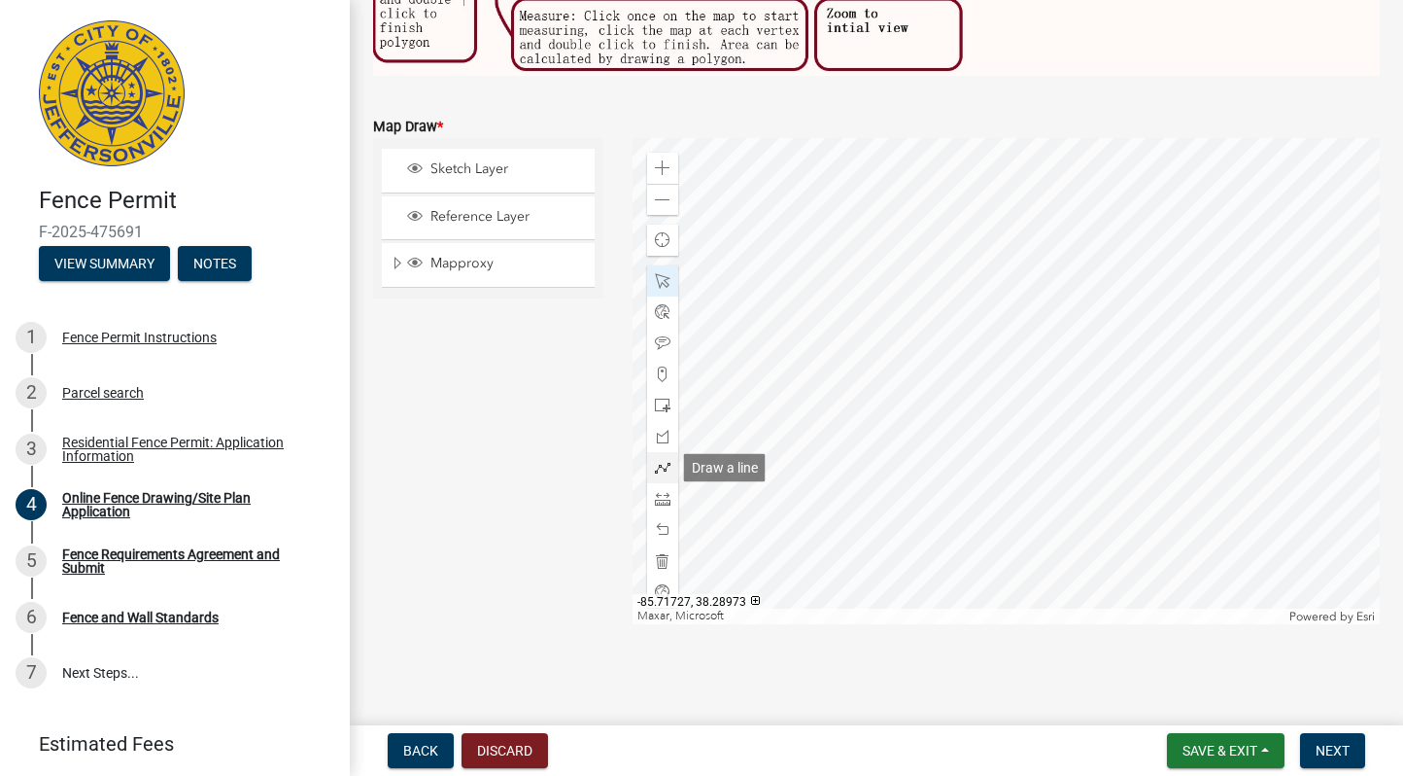
click at [661, 465] on span at bounding box center [663, 468] width 16 height 16
click at [855, 315] on div at bounding box center [1007, 381] width 748 height 486
click at [1002, 211] on div at bounding box center [1007, 381] width 748 height 486
click at [854, 318] on div at bounding box center [1007, 381] width 748 height 486
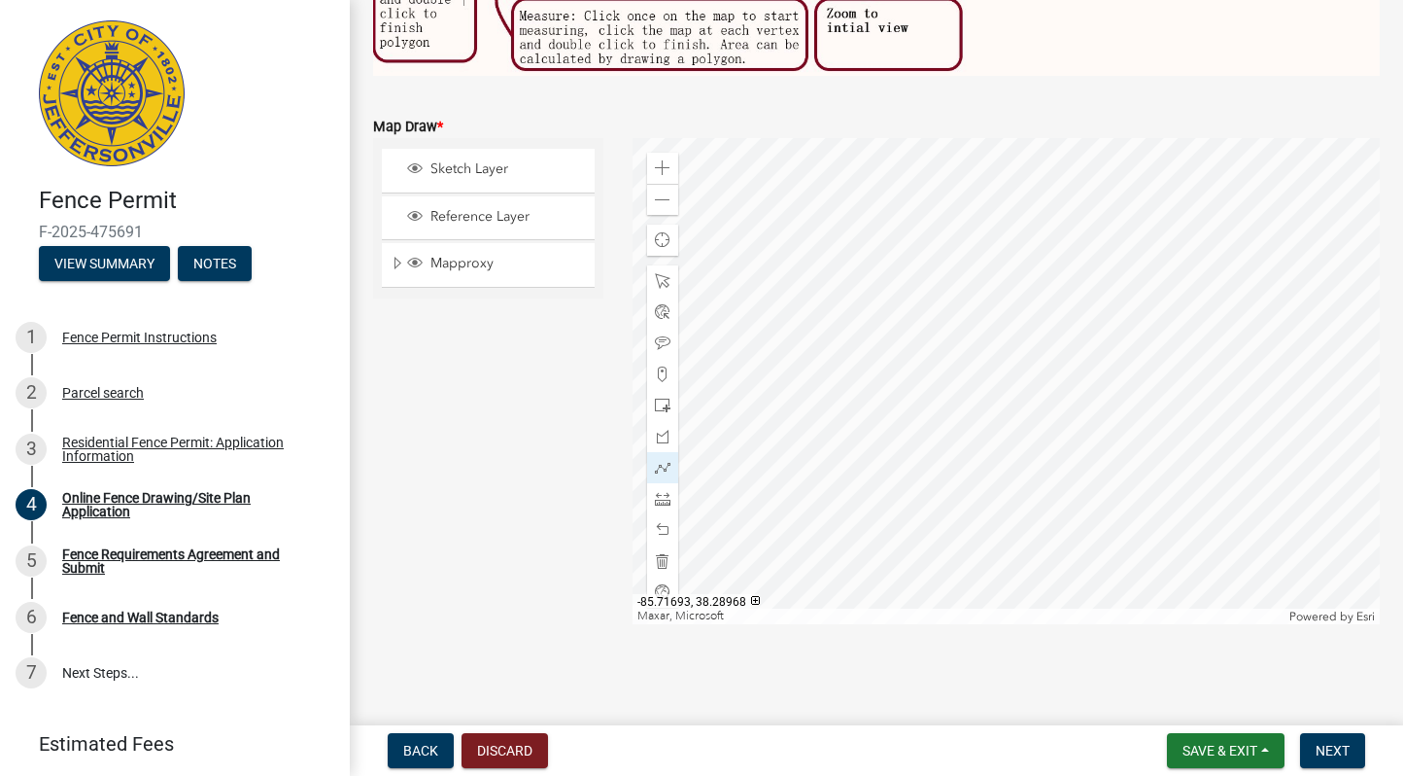
click at [951, 452] on div at bounding box center [1007, 381] width 748 height 486
click at [953, 452] on div at bounding box center [1007, 381] width 748 height 486
click at [729, 254] on div at bounding box center [1007, 381] width 748 height 486
click at [733, 263] on div at bounding box center [1007, 381] width 748 height 486
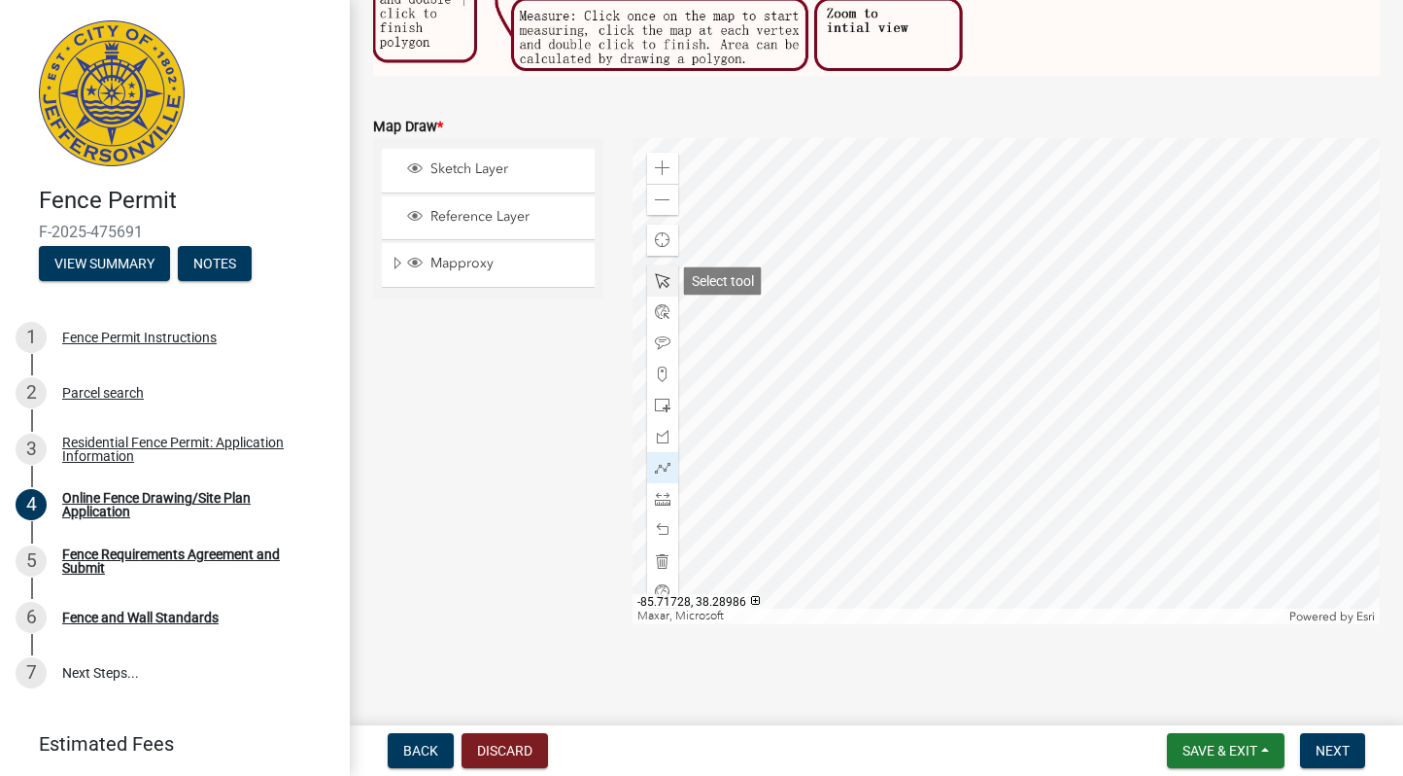
click at [662, 280] on span at bounding box center [663, 281] width 16 height 16
click at [662, 467] on span at bounding box center [663, 468] width 16 height 16
click at [1094, 349] on div at bounding box center [1007, 381] width 748 height 486
click at [950, 450] on div at bounding box center [1007, 381] width 748 height 486
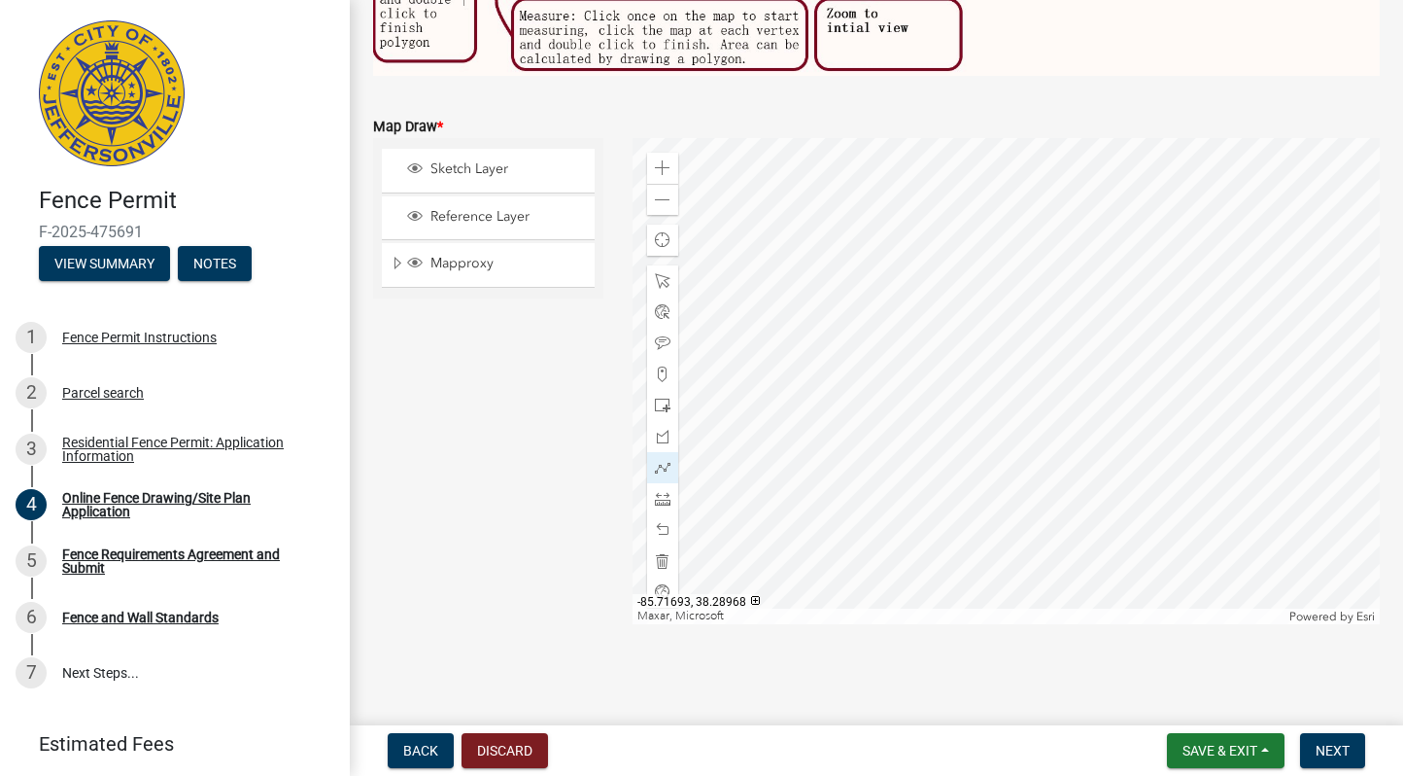
click at [950, 450] on div at bounding box center [1007, 381] width 748 height 486
click at [1094, 347] on div at bounding box center [1007, 381] width 748 height 486
click at [1074, 319] on div at bounding box center [1007, 381] width 748 height 486
click at [1002, 215] on div at bounding box center [1007, 381] width 748 height 486
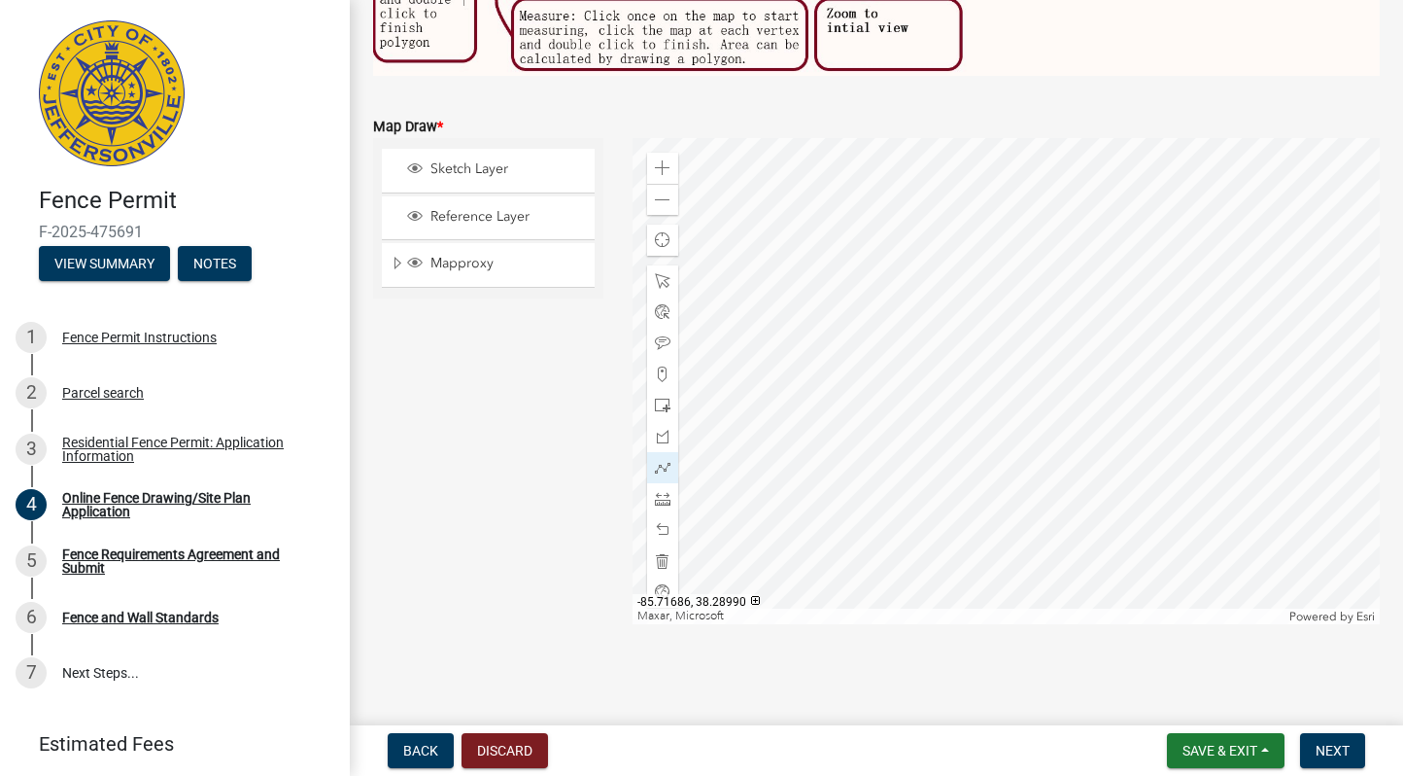
click at [1010, 224] on div at bounding box center [1007, 381] width 748 height 486
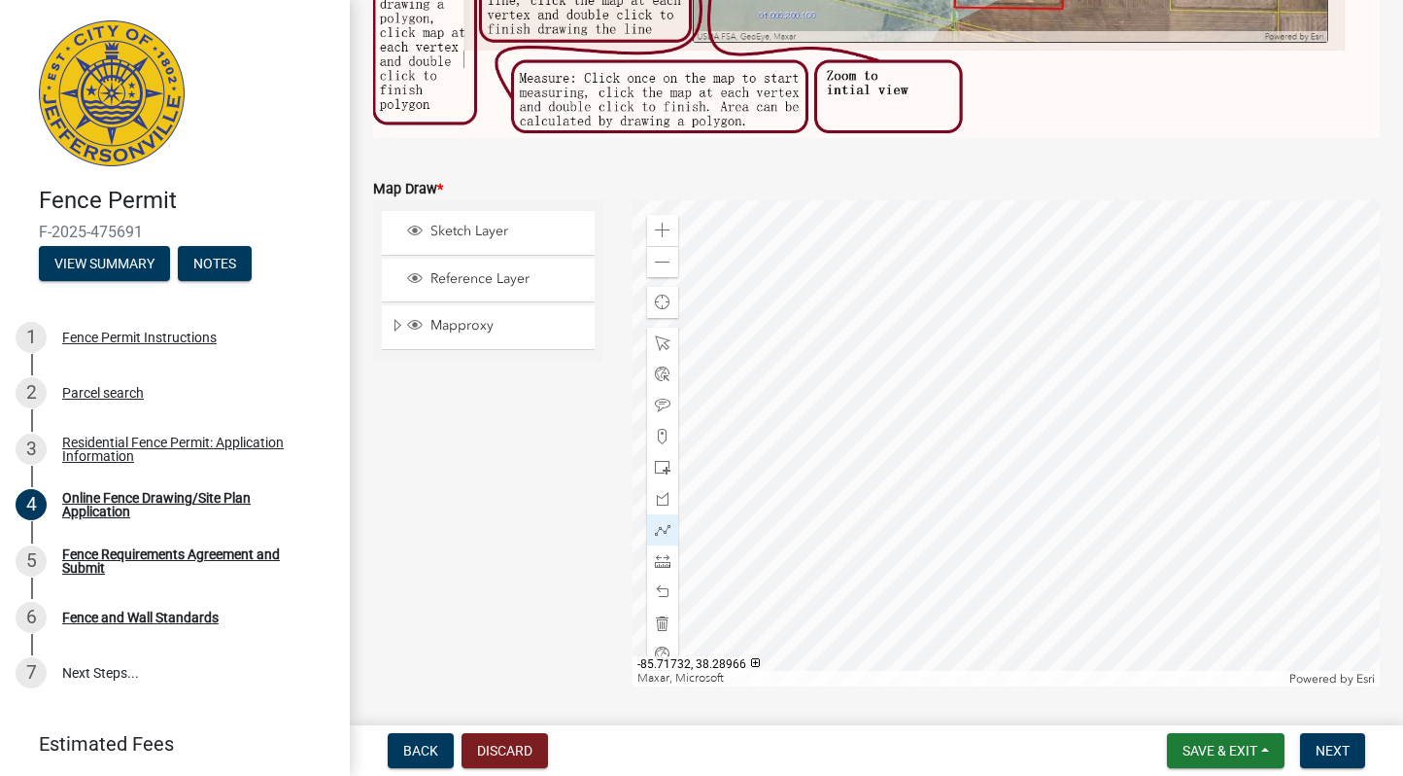
scroll to position [505, 0]
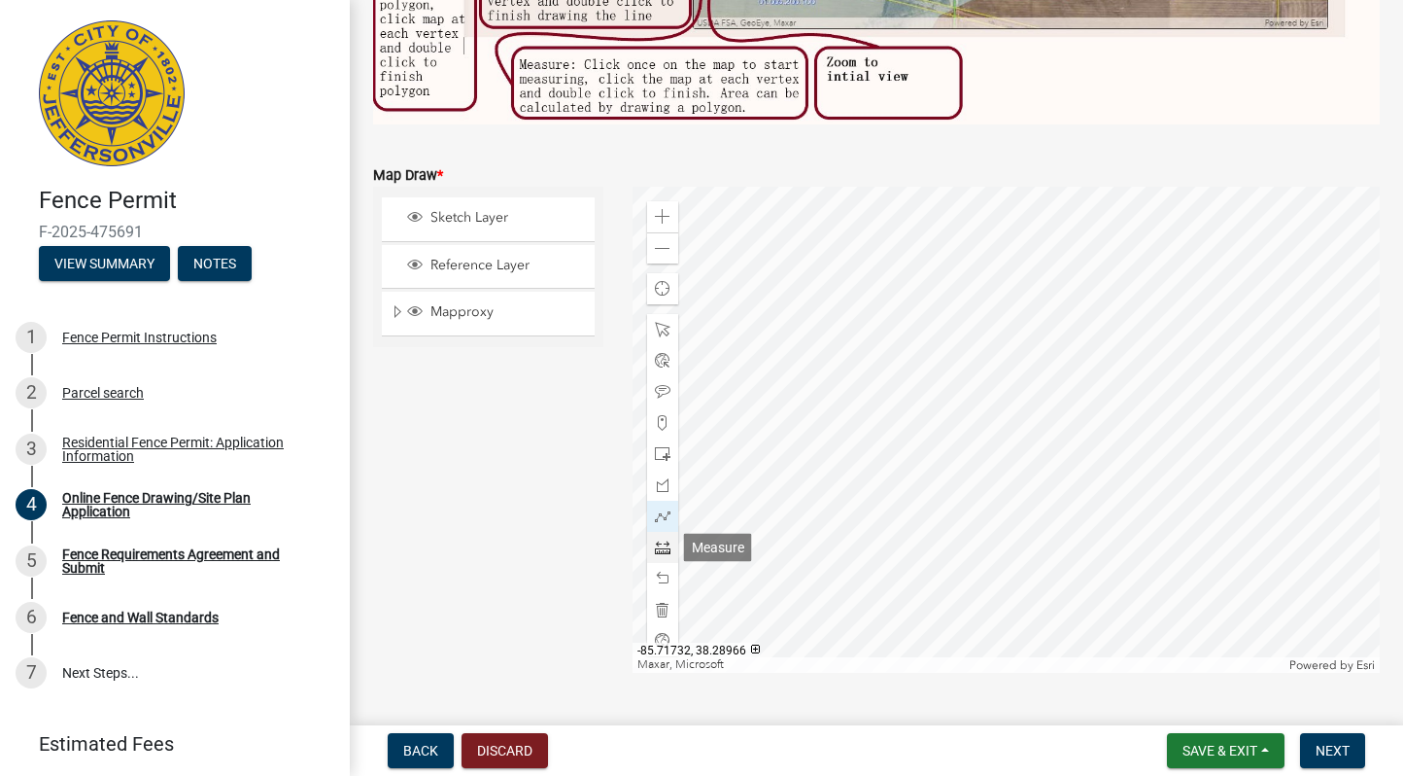
click at [661, 546] on span at bounding box center [663, 547] width 16 height 16
click at [855, 362] on div at bounding box center [1007, 430] width 748 height 486
click at [1000, 262] on div at bounding box center [1007, 430] width 748 height 486
click at [853, 362] on div at bounding box center [1007, 430] width 748 height 486
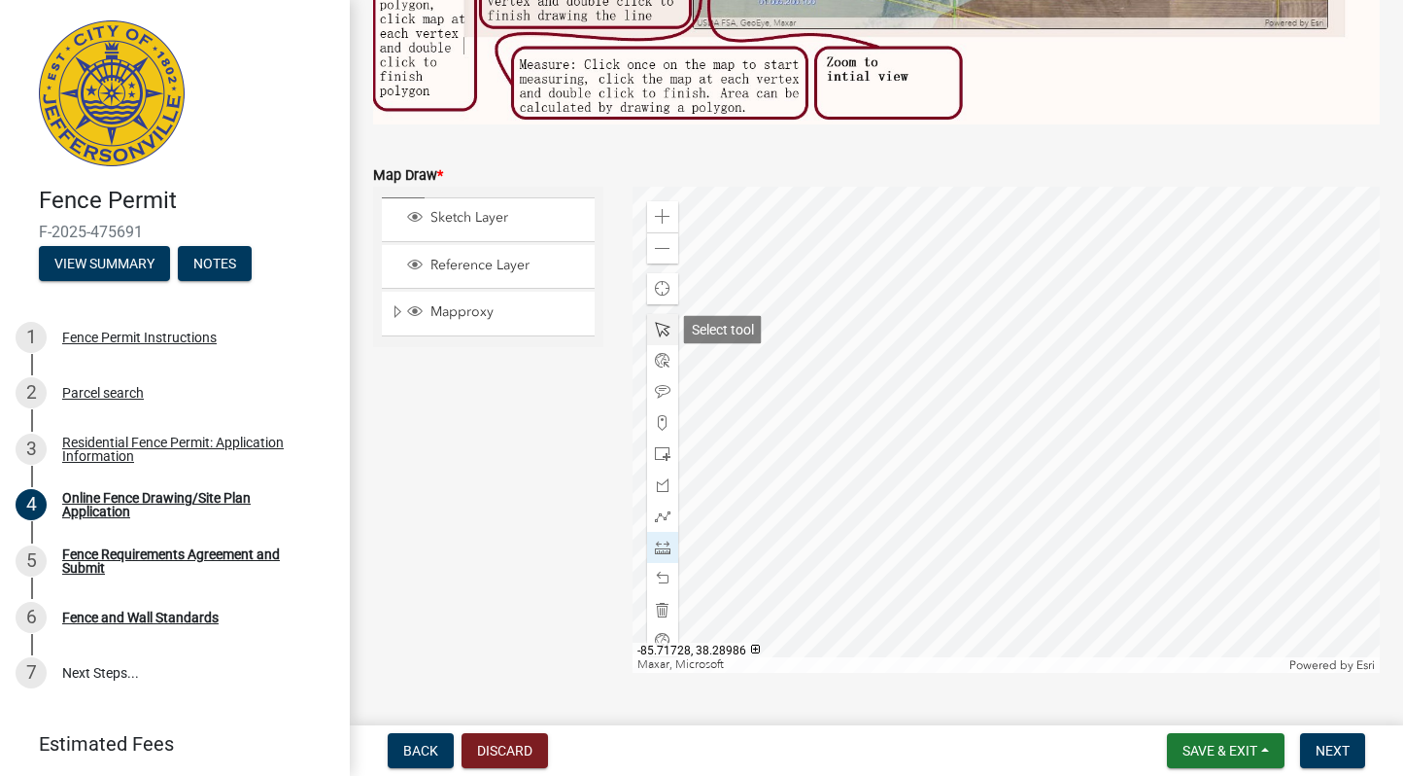
click at [665, 320] on div at bounding box center [662, 329] width 31 height 31
click at [660, 548] on span at bounding box center [663, 547] width 16 height 16
click at [953, 498] on div at bounding box center [1007, 430] width 748 height 486
click at [853, 369] on div at bounding box center [1007, 430] width 748 height 486
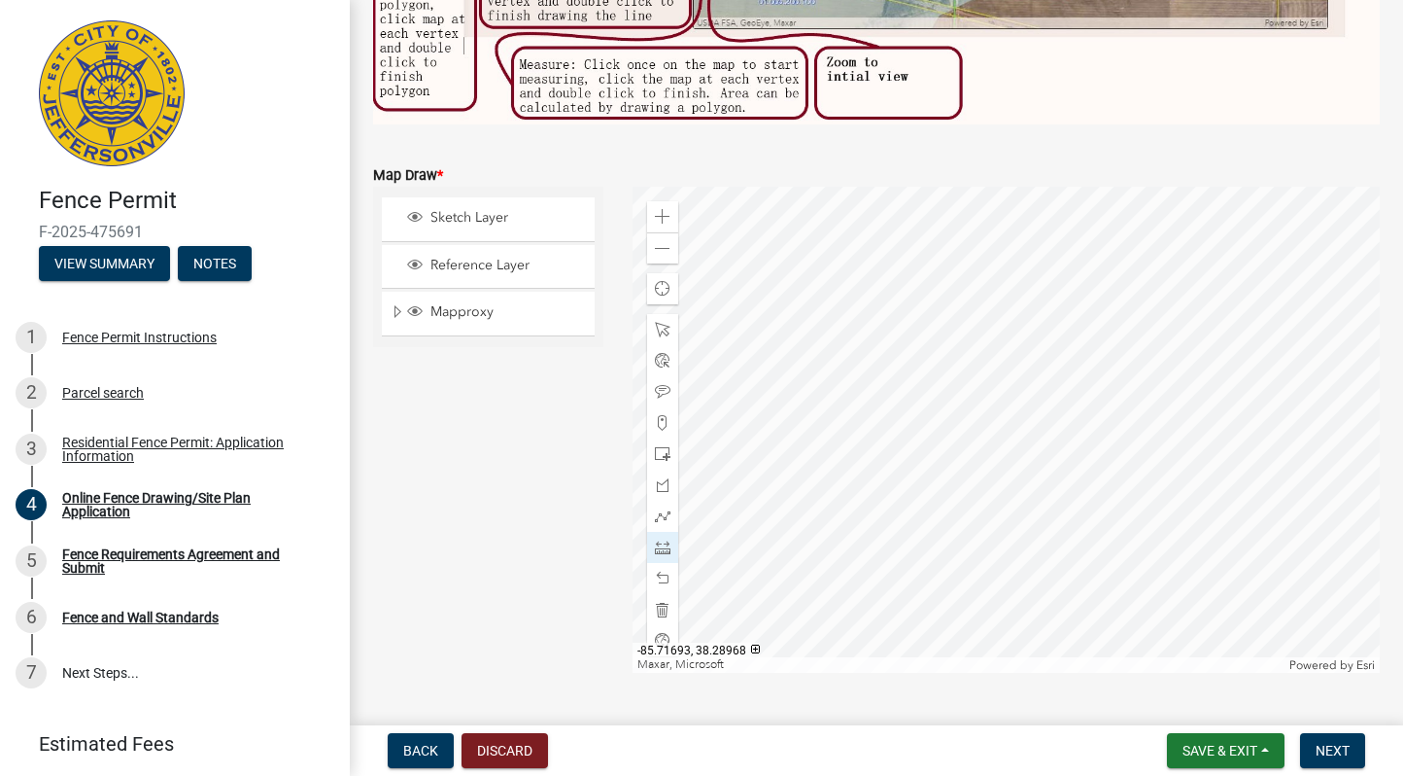
click at [951, 499] on div at bounding box center [1007, 430] width 748 height 486
click at [1094, 397] on div at bounding box center [1007, 430] width 748 height 486
click at [1073, 368] on div at bounding box center [1007, 430] width 748 height 486
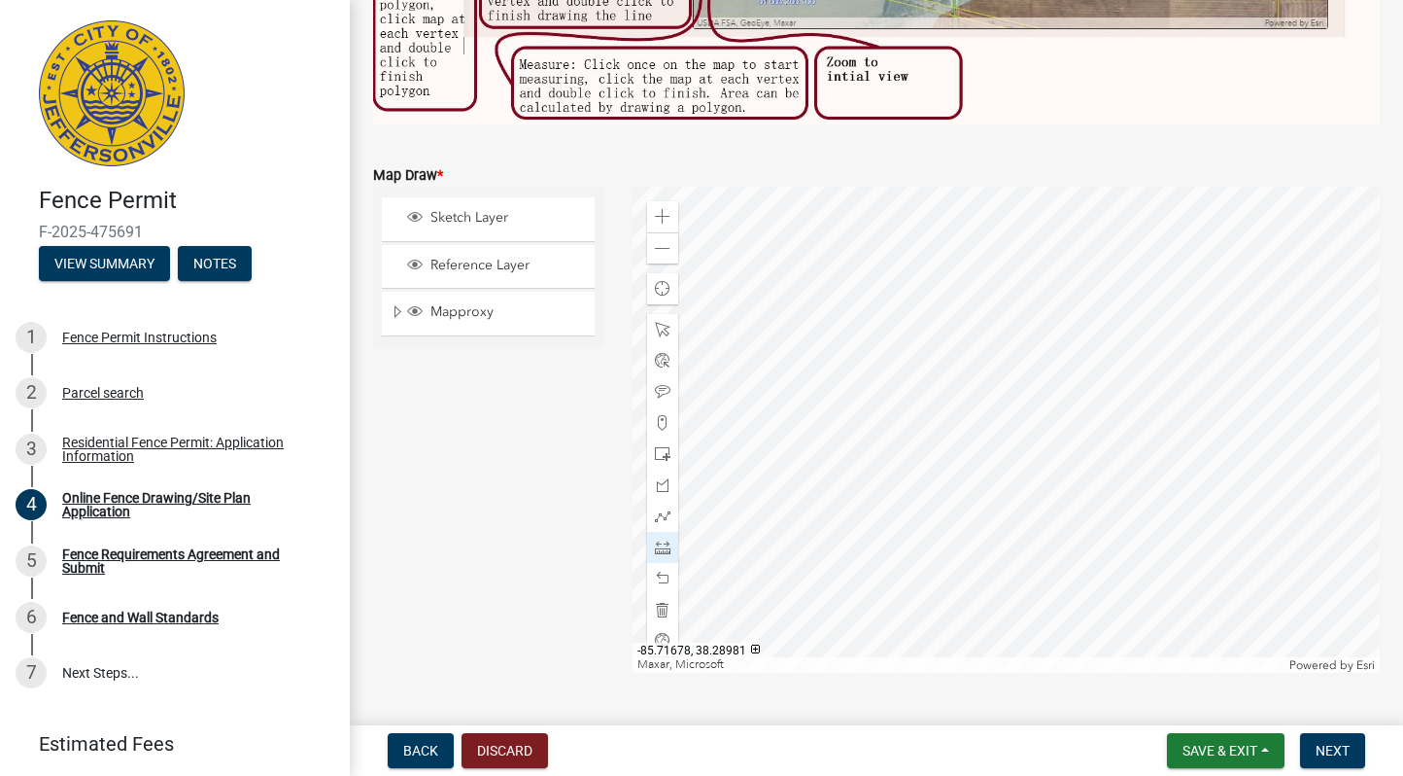
click at [1073, 368] on div at bounding box center [1007, 430] width 748 height 486
click at [1000, 261] on div at bounding box center [1007, 430] width 748 height 486
click at [1010, 272] on div at bounding box center [1007, 430] width 748 height 486
click at [666, 327] on span at bounding box center [663, 330] width 16 height 16
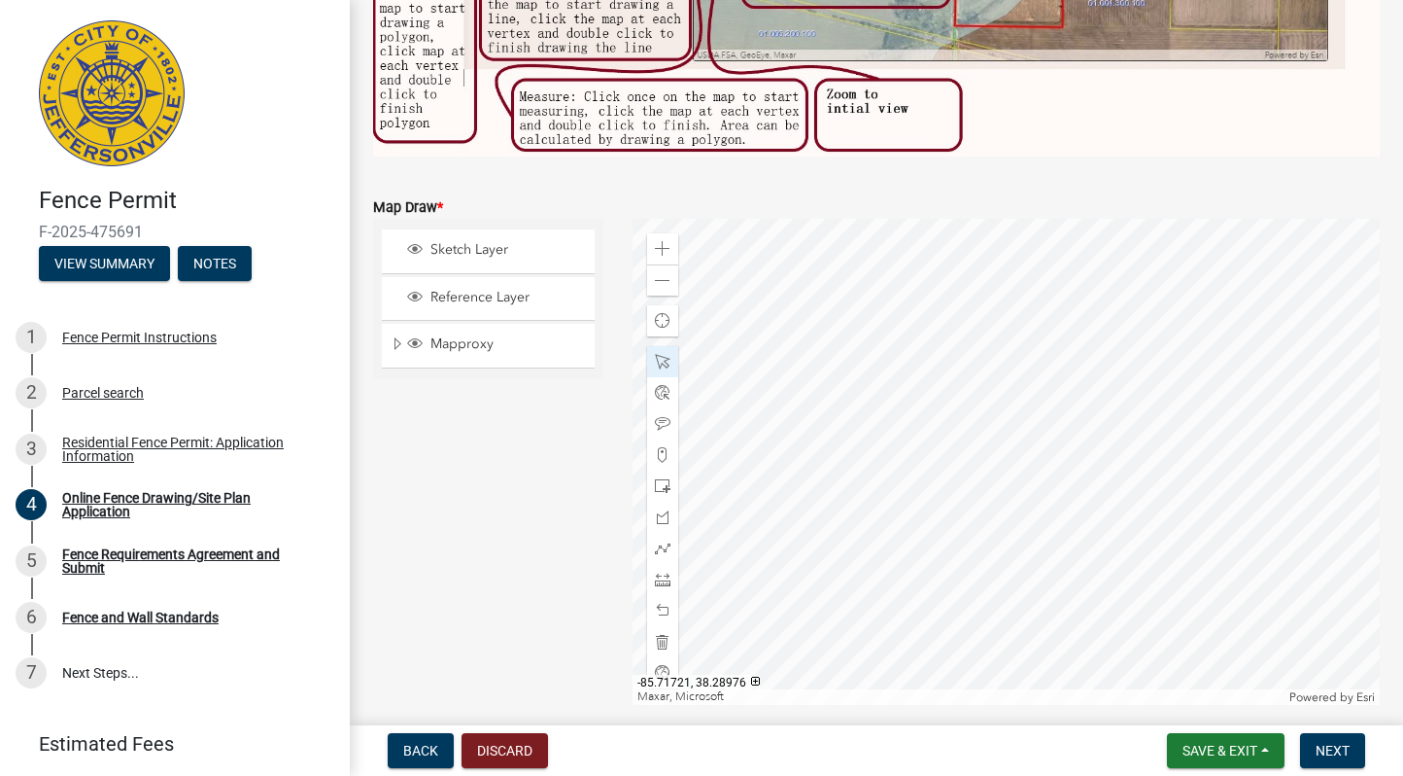
scroll to position [554, 0]
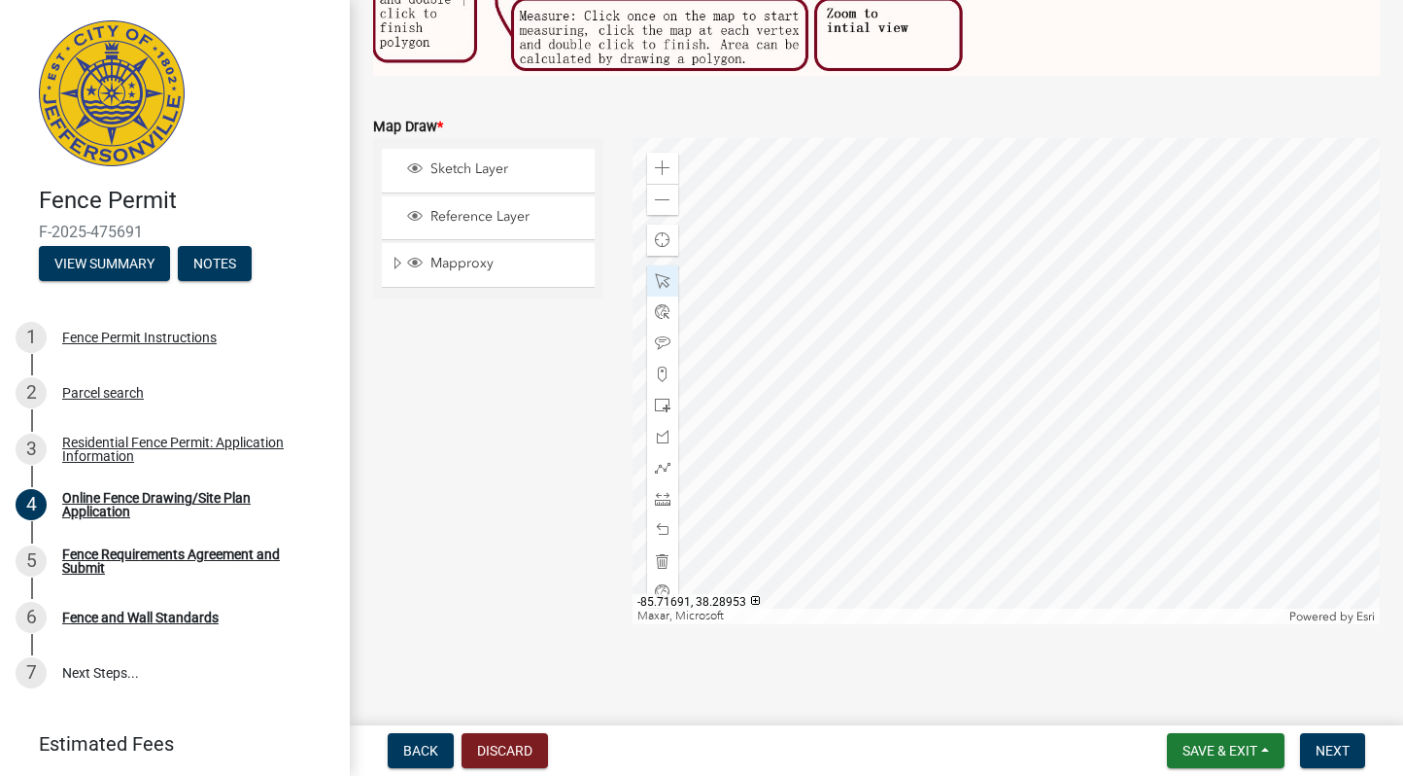
click at [1331, 730] on nav "Back Discard Save & Exit Save Save & Exit Next" at bounding box center [876, 750] width 1053 height 51
click at [1319, 759] on button "Next" at bounding box center [1332, 750] width 65 height 35
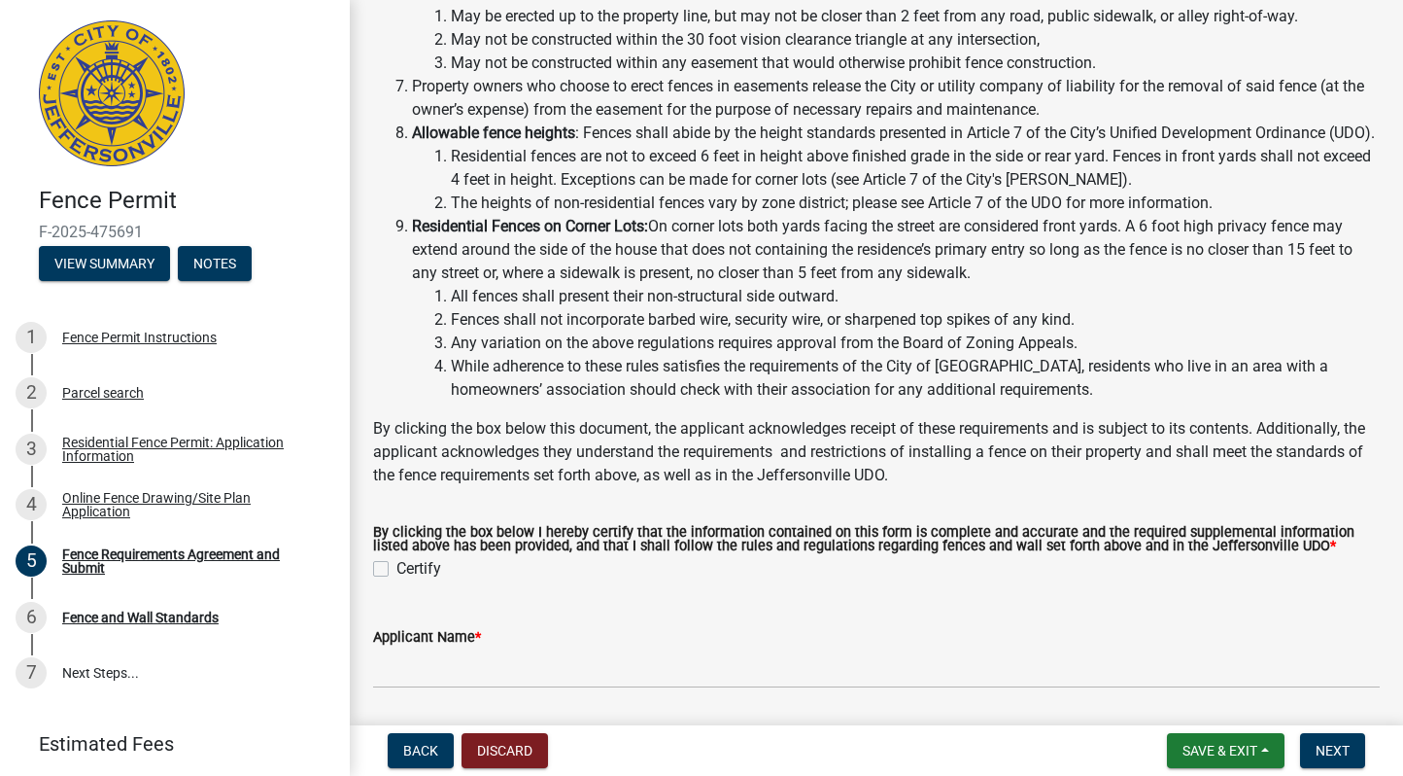
scroll to position [368, 0]
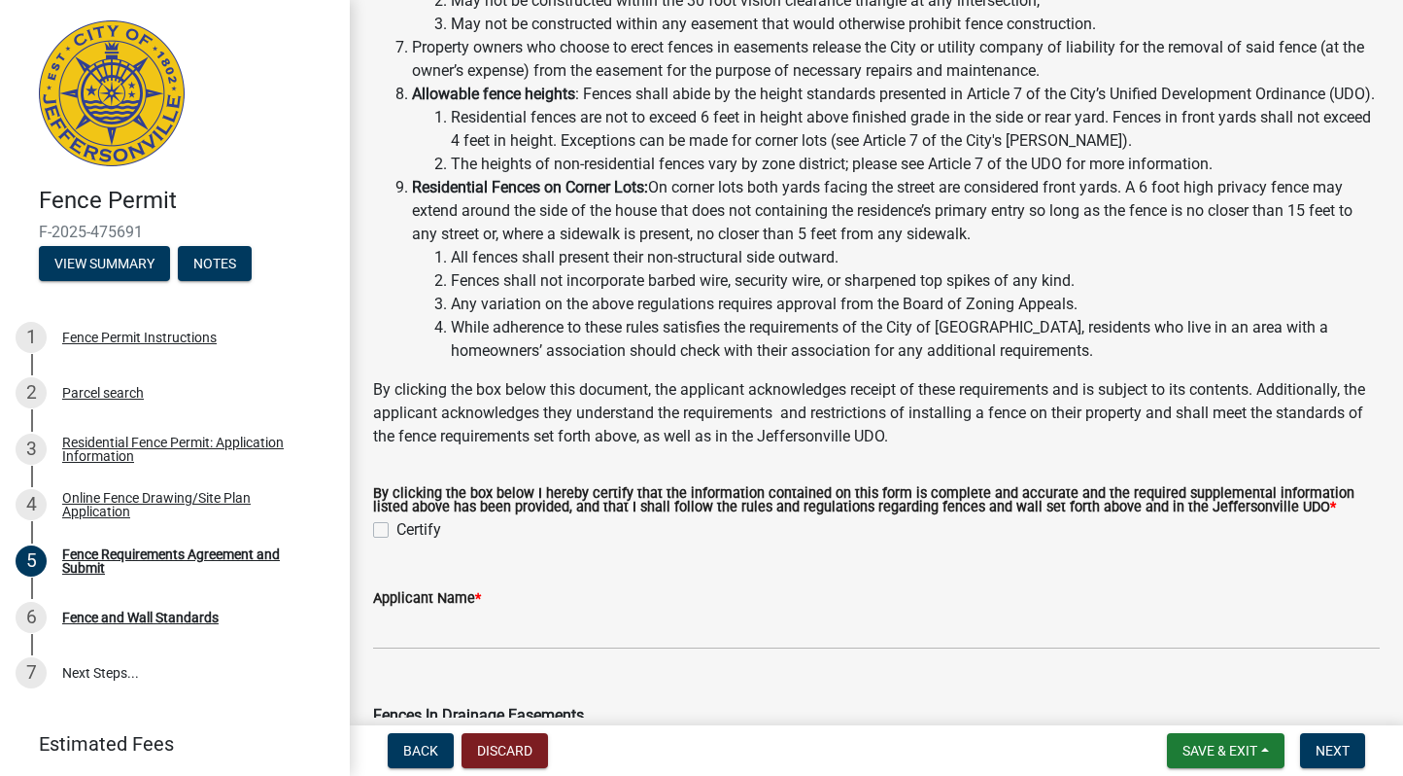
click at [417, 541] on label "Certify" at bounding box center [419, 529] width 45 height 23
click at [409, 531] on input "Certify" at bounding box center [403, 524] width 13 height 13
checkbox input "true"
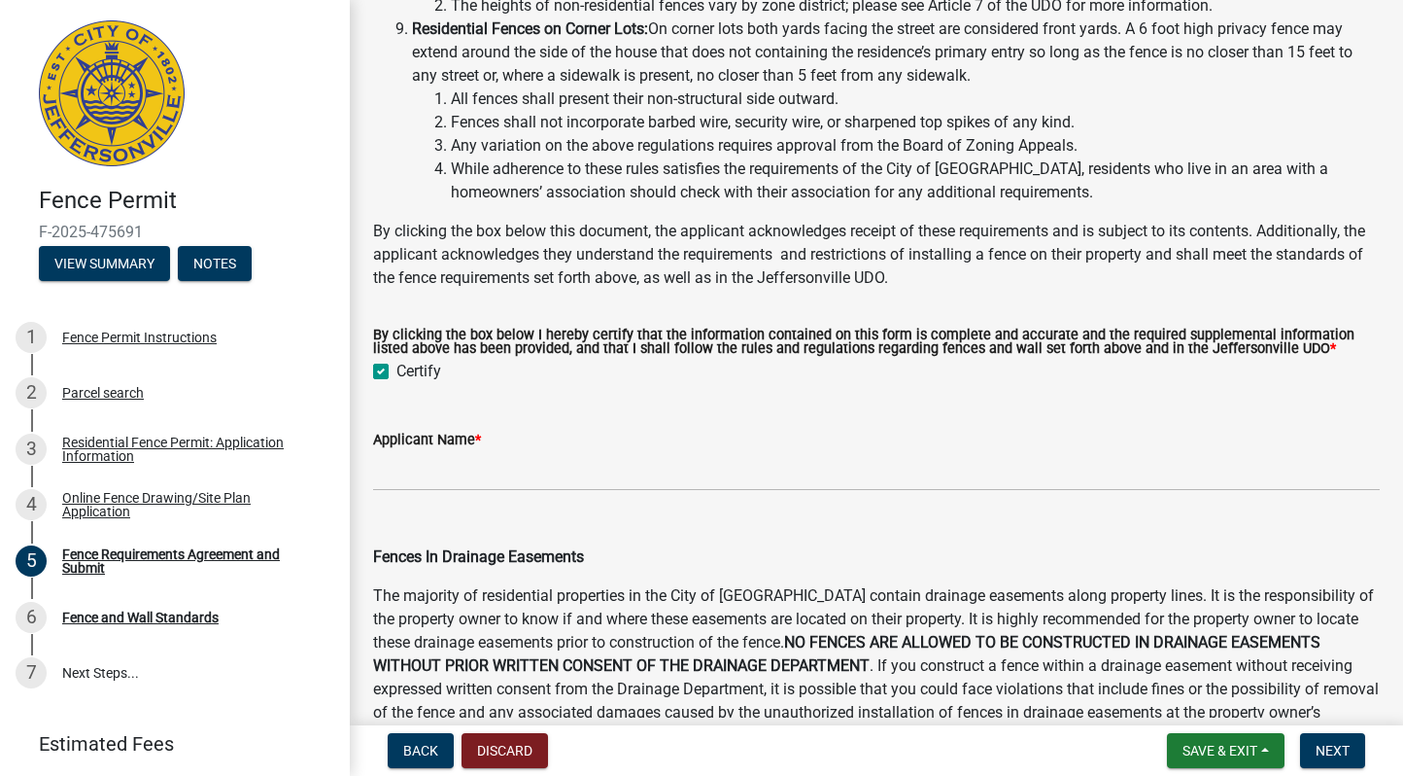
scroll to position [537, 0]
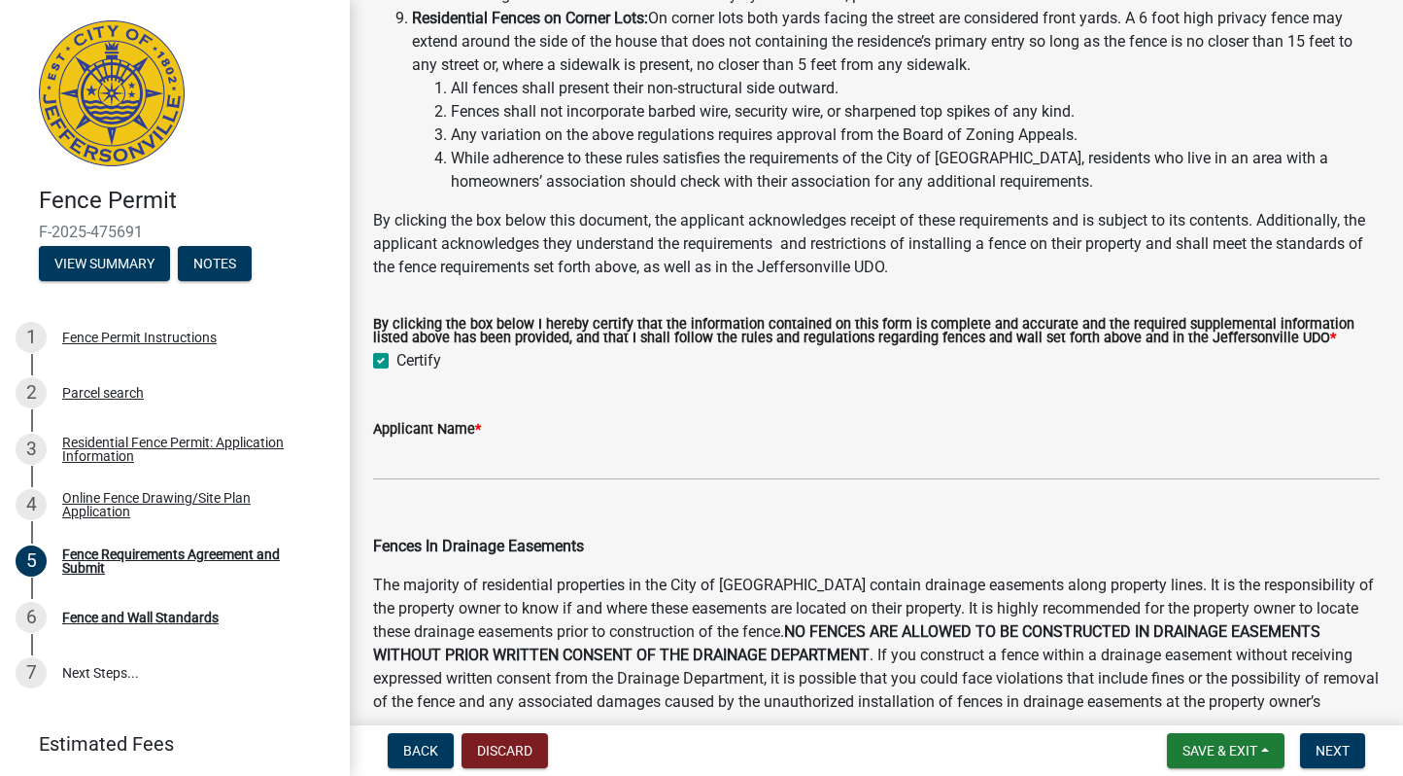
click at [522, 496] on wm-data-entity-input "Applicant Name *" at bounding box center [876, 443] width 1007 height 106
click at [522, 480] on input "Applicant Name *" at bounding box center [876, 460] width 1007 height 40
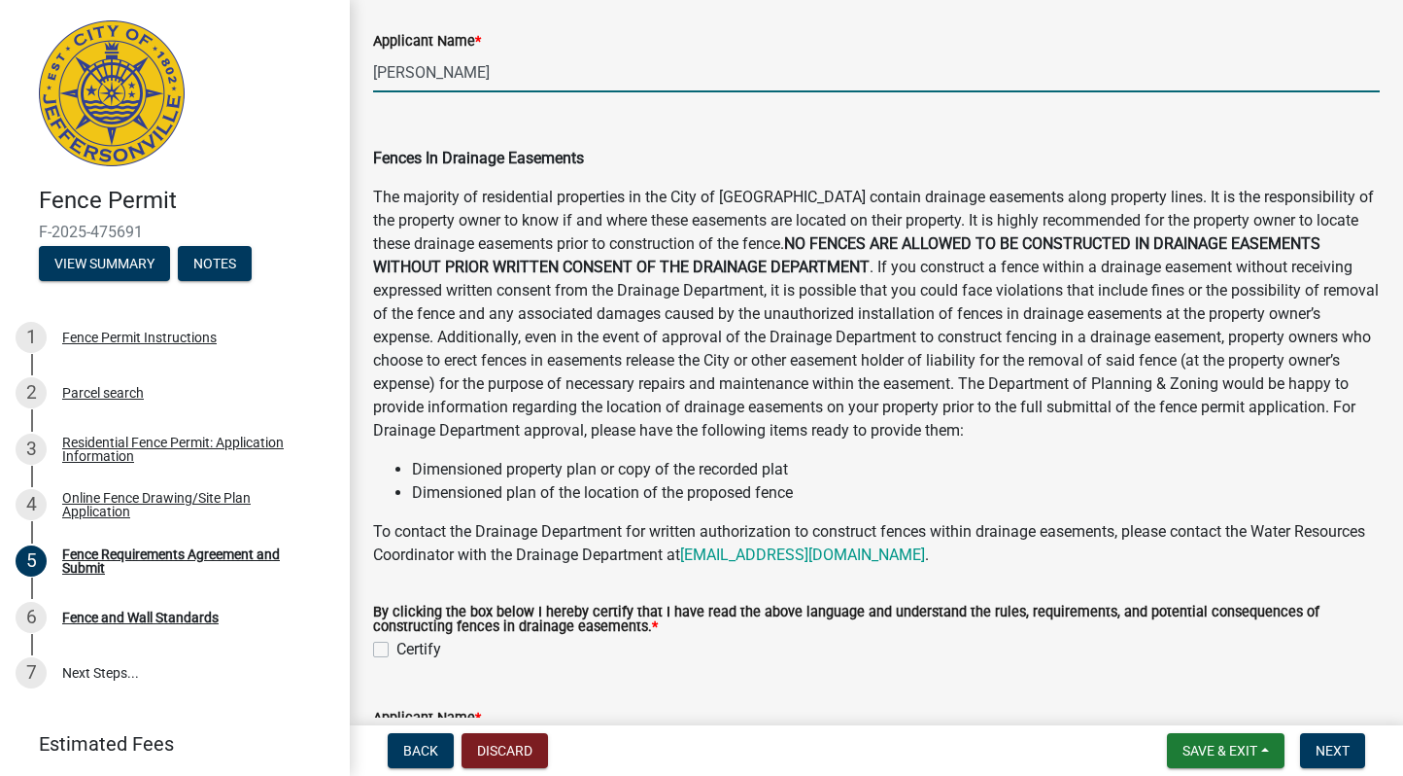
scroll to position [1070, 0]
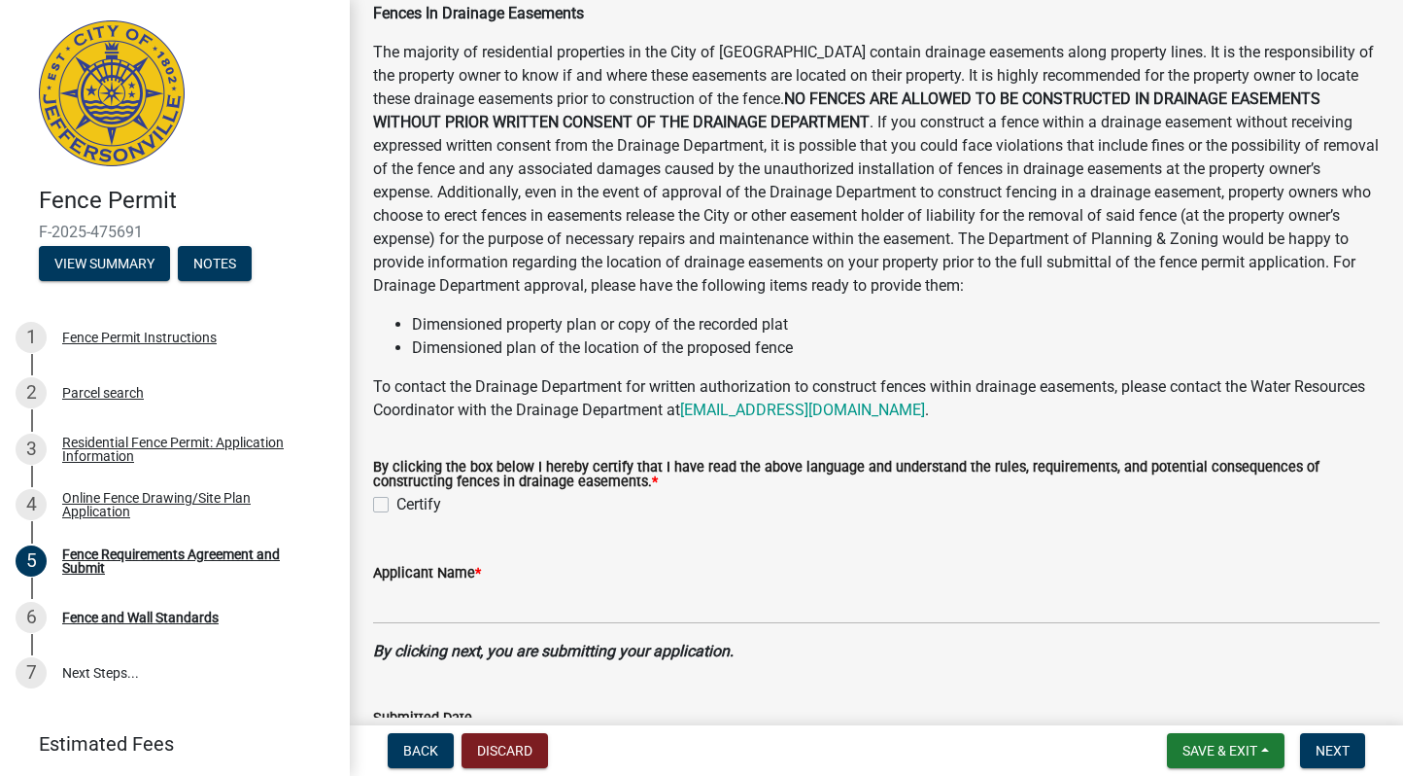
type input "[PERSON_NAME]"
click at [425, 516] on label "Certify" at bounding box center [419, 504] width 45 height 23
click at [409, 505] on input "Certify" at bounding box center [403, 499] width 13 height 13
checkbox input "true"
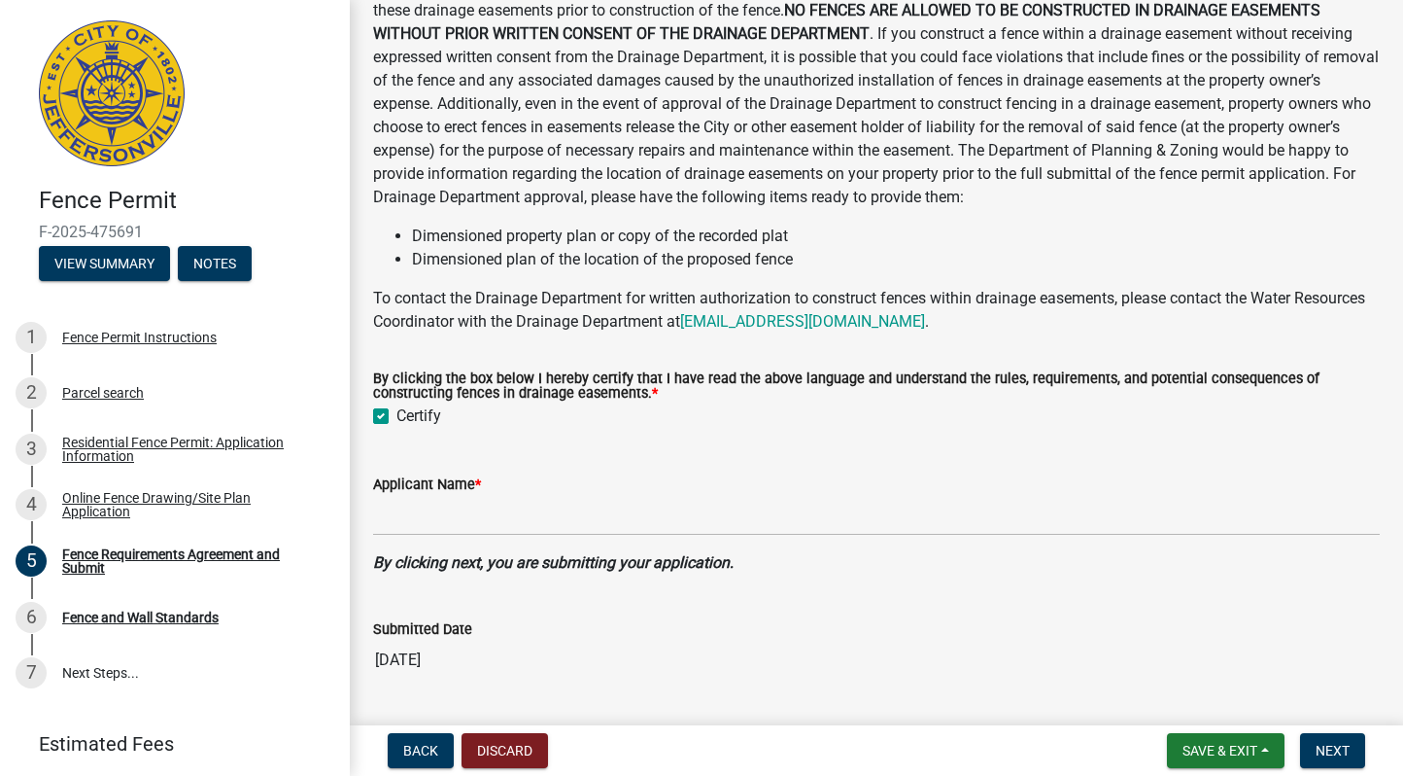
scroll to position [1236, 0]
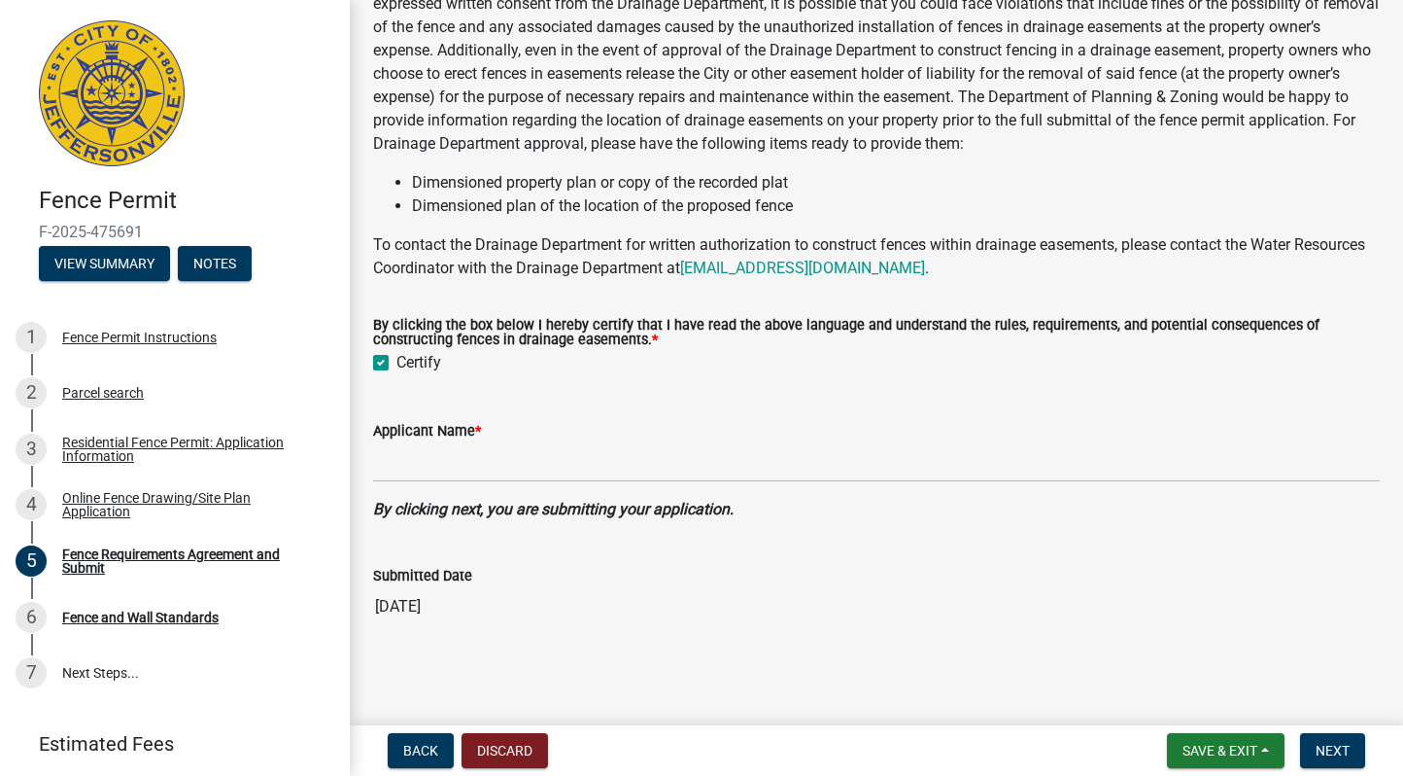
click at [636, 486] on wm-data-entity-input "Applicant Name *" at bounding box center [876, 445] width 1007 height 106
click at [637, 454] on input "Applicant Name *" at bounding box center [876, 462] width 1007 height 40
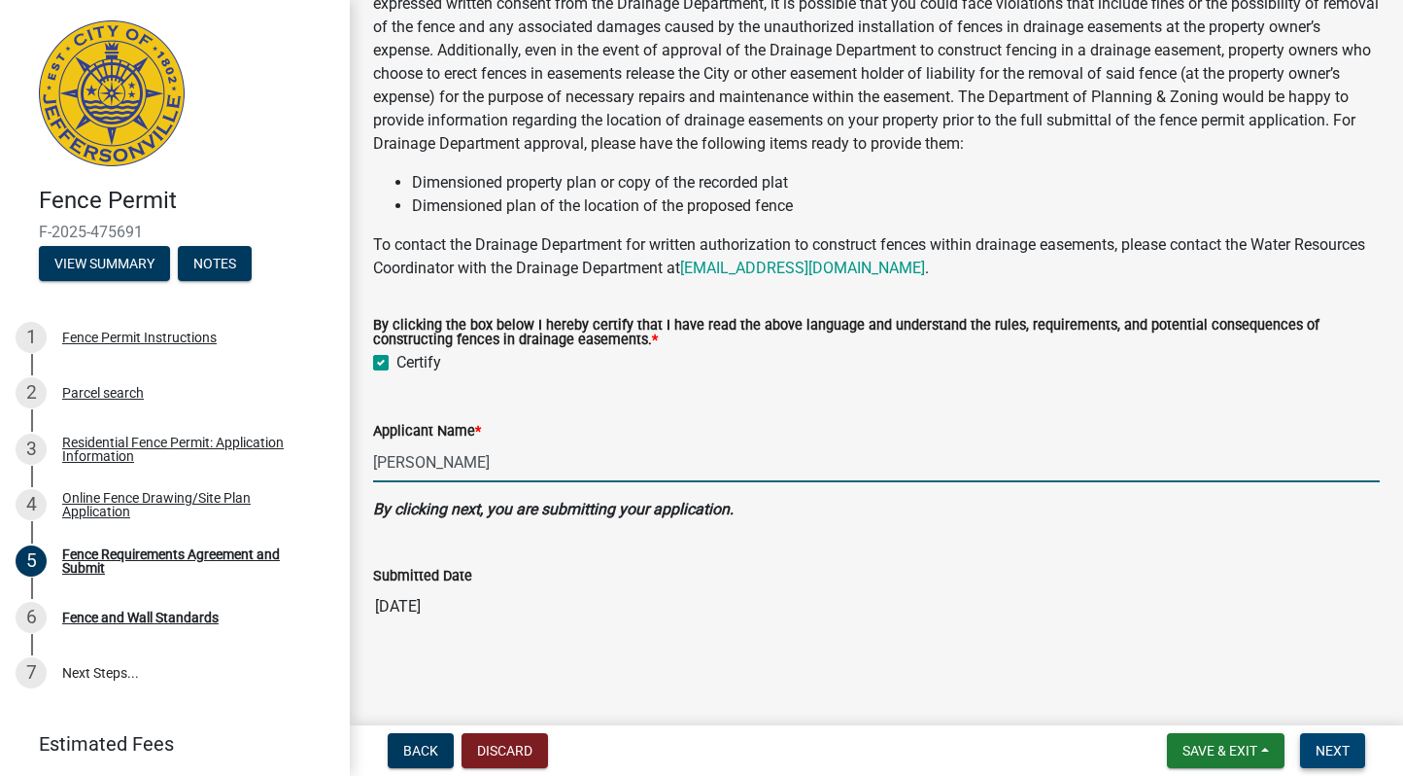
type input "[PERSON_NAME]"
click at [1324, 735] on button "Next" at bounding box center [1332, 750] width 65 height 35
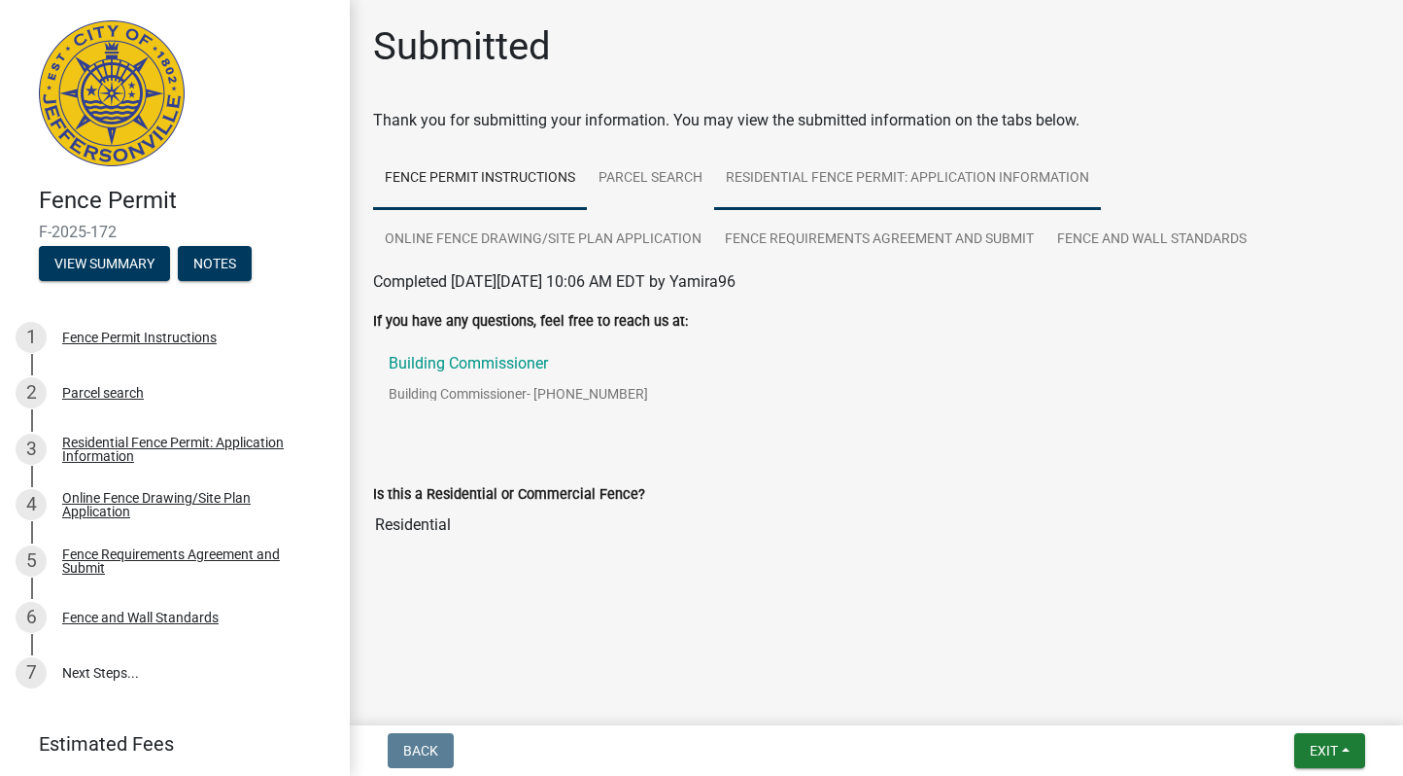
click at [863, 183] on link "Residential Fence Permit: Application Information" at bounding box center [907, 179] width 387 height 62
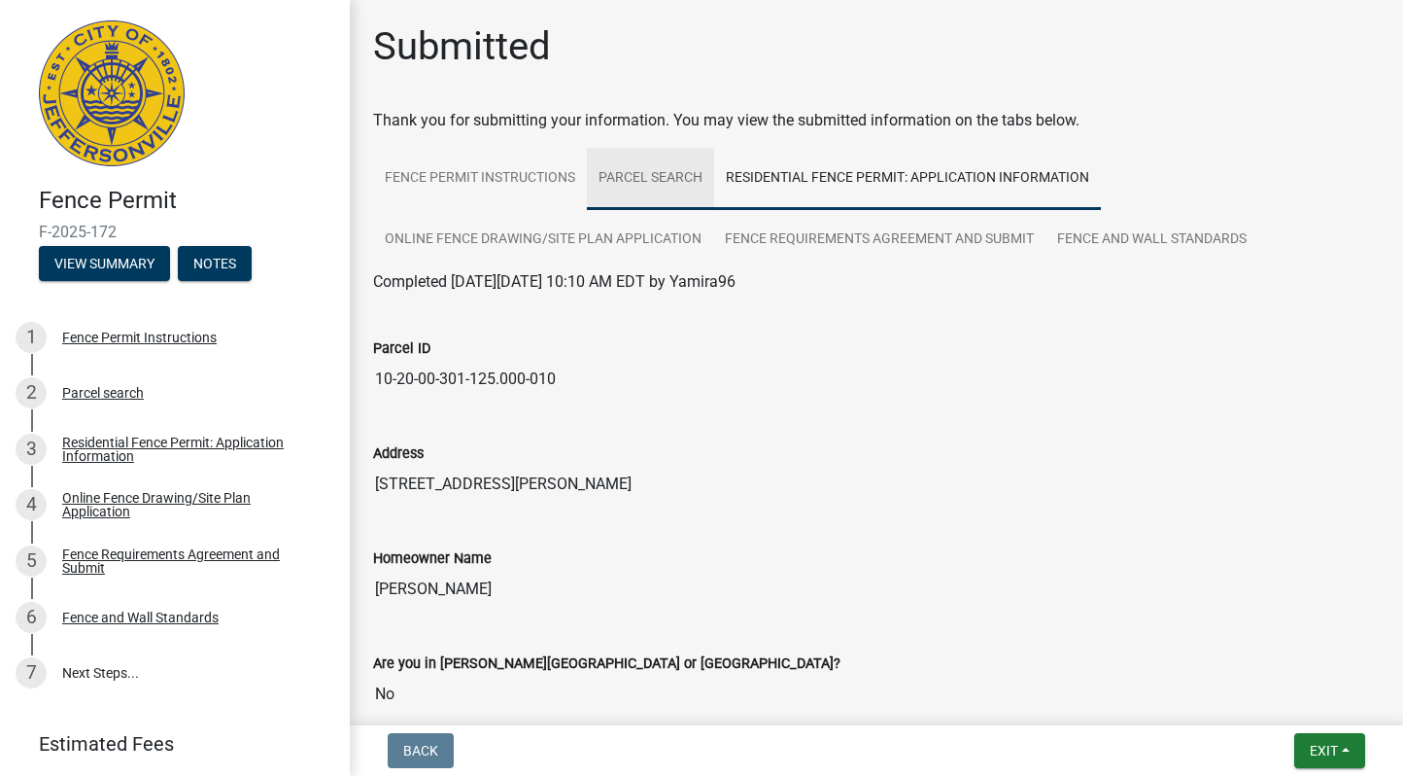
click at [655, 182] on link "Parcel search" at bounding box center [650, 179] width 127 height 62
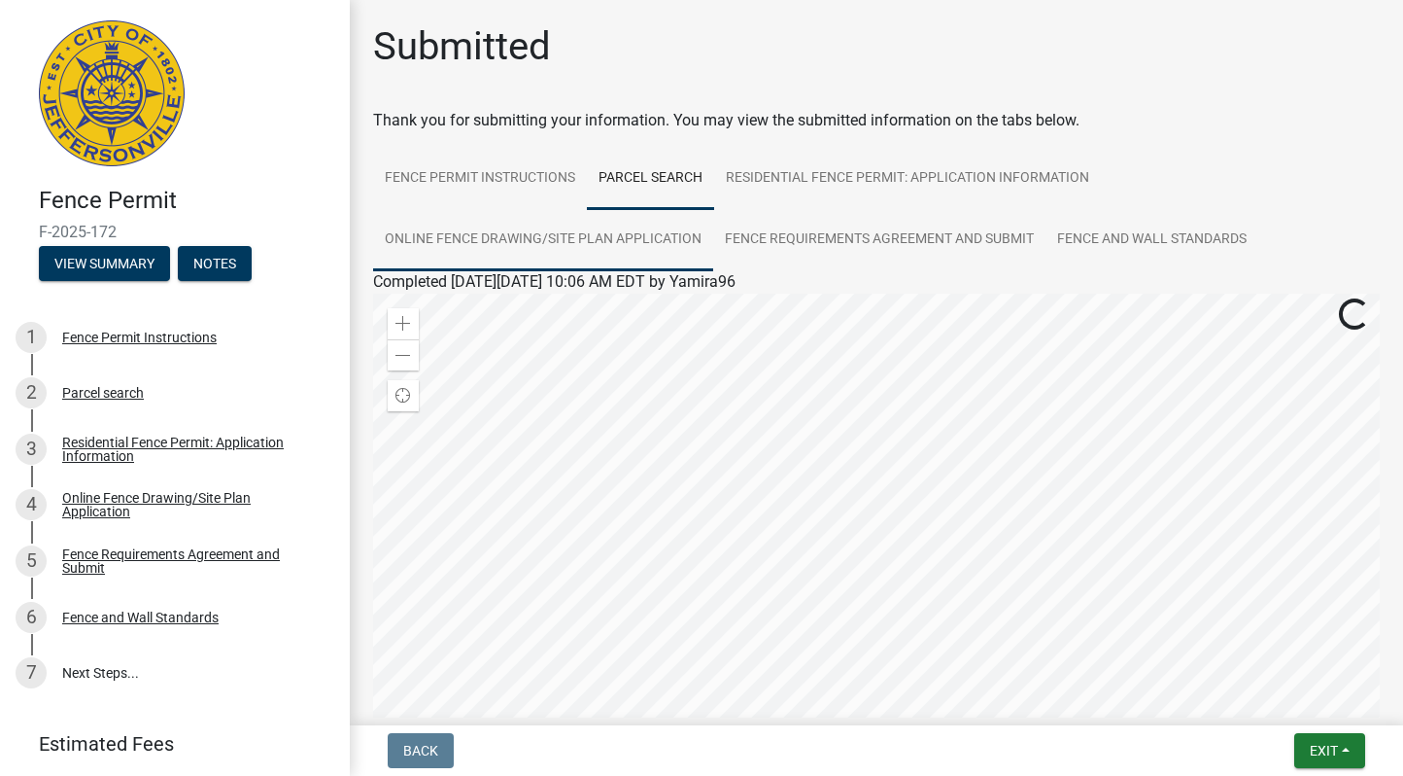
click at [547, 224] on link "Online Fence Drawing/Site Plan Application" at bounding box center [543, 240] width 340 height 62
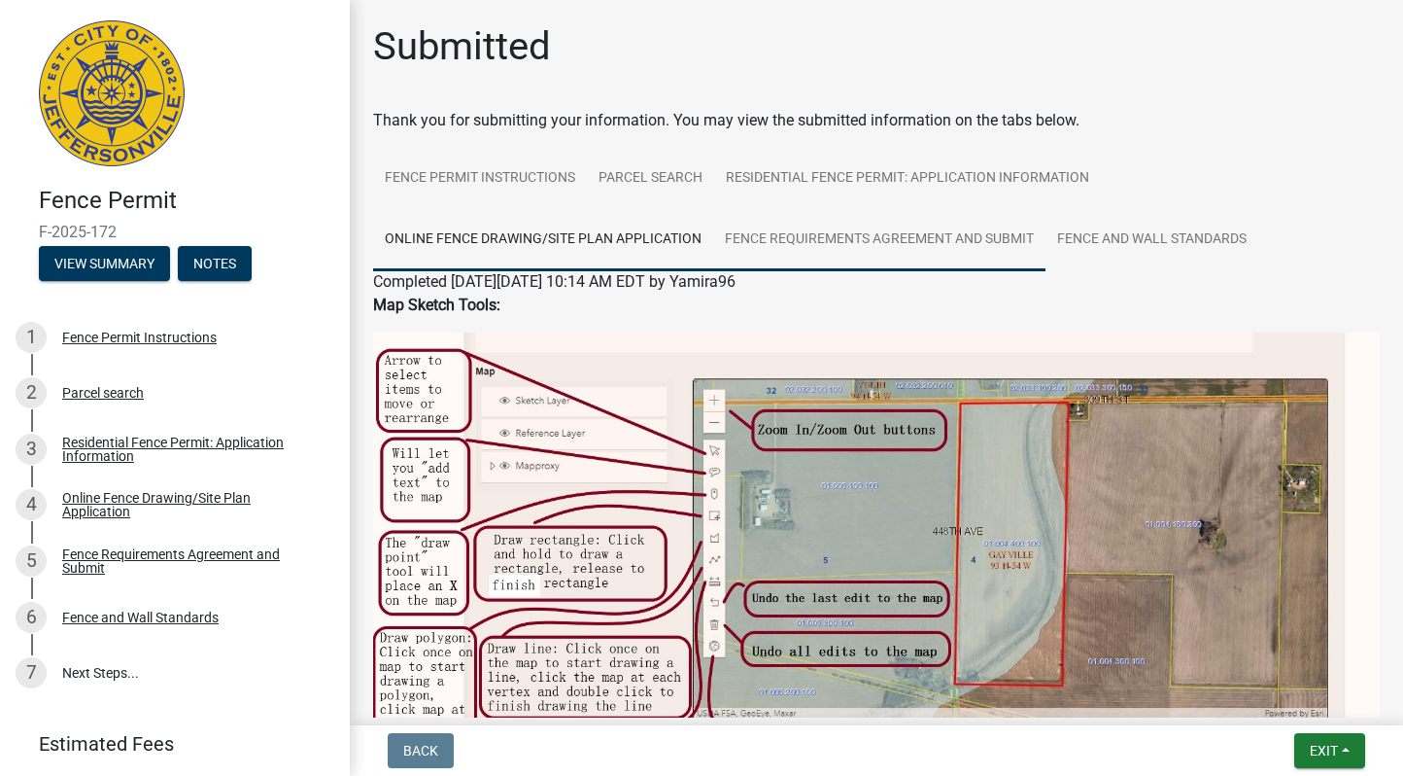
click at [885, 229] on link "Fence Requirements Agreement and Submit" at bounding box center [879, 240] width 332 height 62
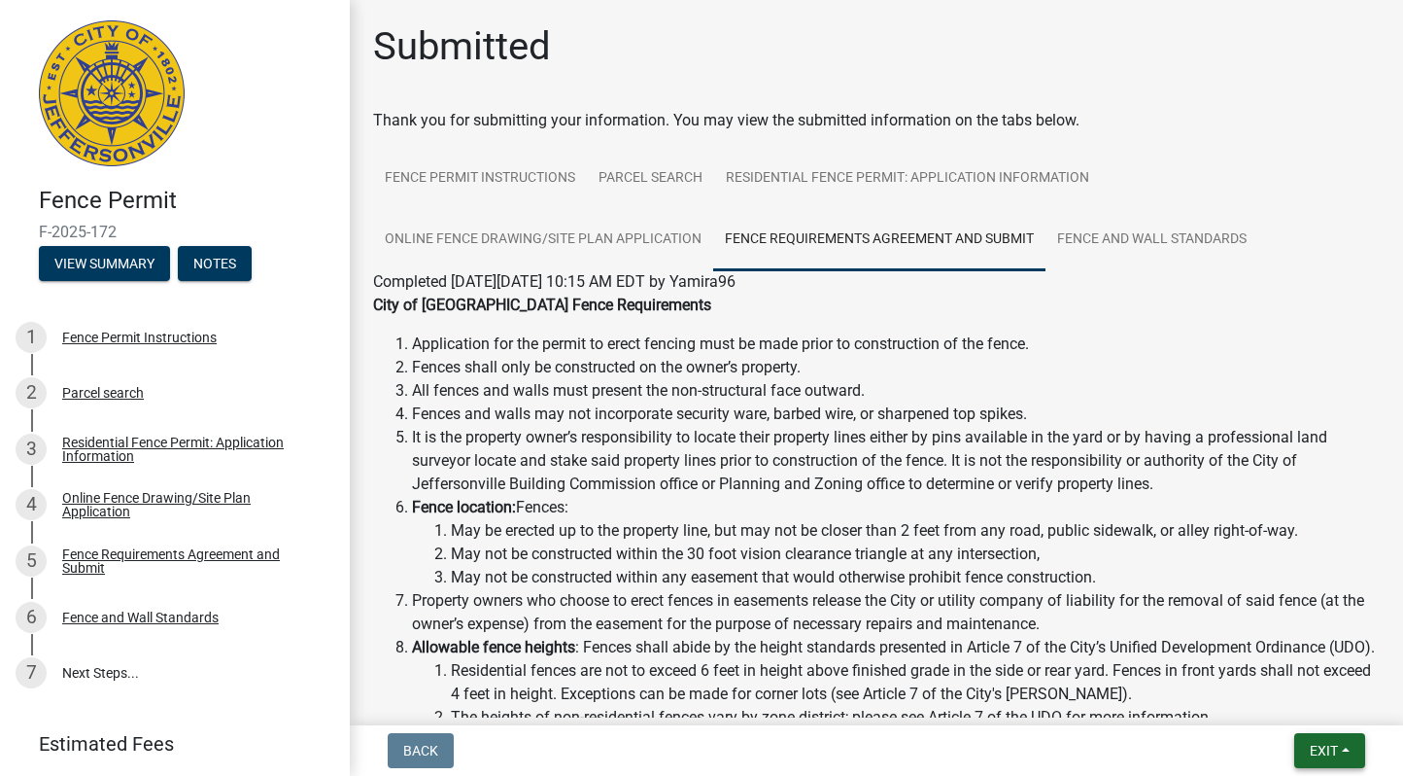
click at [1334, 752] on span "Exit" at bounding box center [1324, 750] width 28 height 16
click at [1271, 700] on button "Save & Exit" at bounding box center [1288, 699] width 155 height 47
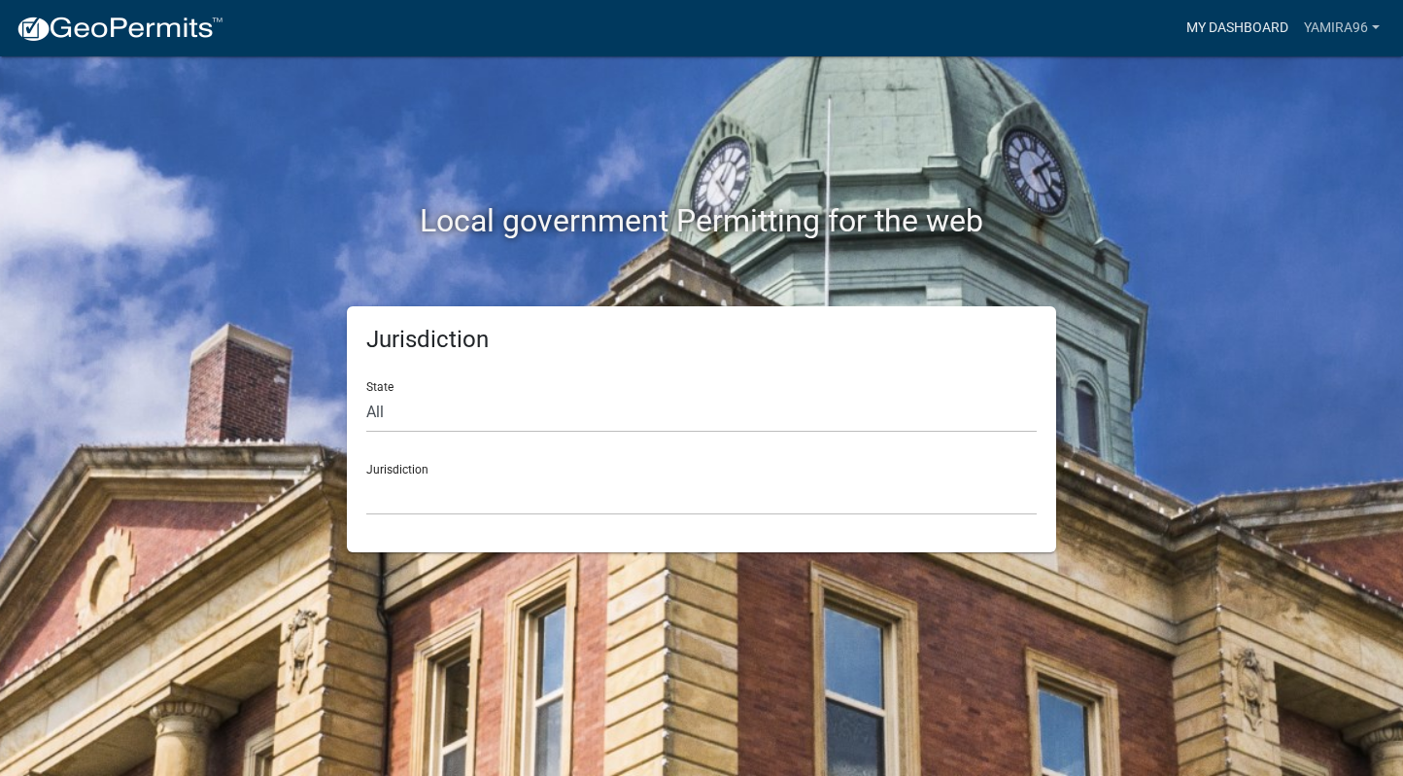
click at [1266, 24] on link "My Dashboard" at bounding box center [1238, 28] width 118 height 37
